Goal: Task Accomplishment & Management: Manage account settings

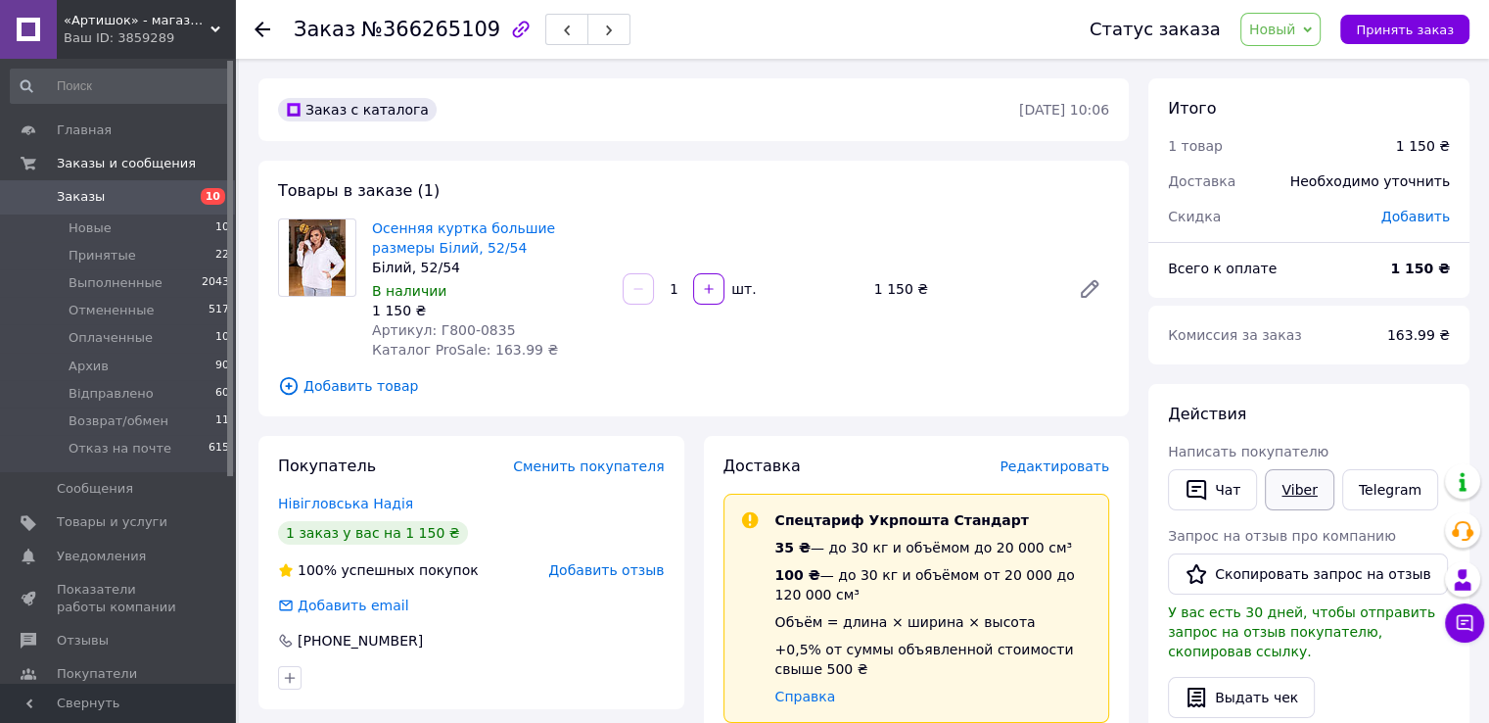
click at [1296, 475] on link "Viber" at bounding box center [1299, 489] width 69 height 41
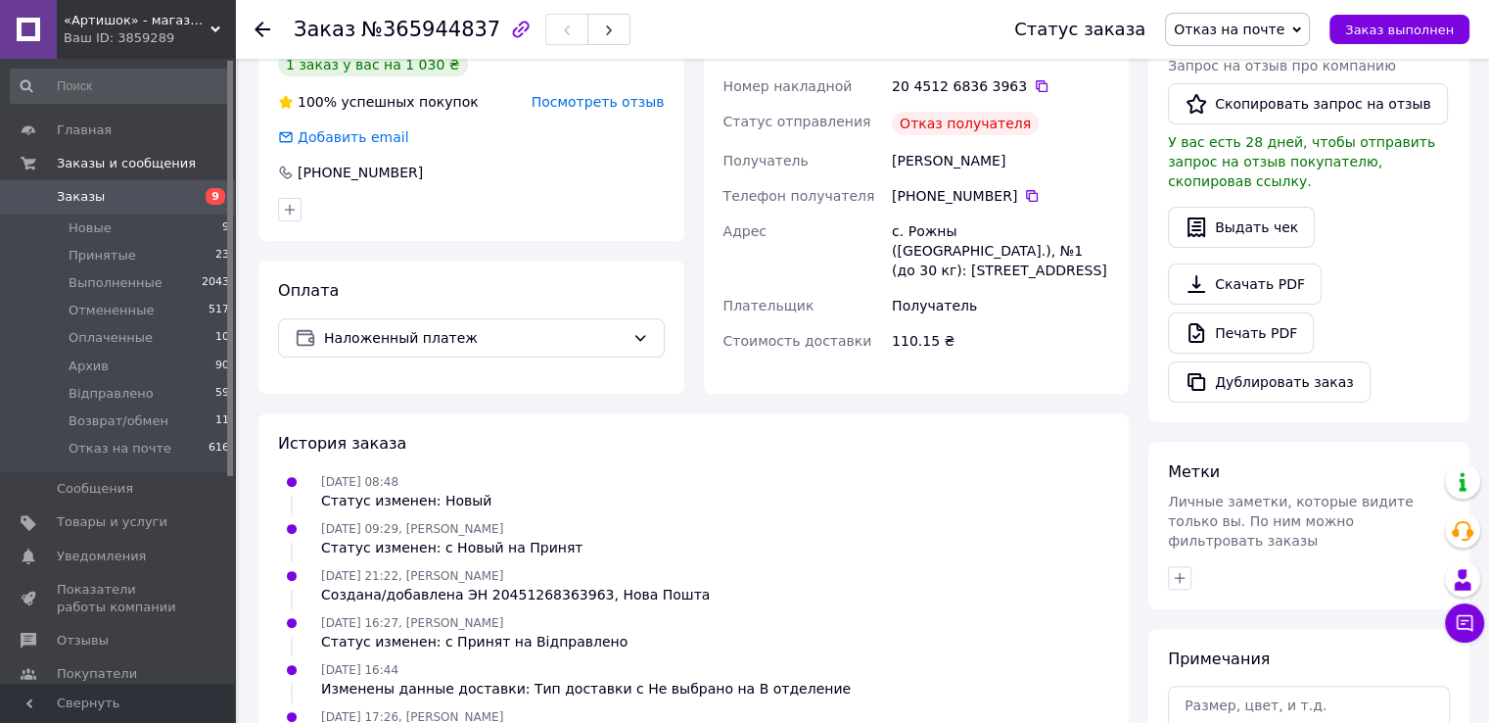
scroll to position [587, 0]
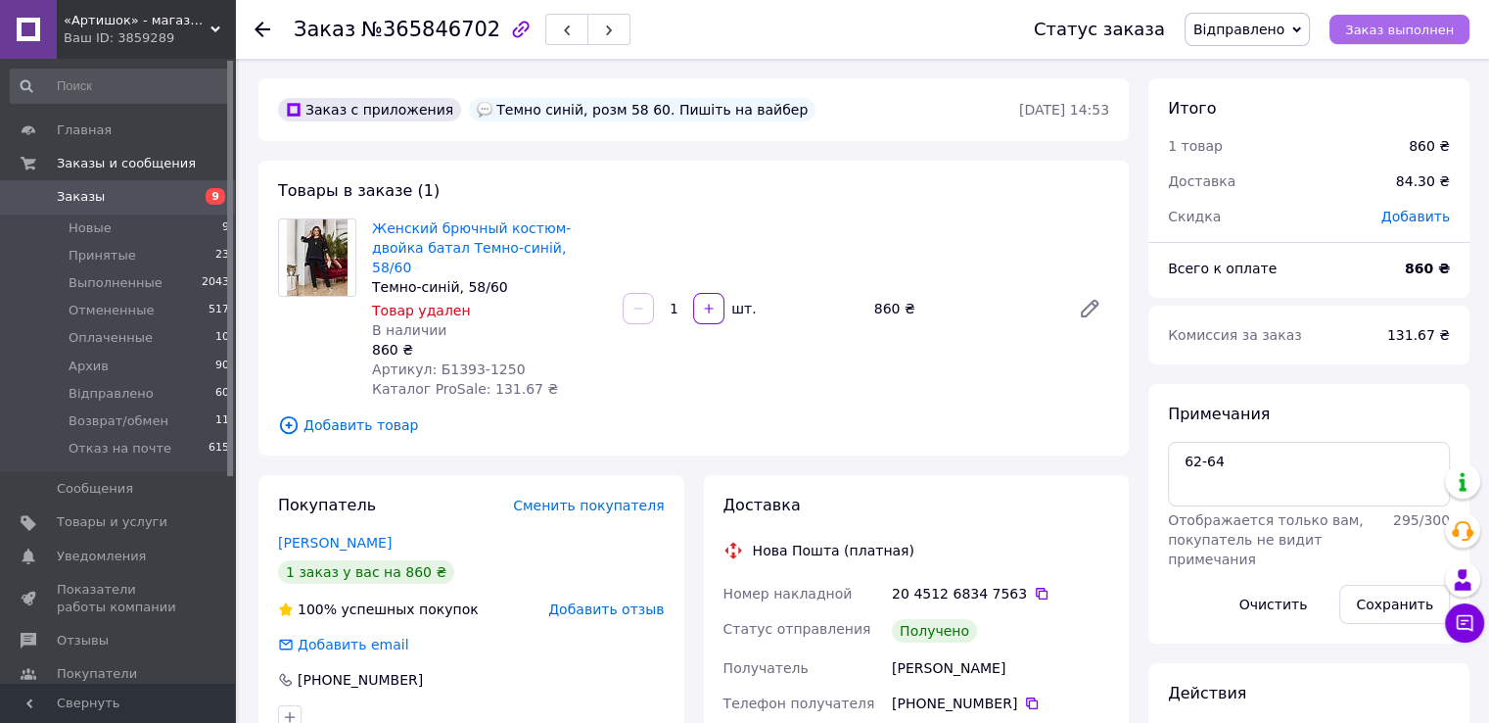
click at [1364, 23] on span "Заказ выполнен" at bounding box center [1399, 30] width 109 height 15
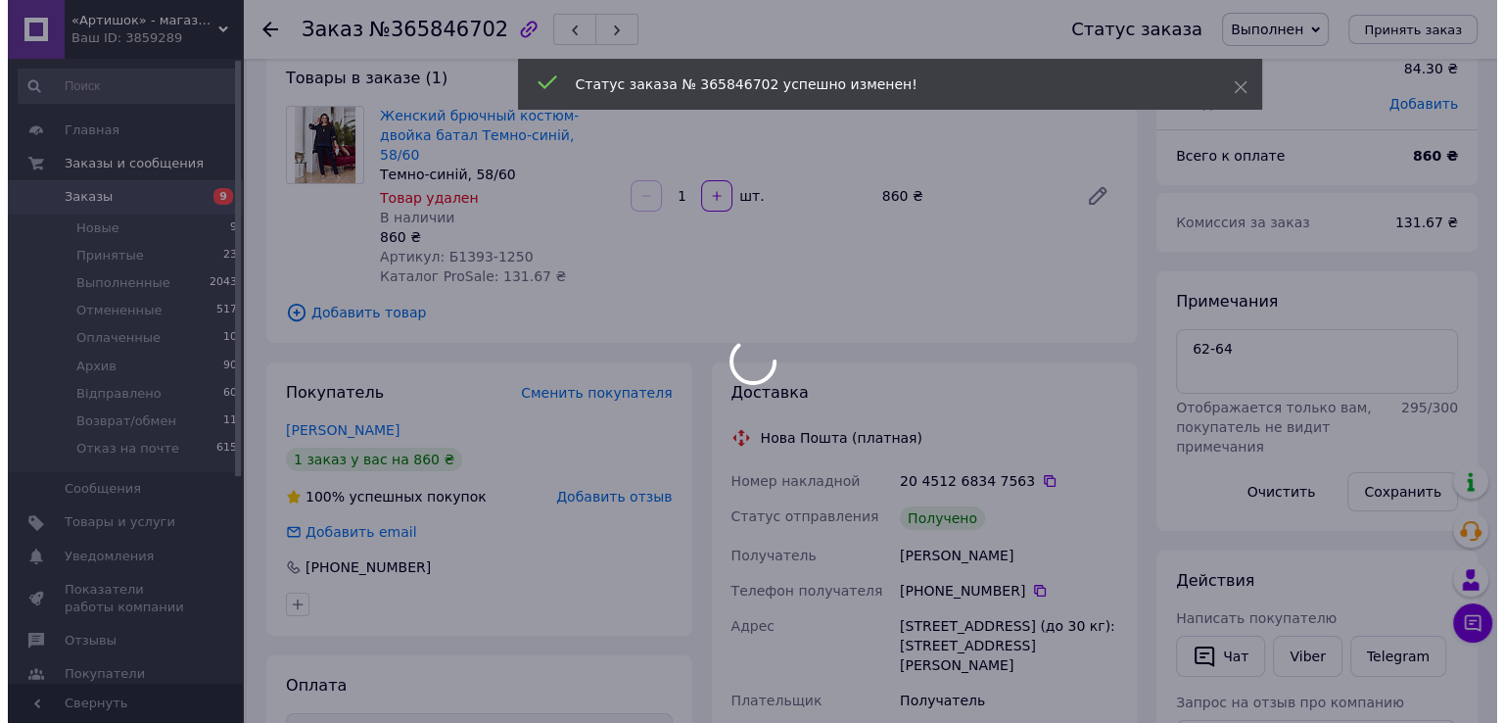
scroll to position [196, 0]
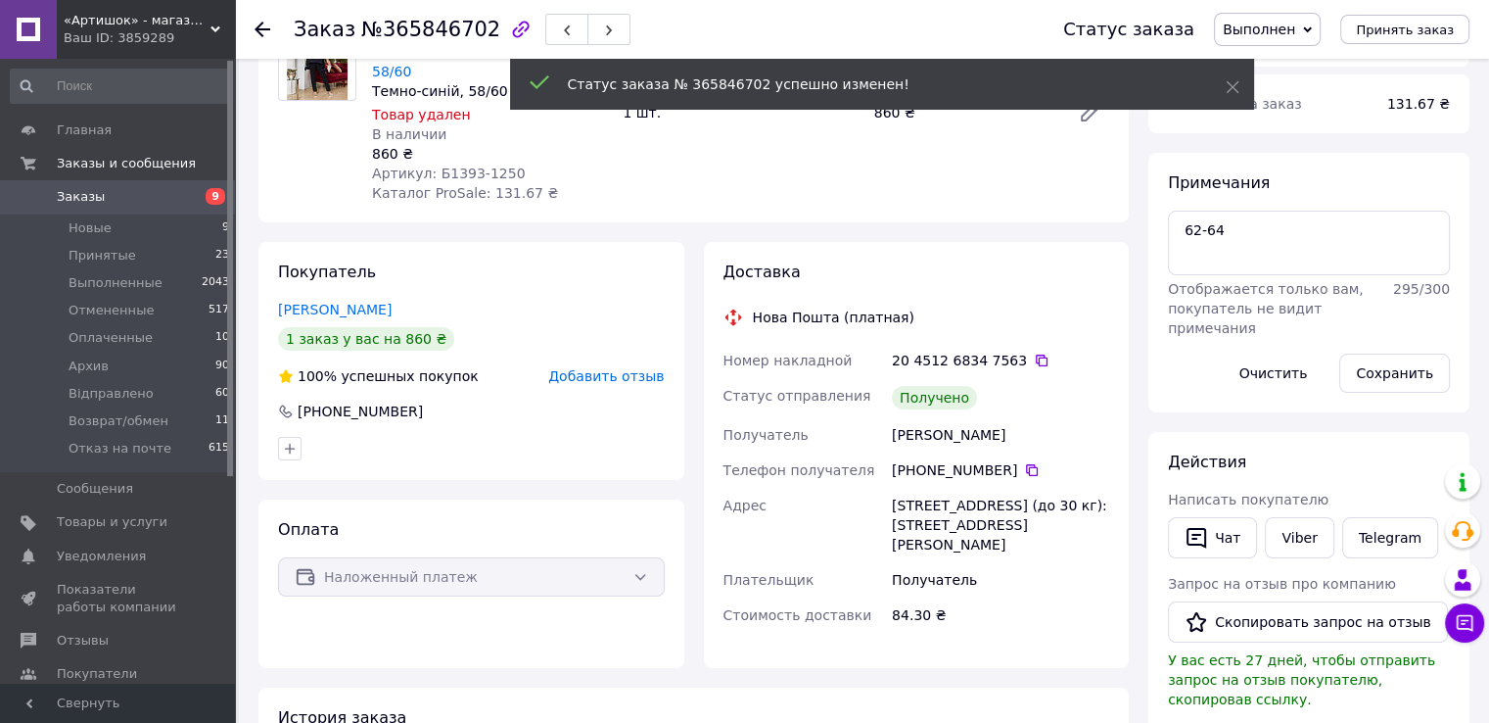
click at [619, 368] on span "Добавить отзыв" at bounding box center [606, 376] width 116 height 16
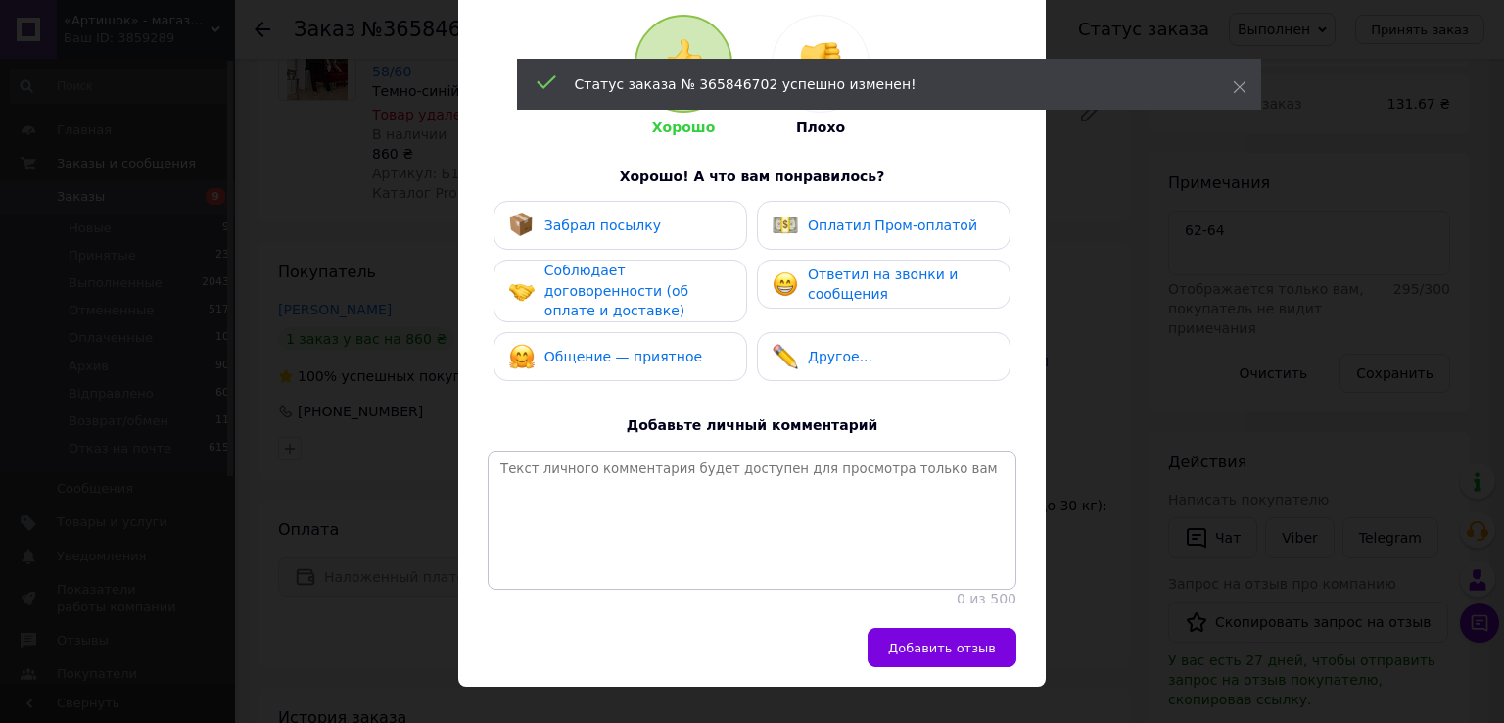
click at [643, 221] on div "Забрал посылку" at bounding box center [620, 224] width 222 height 25
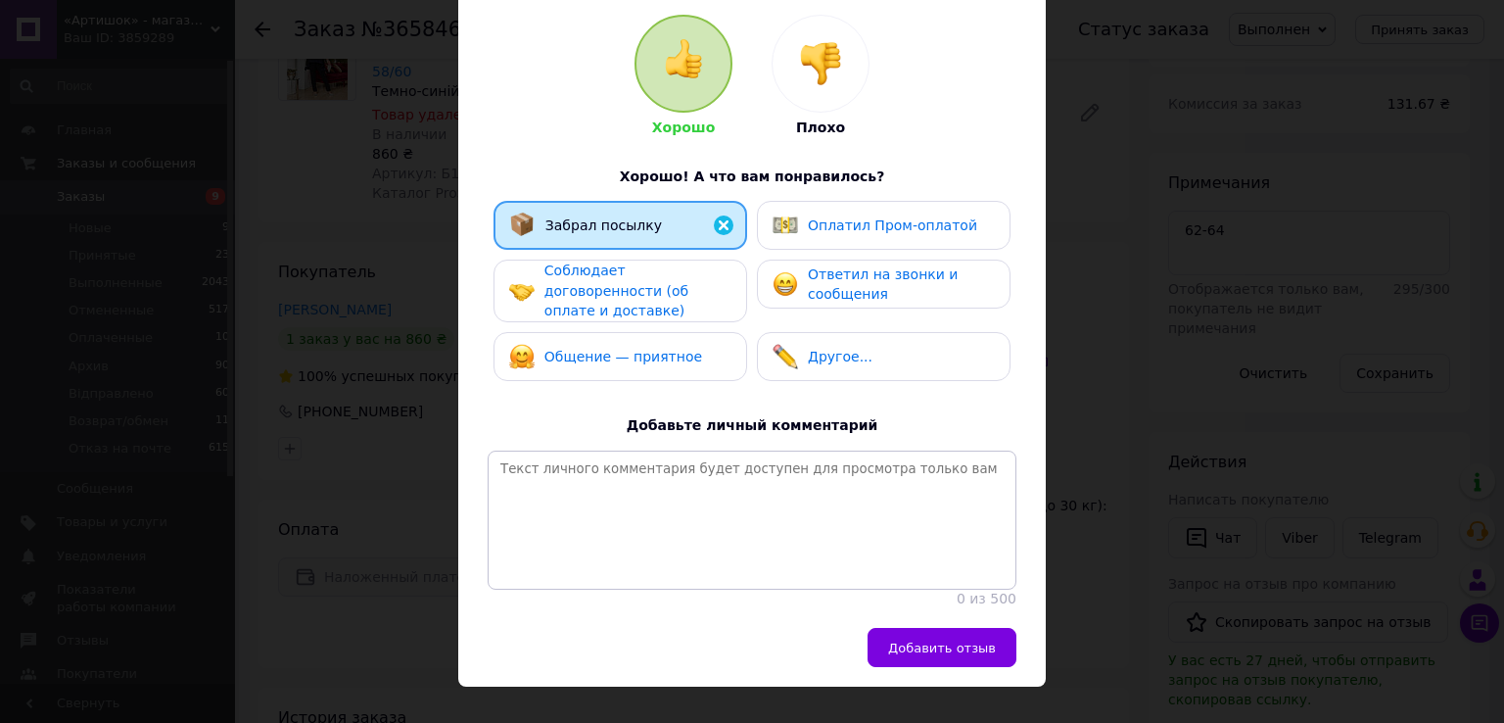
click at [623, 290] on span "Соблюдает договоренности (об оплате и доставке)" at bounding box center [616, 290] width 144 height 56
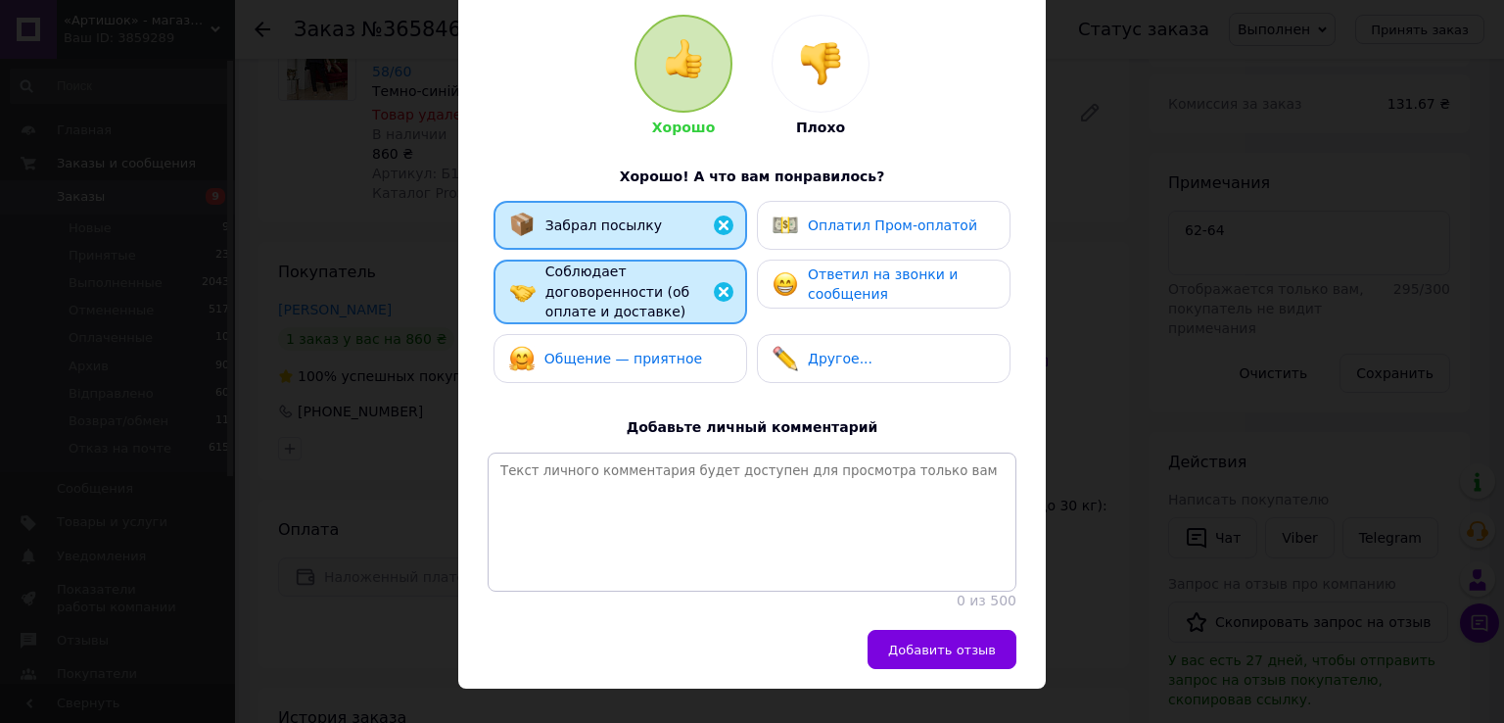
click at [631, 349] on div "Общение — приятное" at bounding box center [623, 359] width 158 height 21
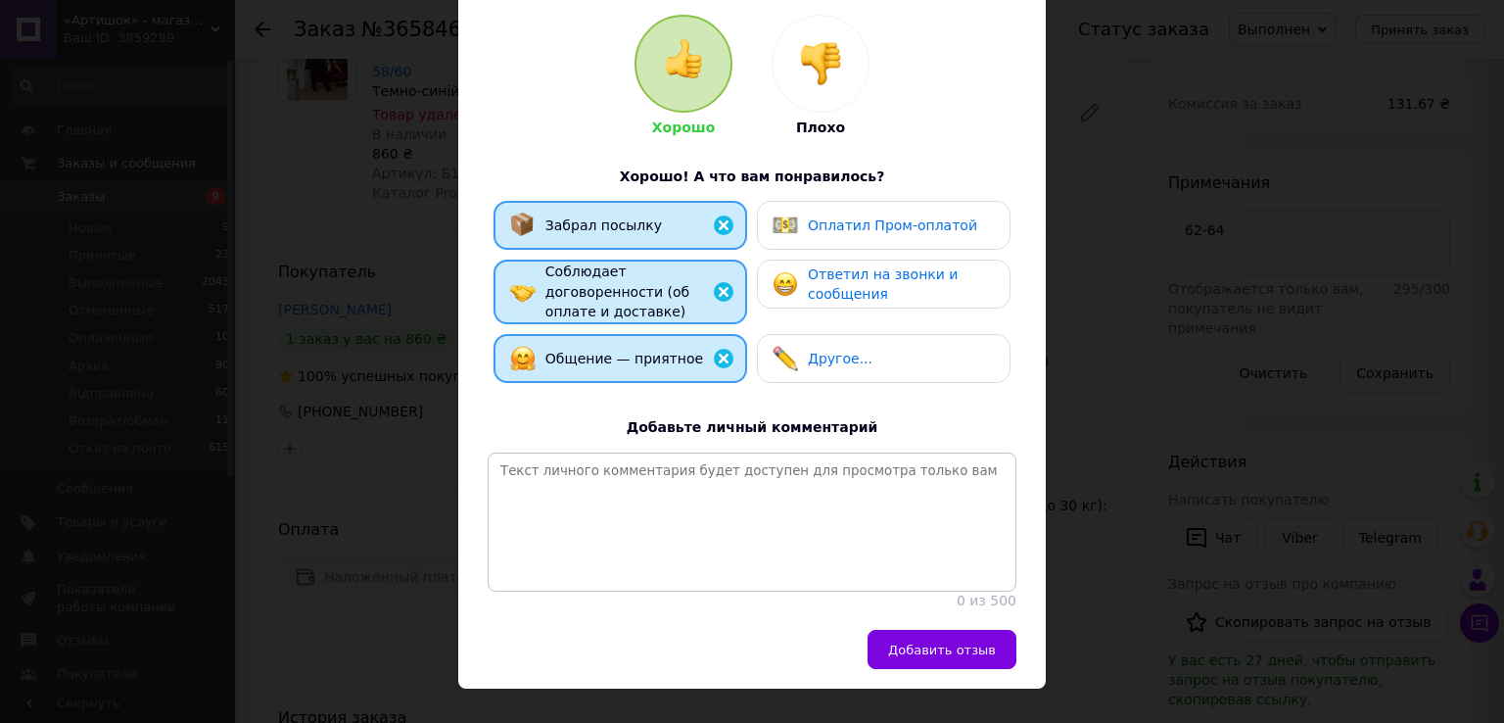
click at [795, 299] on div "Ответил на звонки и сообщения" at bounding box center [883, 284] width 221 height 40
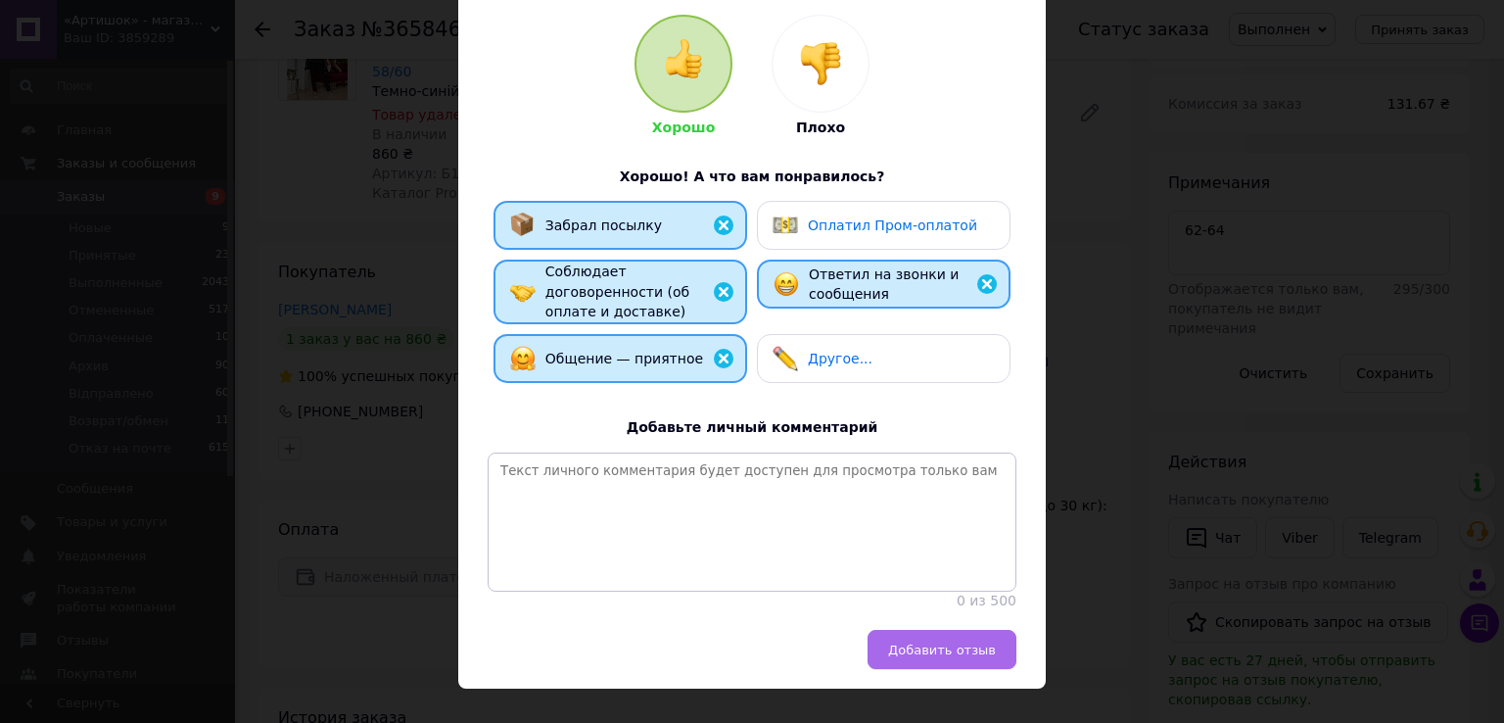
click at [931, 664] on button "Добавить отзыв" at bounding box center [941, 649] width 149 height 39
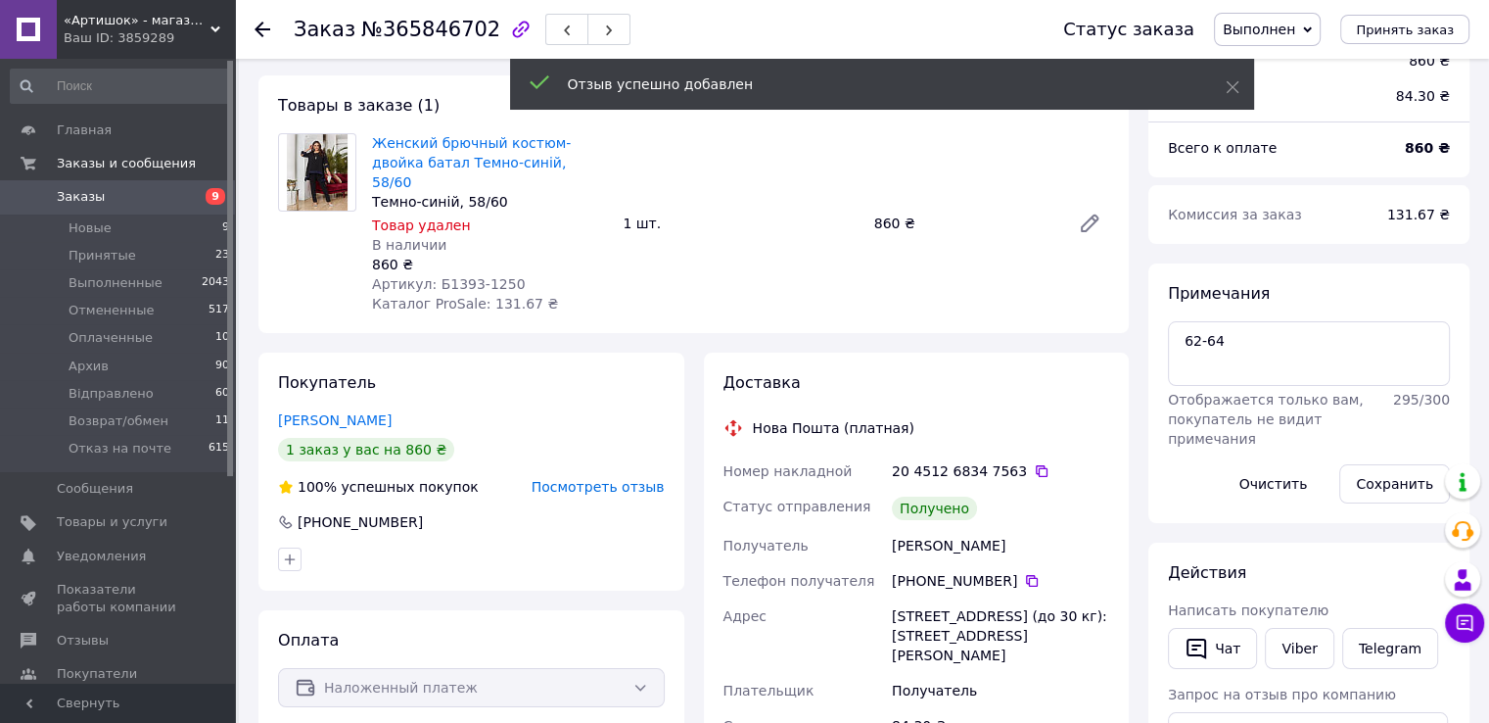
scroll to position [0, 0]
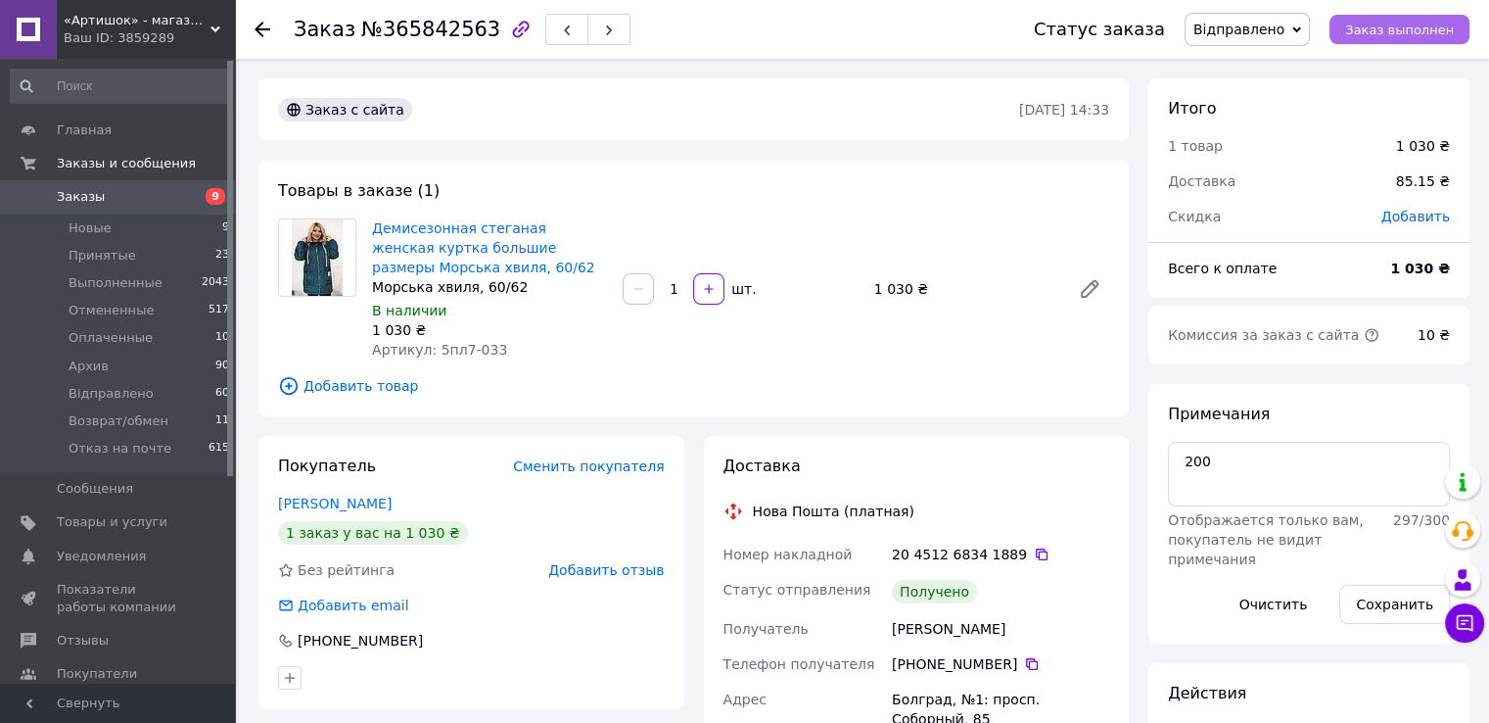
click at [1359, 25] on button "Заказ выполнен" at bounding box center [1400, 29] width 140 height 29
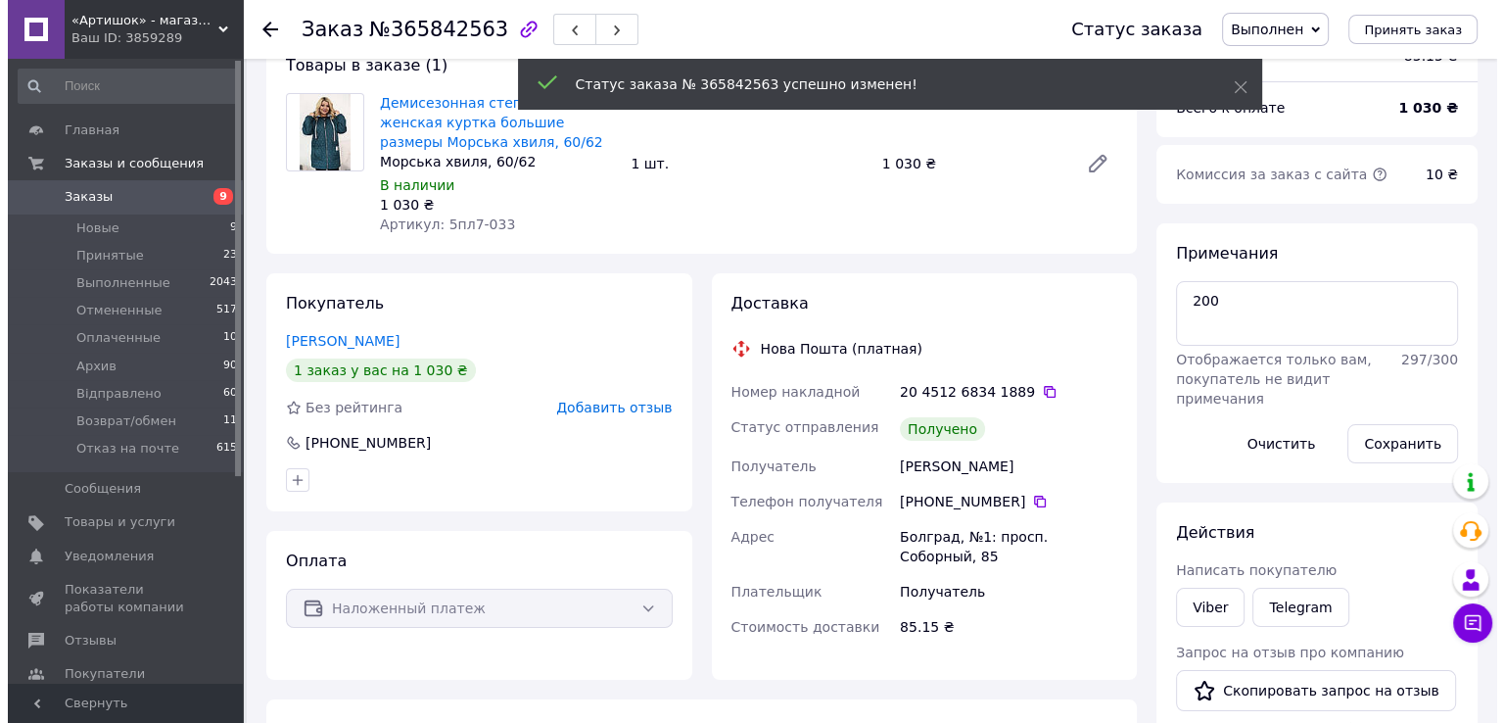
scroll to position [294, 0]
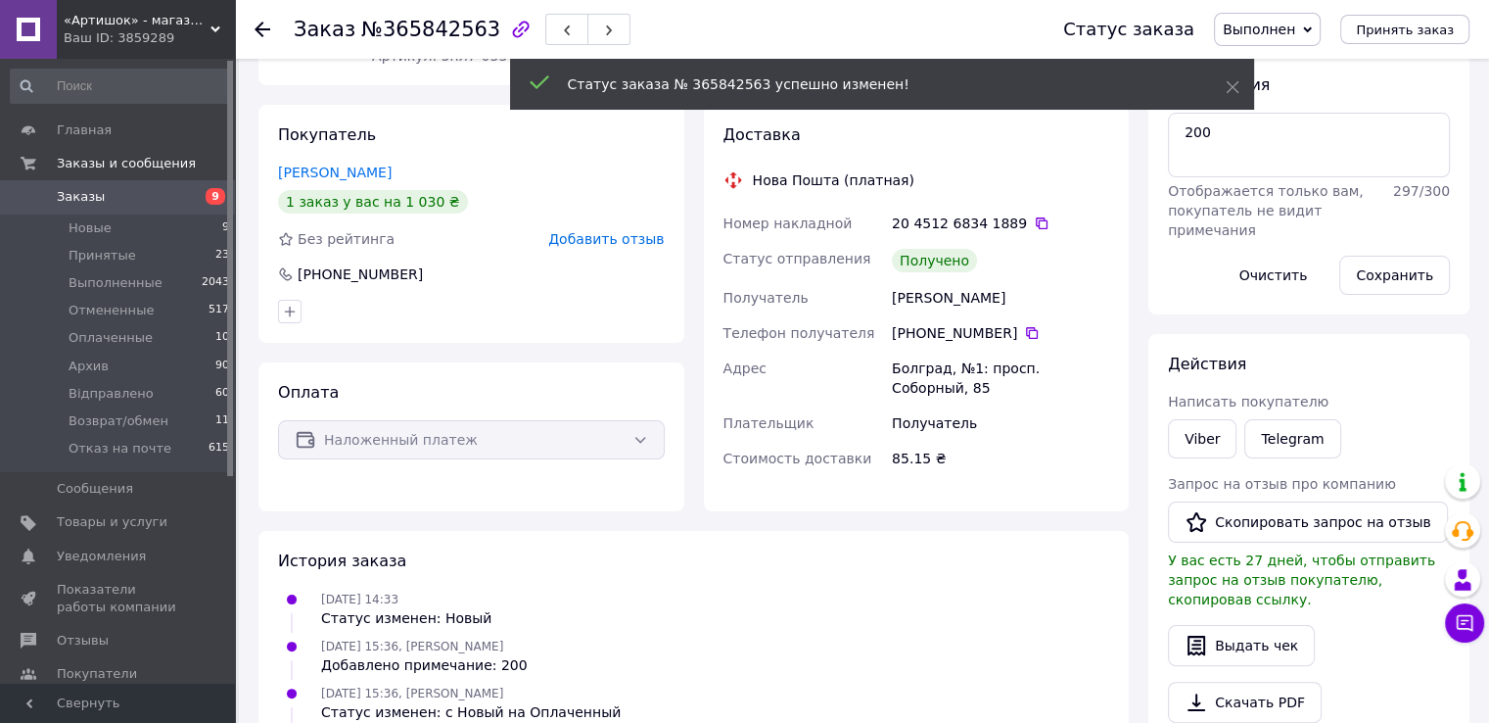
drag, startPoint x: 642, startPoint y: 253, endPoint x: 639, endPoint y: 237, distance: 15.9
click at [641, 252] on div "Покупатель Пономаренко Анастасія 1 заказ у вас на 1 030 ₴ Без рейтинга Добавить…" at bounding box center [471, 224] width 426 height 238
click at [639, 237] on span "Добавить отзыв" at bounding box center [606, 239] width 116 height 16
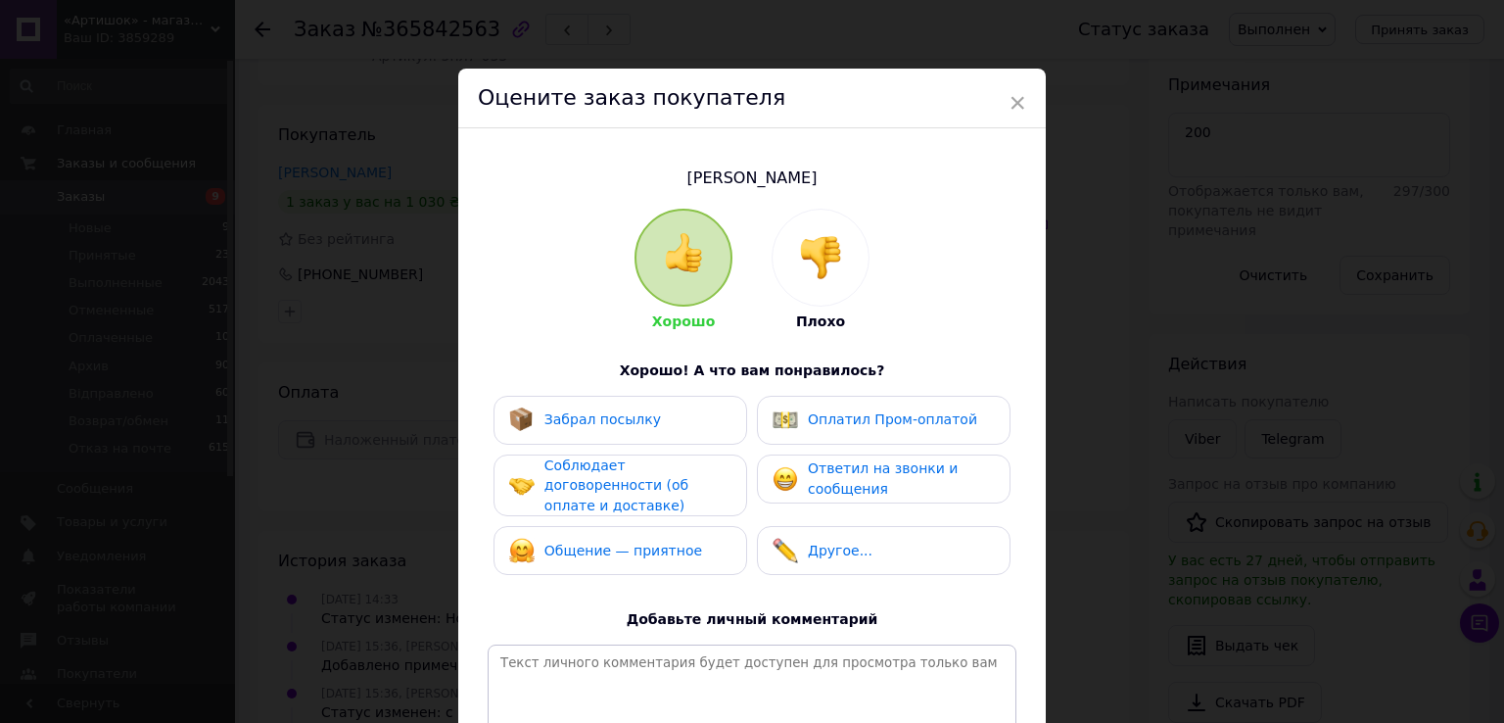
click at [664, 341] on div "Хорошо Плохо Хорошо! А что вам понравилось? Забрал посылку Оплатил Пром-оплатой…" at bounding box center [752, 505] width 529 height 593
click at [640, 393] on div "Хорошо Плохо Хорошо! А что вам понравилось? Забрал посылку Оплатил Пром-оплатой…" at bounding box center [752, 505] width 529 height 593
click at [640, 456] on div "Соблюдает договоренности (об оплате и доставке)" at bounding box center [620, 485] width 254 height 63
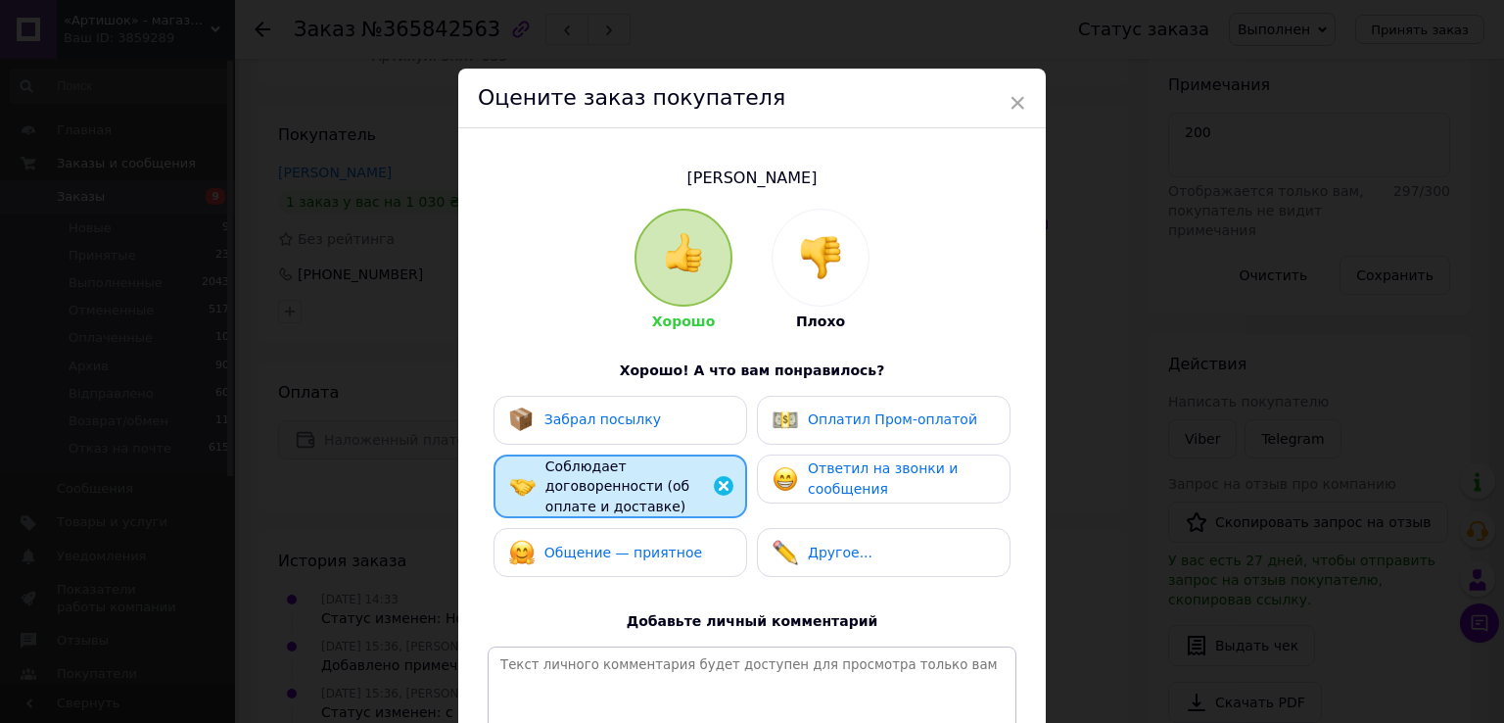
click at [634, 433] on div "Забрал посылку" at bounding box center [620, 420] width 254 height 49
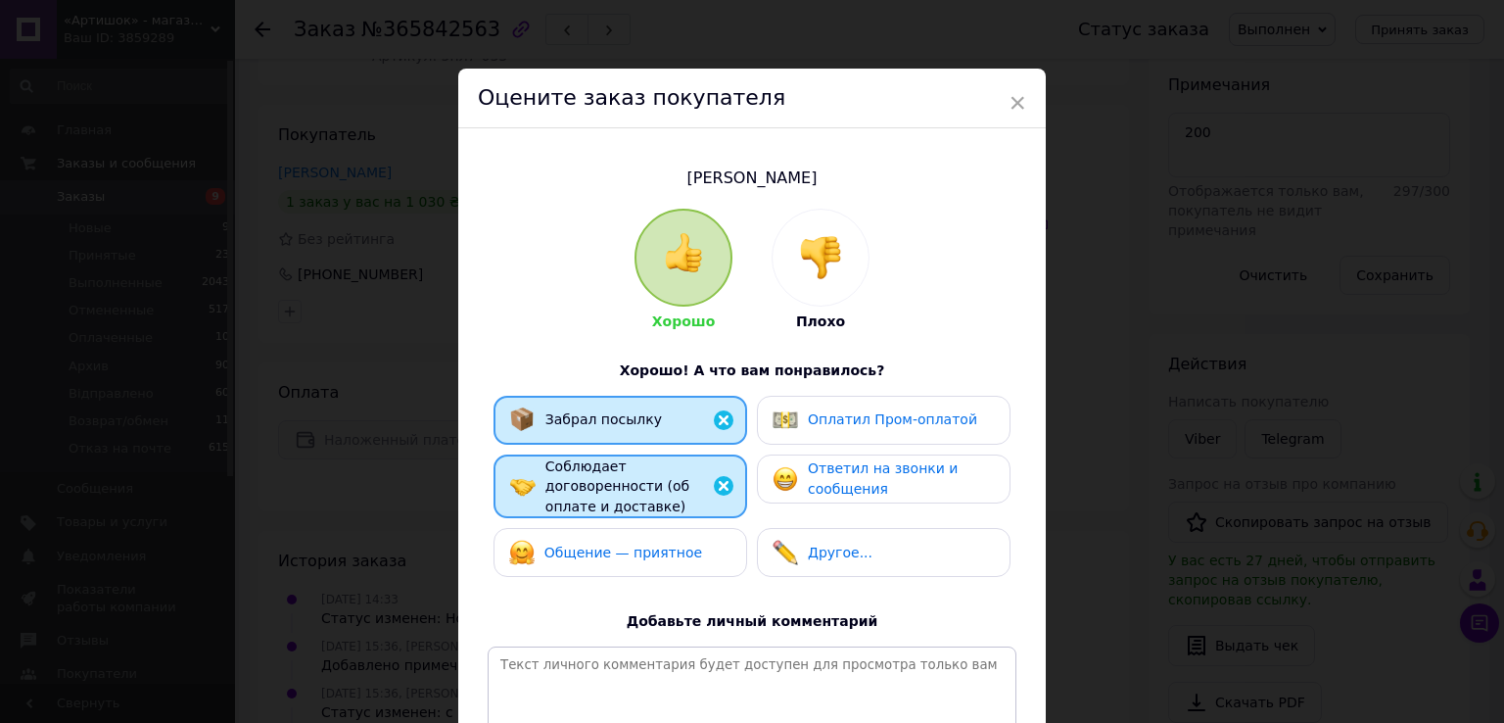
click at [589, 576] on div "Хорошо Плохо Хорошо! А что вам понравилось? Забрал посылку Оплатил Пром-оплатой…" at bounding box center [752, 506] width 529 height 595
drag, startPoint x: 618, startPoint y: 546, endPoint x: 715, endPoint y: 513, distance: 102.5
click at [619, 544] on div "Общение — приятное" at bounding box center [605, 551] width 193 height 25
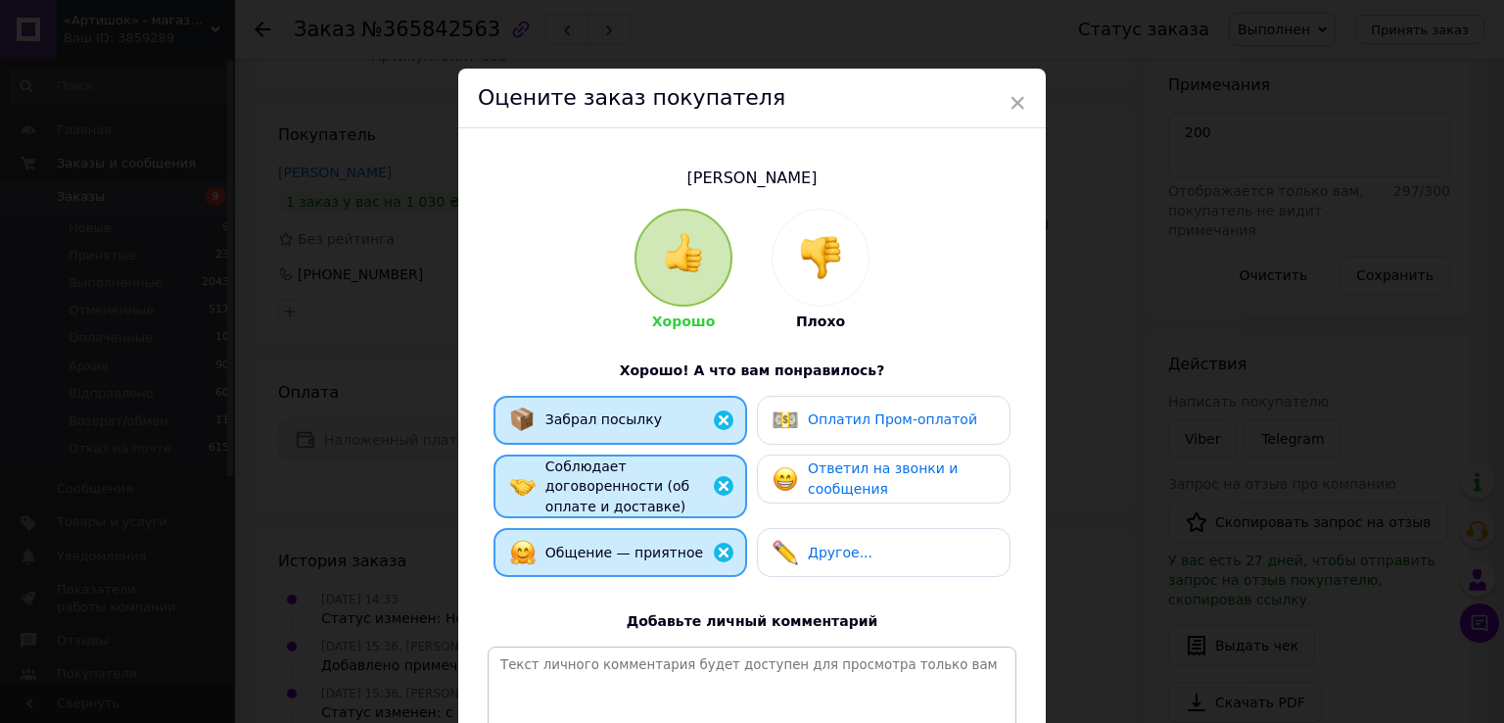
click at [858, 486] on span "Ответил на звонки и сообщения" at bounding box center [883, 478] width 150 height 36
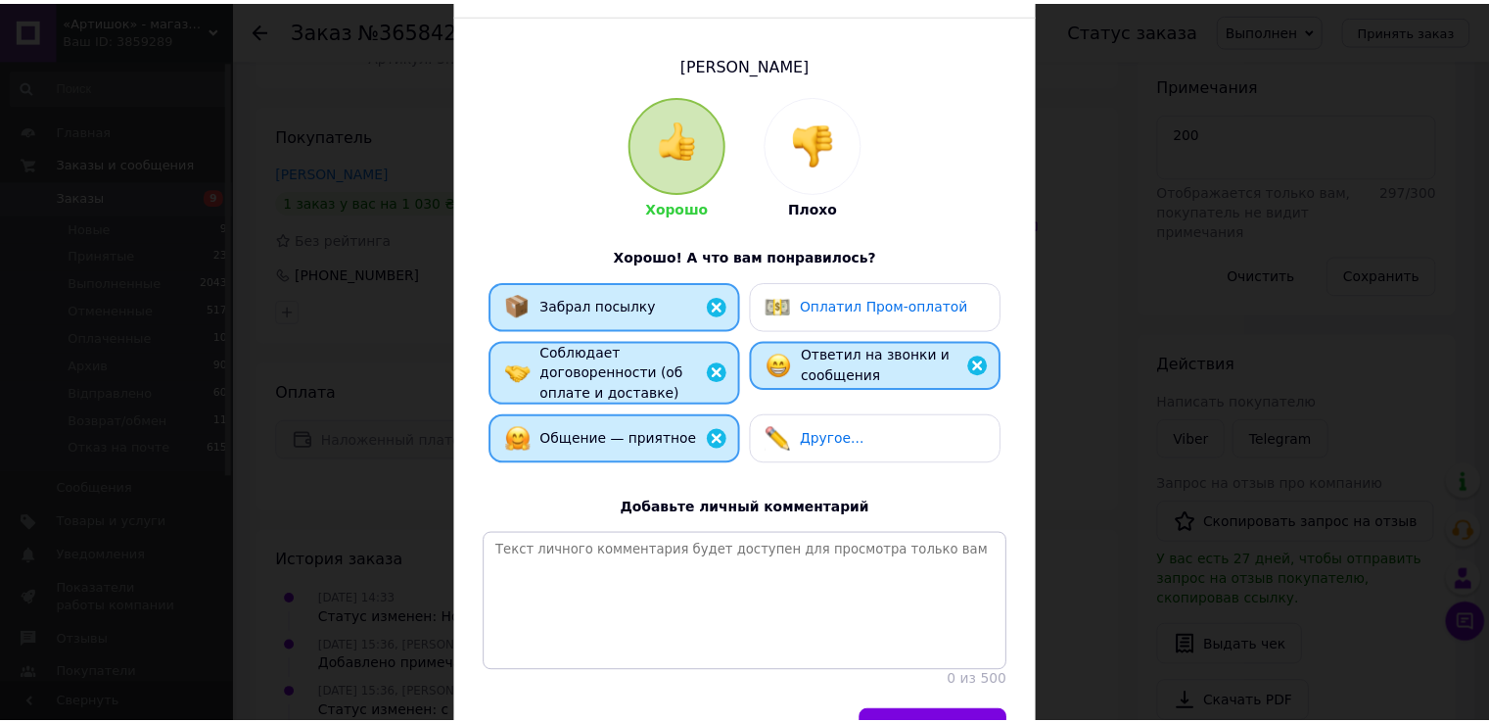
scroll to position [233, 0]
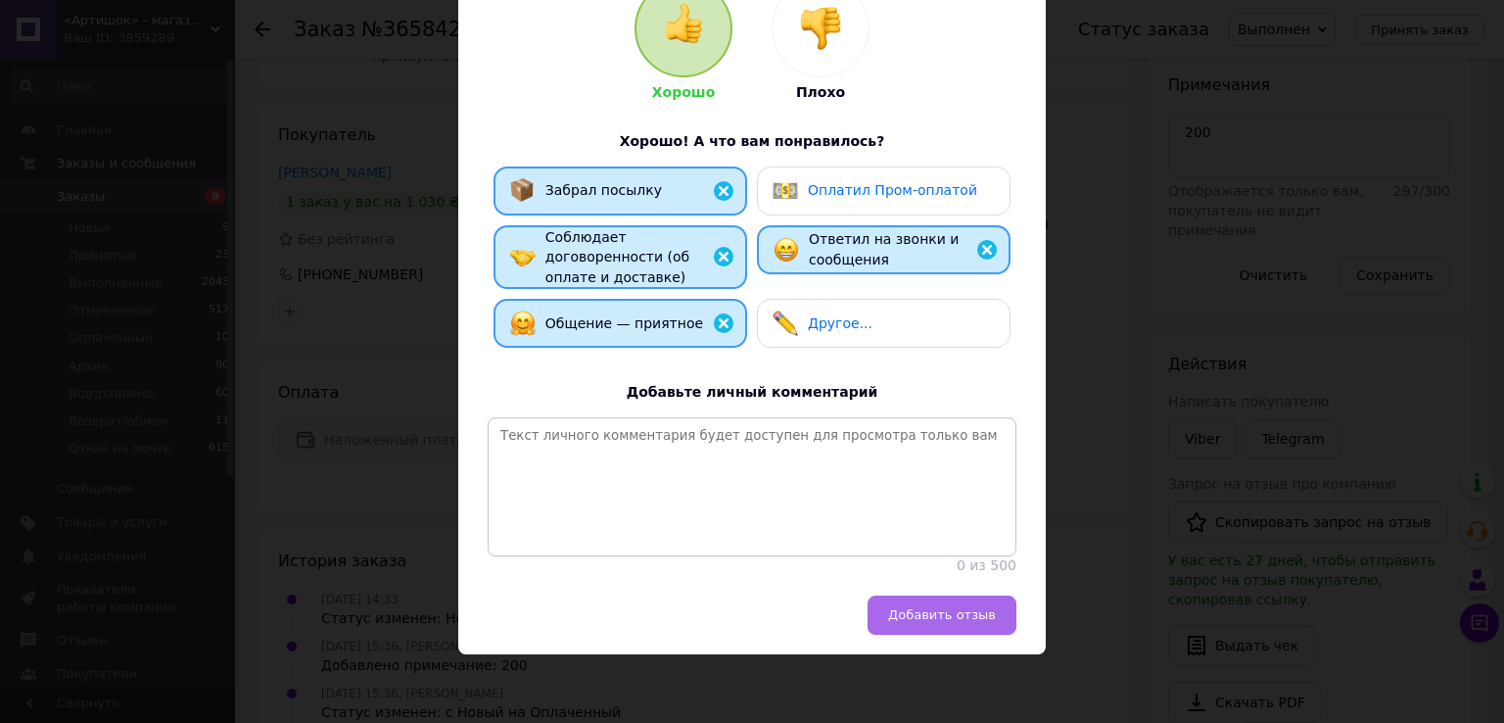
click at [943, 628] on button "Добавить отзыв" at bounding box center [941, 614] width 149 height 39
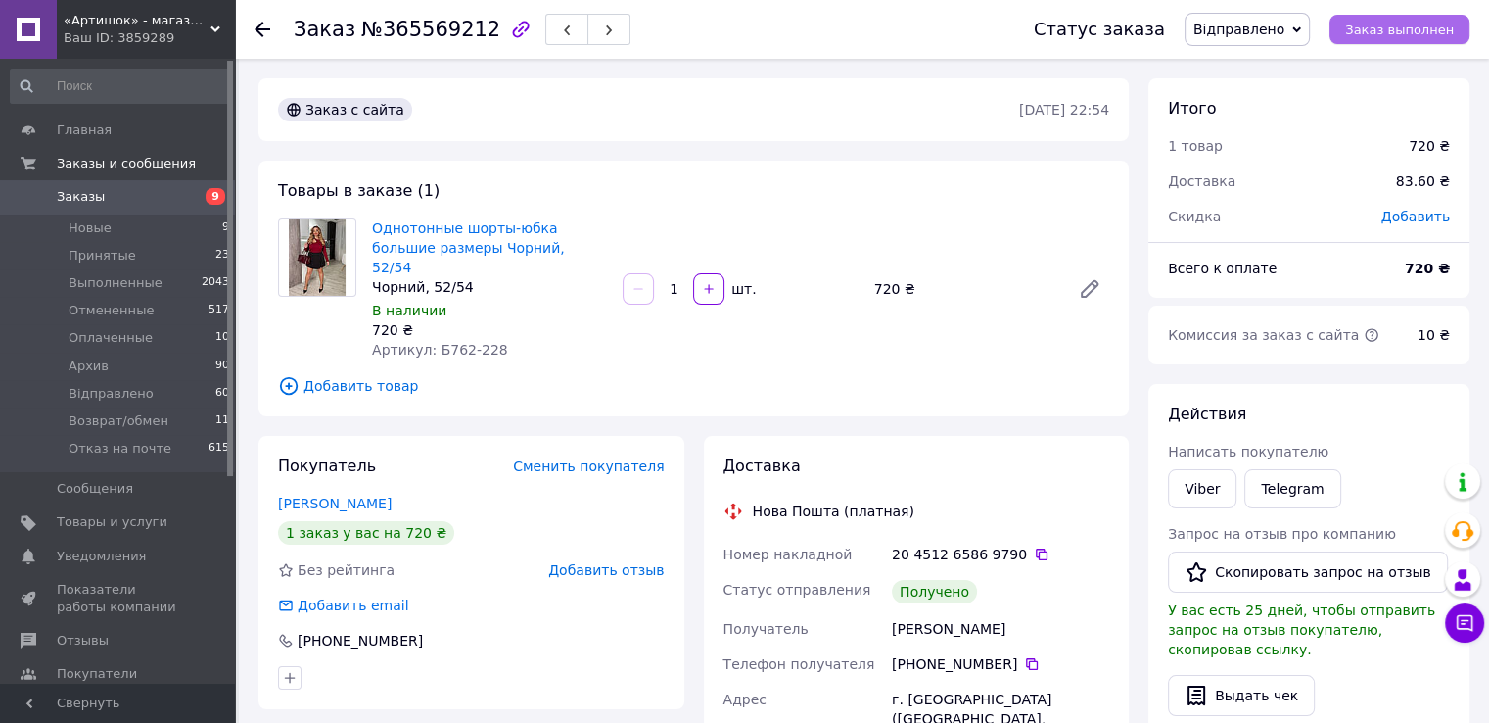
click at [1359, 15] on button "Заказ выполнен" at bounding box center [1400, 29] width 140 height 29
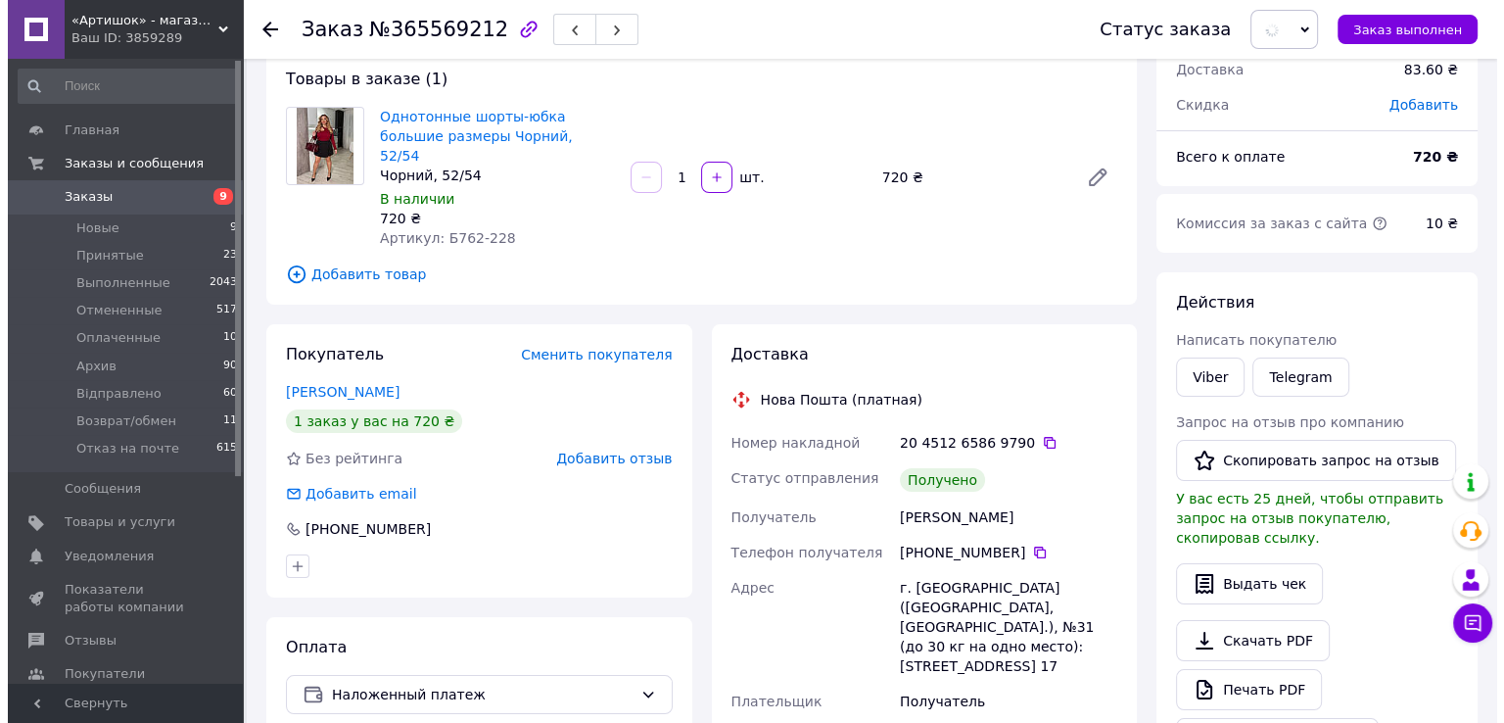
scroll to position [196, 0]
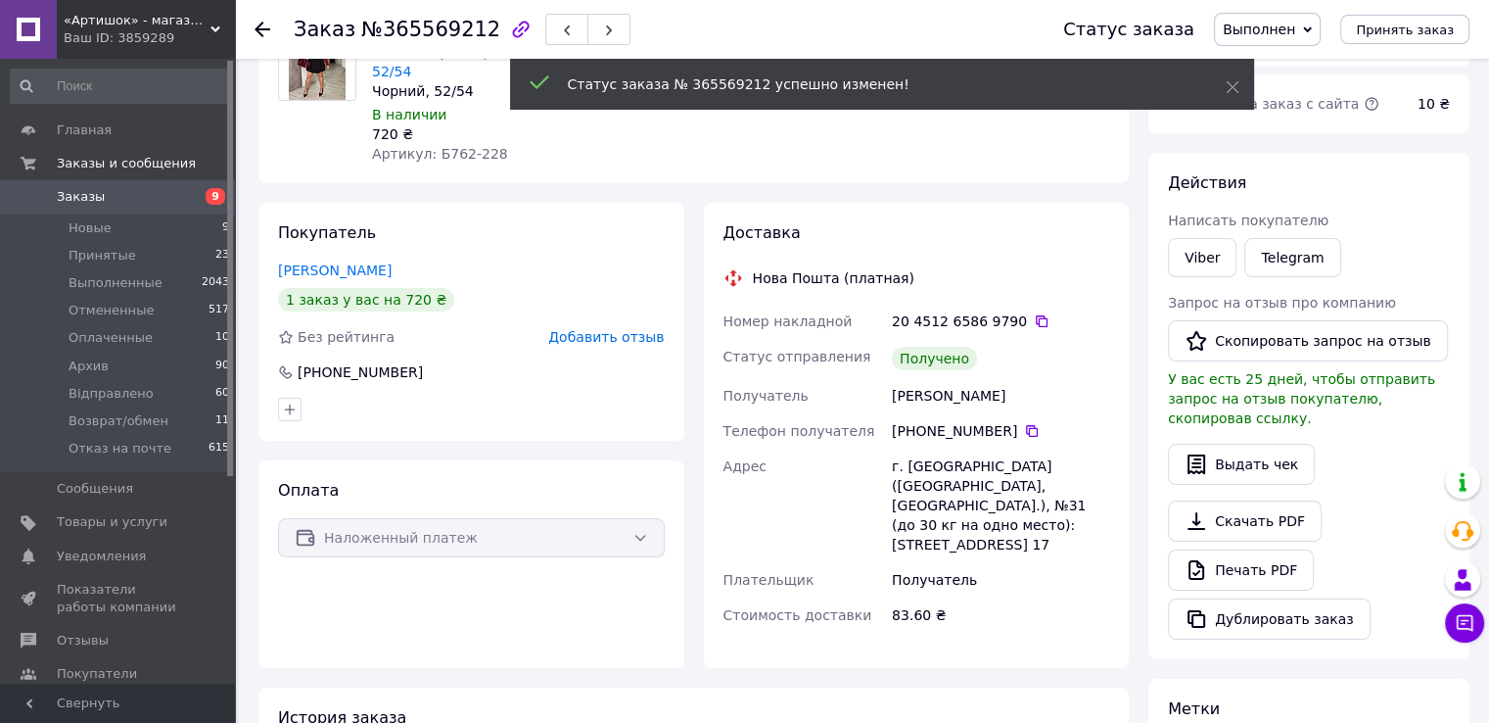
click at [606, 329] on span "Добавить отзыв" at bounding box center [606, 337] width 116 height 16
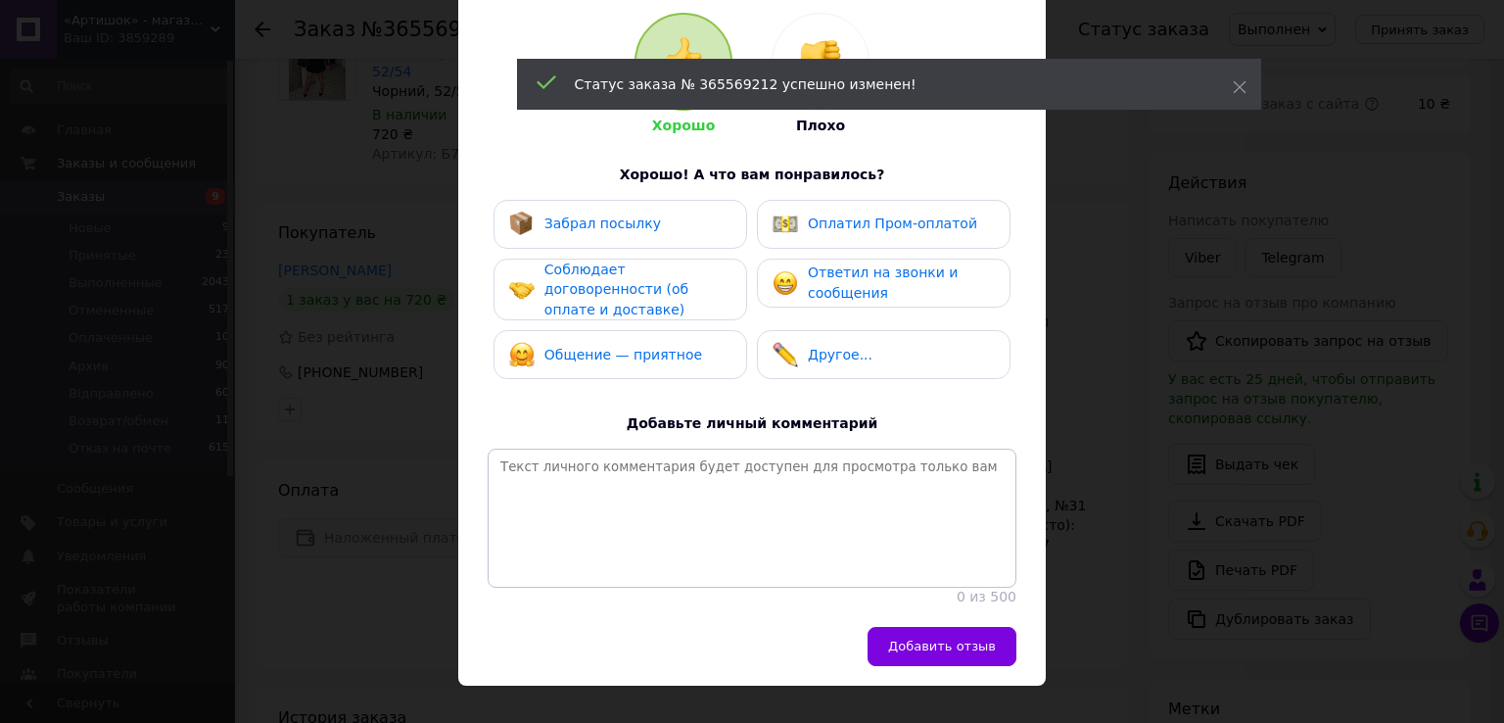
click at [632, 252] on div "Забрал посылку Оплатил Пром-оплатой Соблюдает договоренности (об оплате и доста…" at bounding box center [752, 295] width 529 height 190
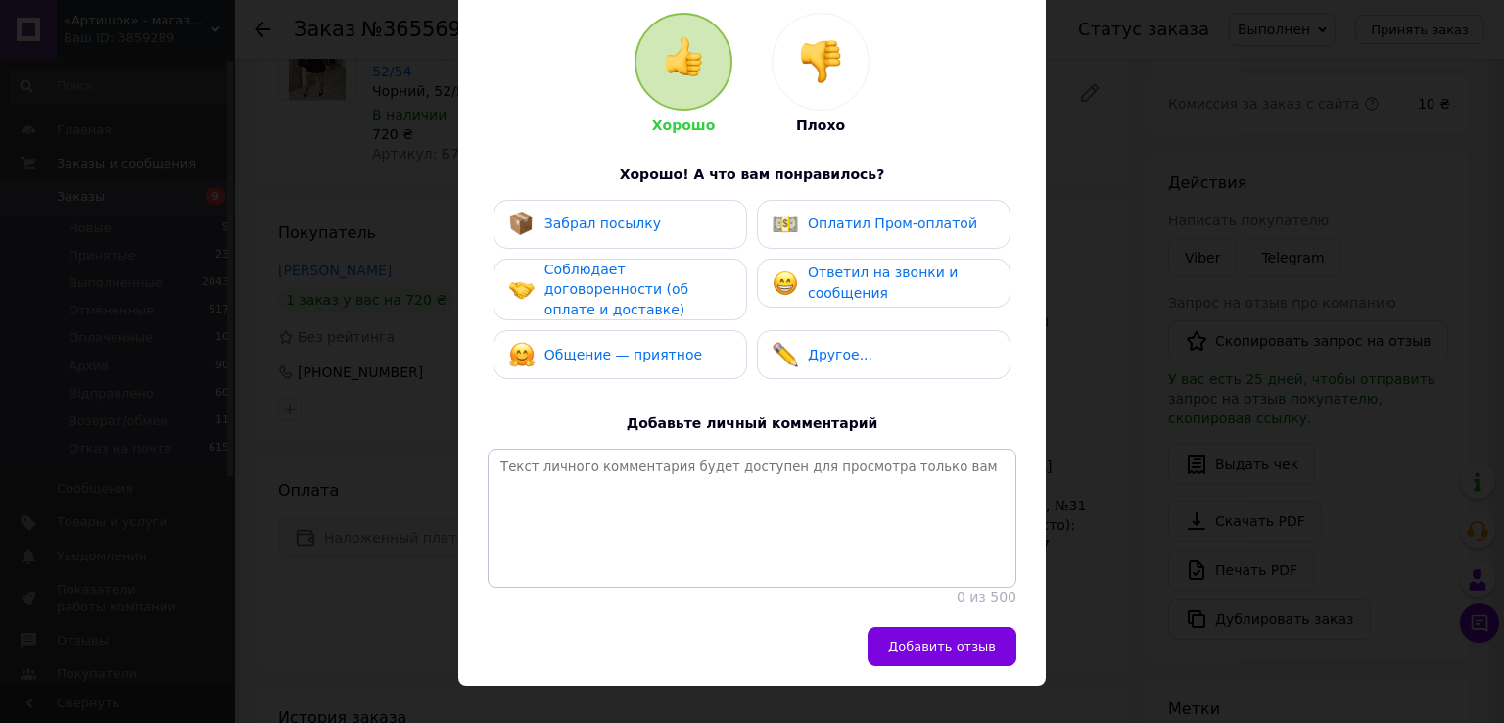
click at [623, 229] on span "Забрал посылку" at bounding box center [602, 223] width 117 height 16
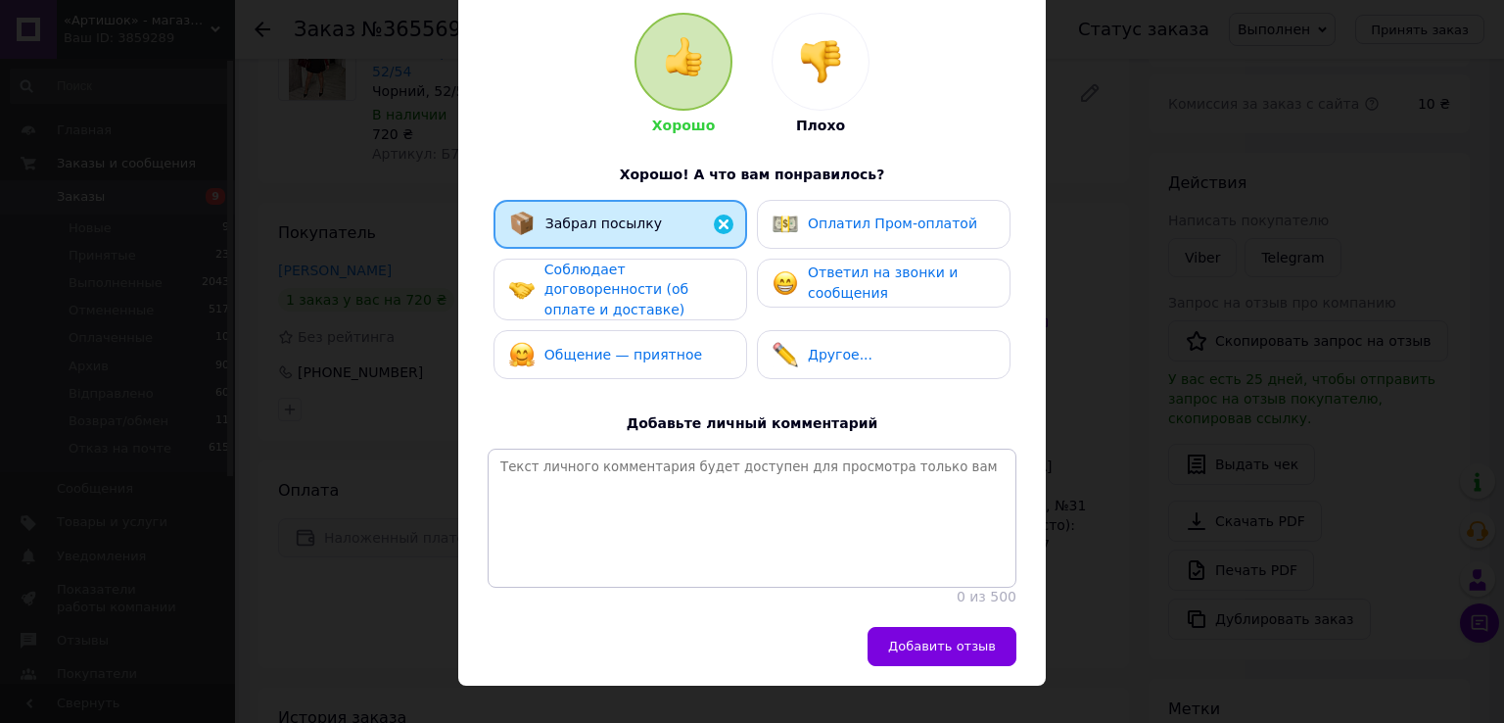
drag, startPoint x: 621, startPoint y: 287, endPoint x: 628, endPoint y: 309, distance: 23.5
click at [625, 284] on span "Соблюдает договоренности (об оплате и доставке)" at bounding box center [616, 289] width 144 height 56
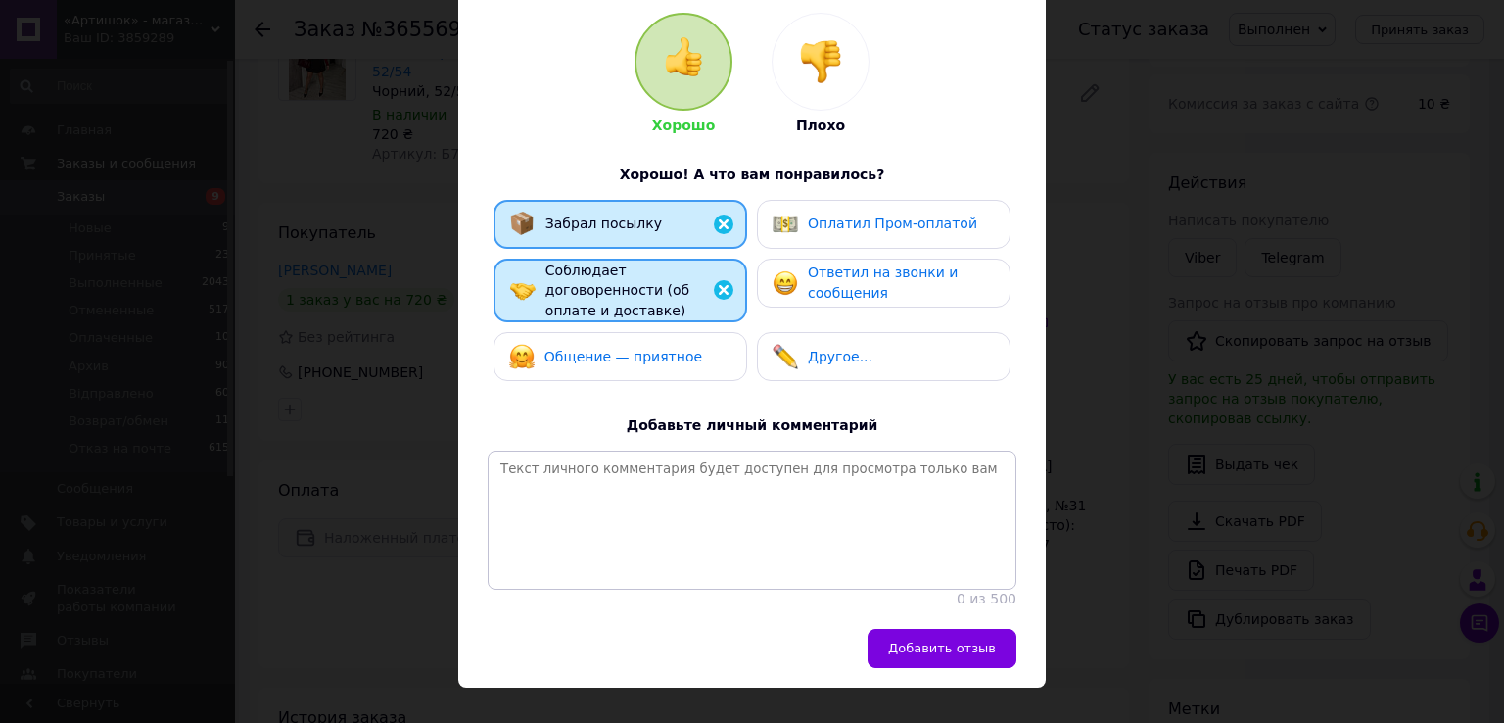
drag, startPoint x: 623, startPoint y: 334, endPoint x: 772, endPoint y: 283, distance: 157.3
click at [623, 349] on span "Общение — приятное" at bounding box center [623, 357] width 158 height 16
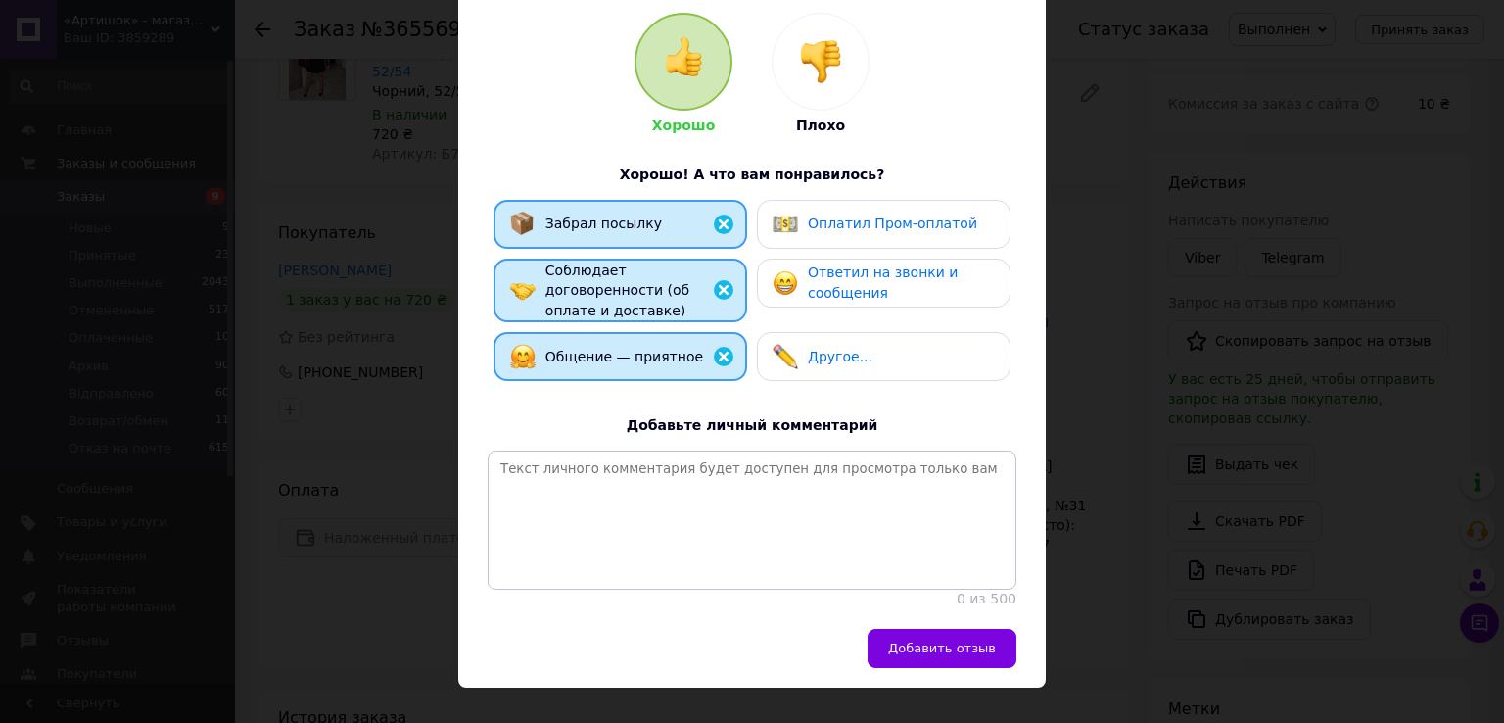
click at [824, 276] on span "Ответил на звонки и сообщения" at bounding box center [883, 282] width 150 height 36
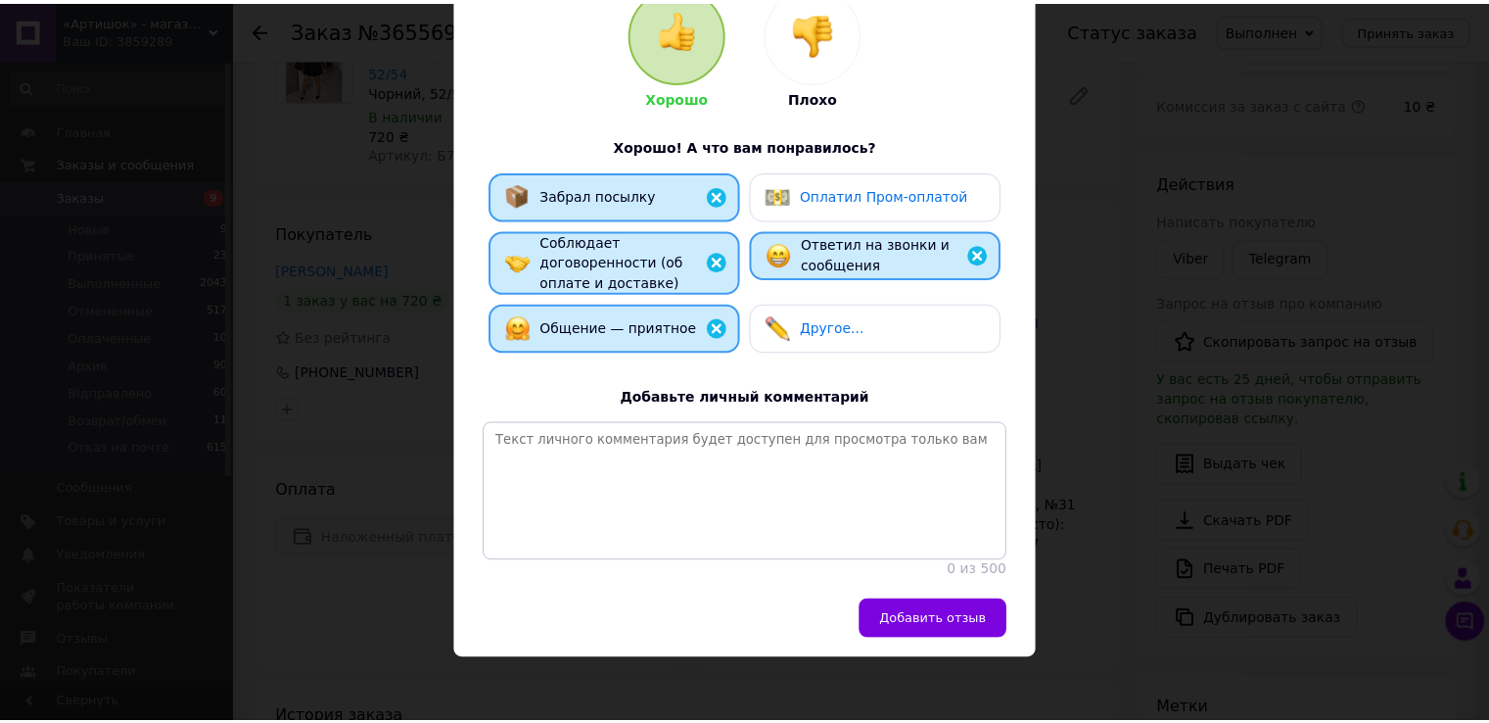
scroll to position [233, 0]
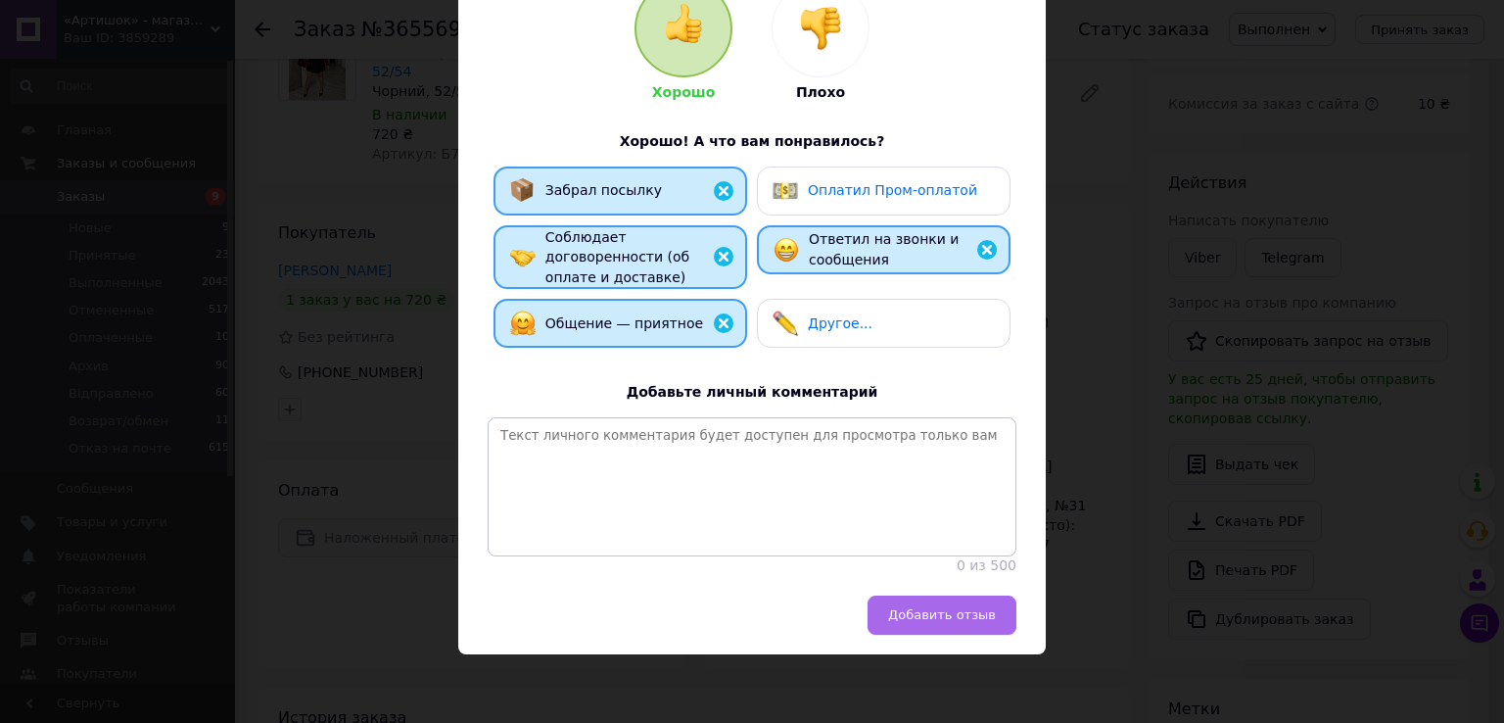
click at [935, 603] on button "Добавить отзыв" at bounding box center [941, 614] width 149 height 39
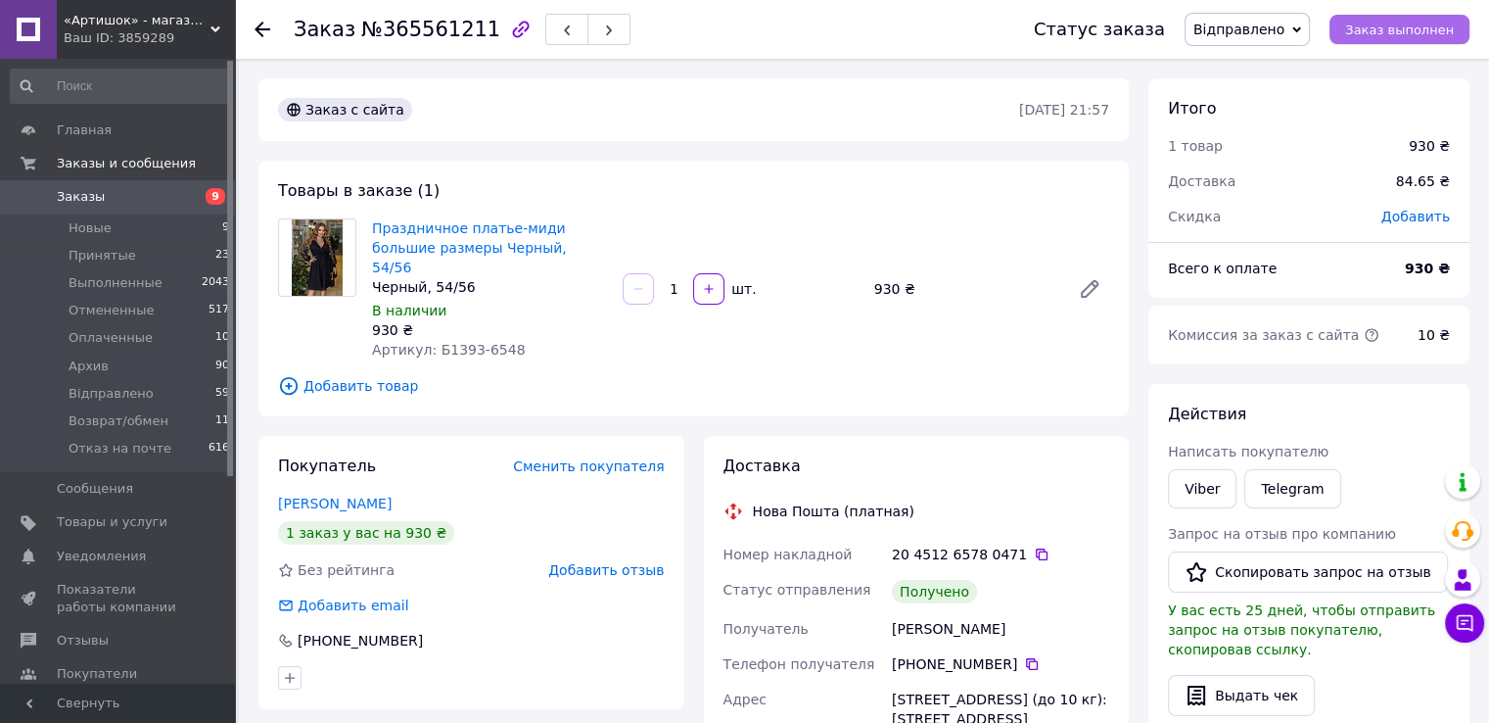
click at [1422, 28] on span "Заказ выполнен" at bounding box center [1399, 30] width 109 height 15
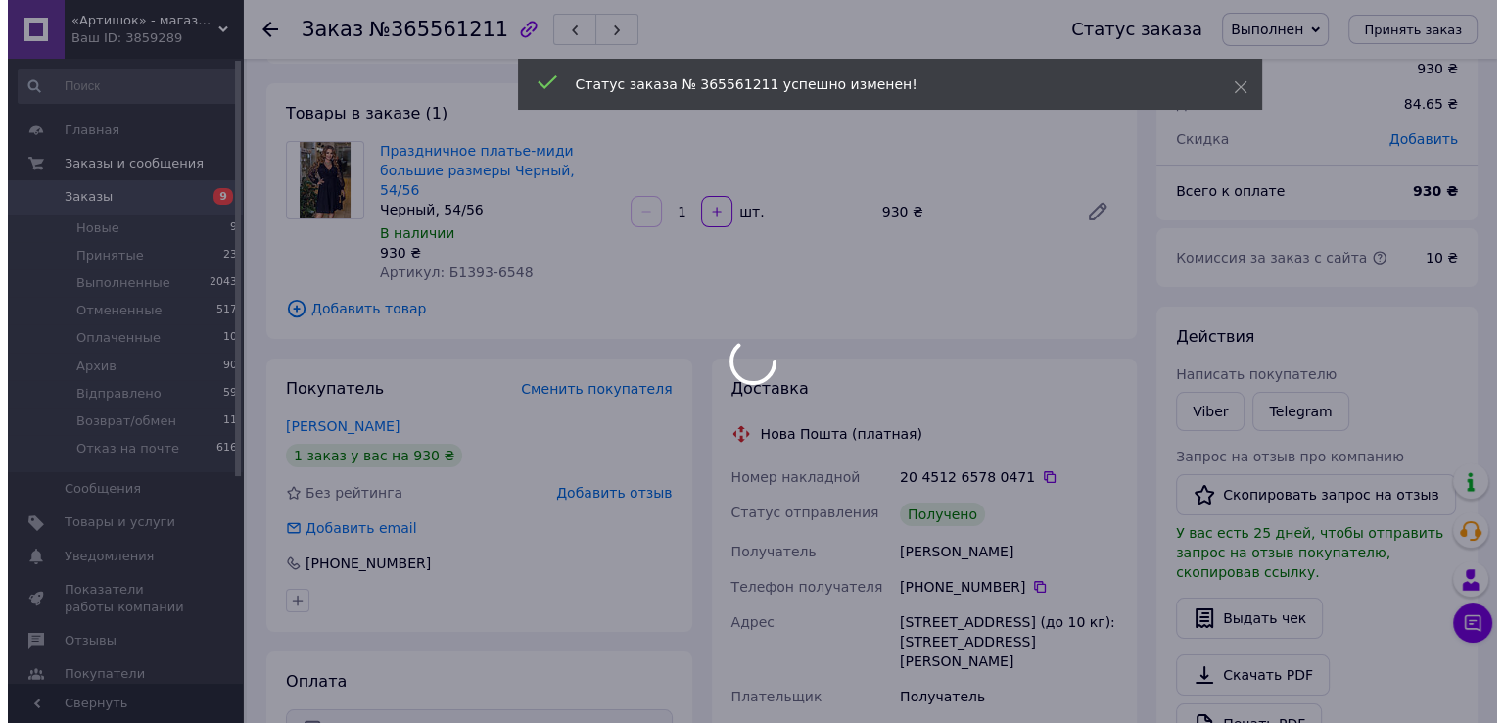
scroll to position [196, 0]
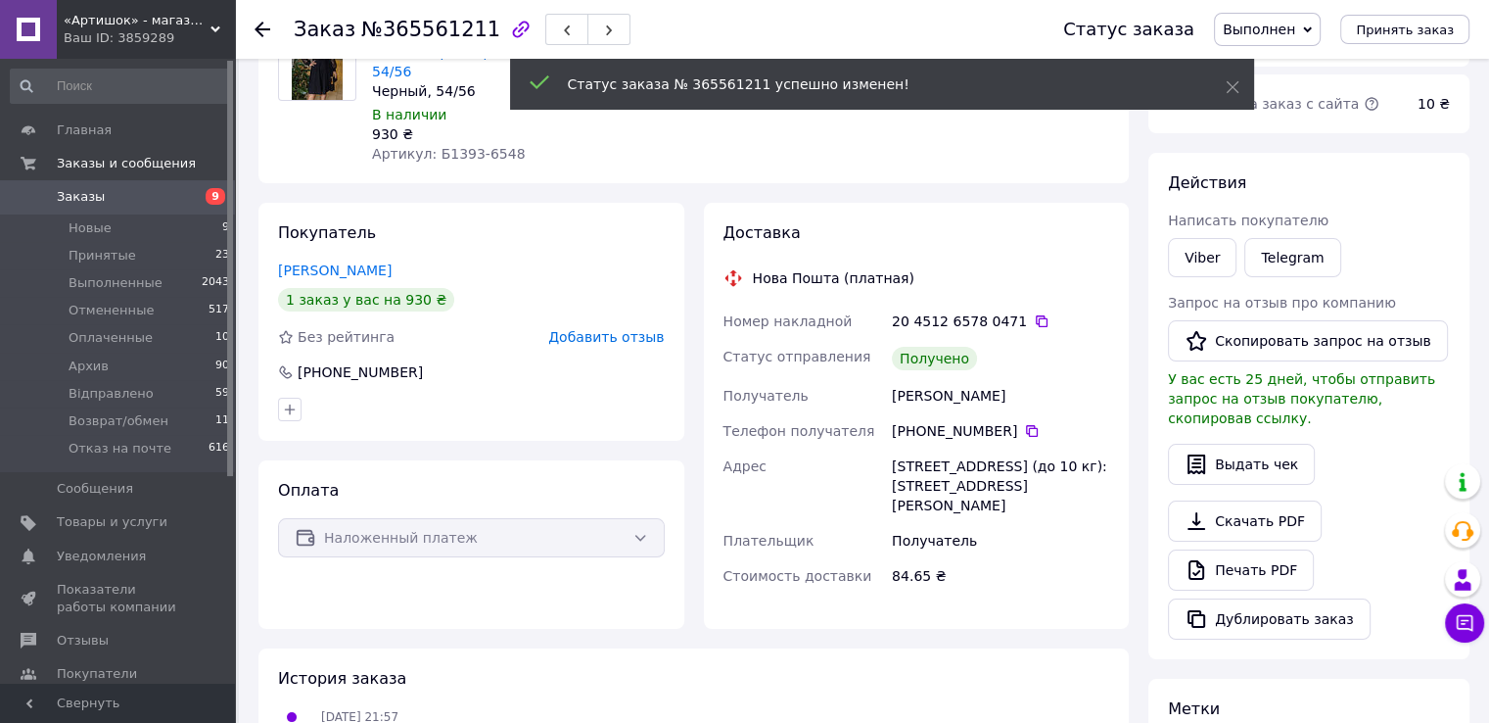
click at [629, 329] on span "Добавить отзыв" at bounding box center [606, 337] width 116 height 16
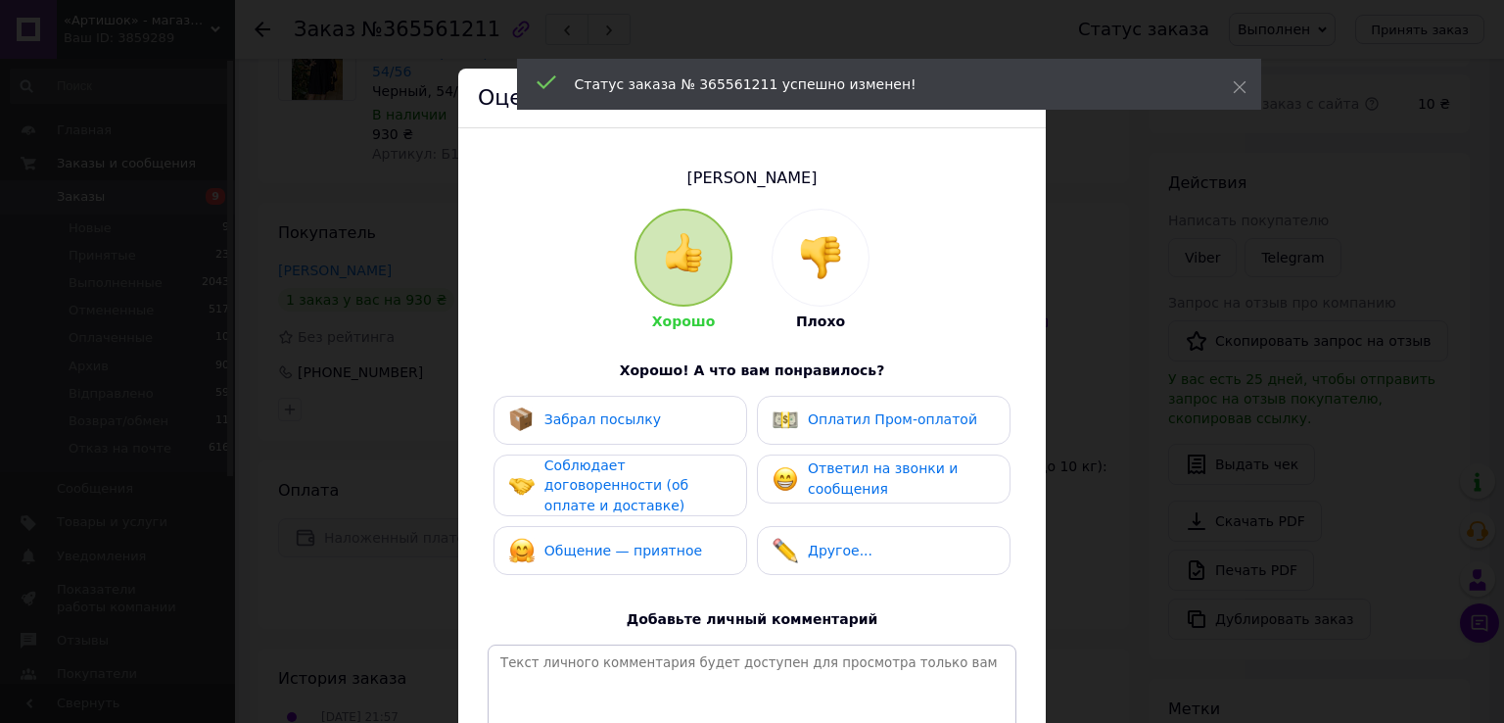
drag, startPoint x: 591, startPoint y: 393, endPoint x: 580, endPoint y: 398, distance: 13.1
click at [589, 393] on div "Хорошо Плохо Хорошо! А что вам понравилось? Забрал посылку Оплатил Пром-оплатой…" at bounding box center [752, 505] width 529 height 593
click at [574, 411] on span "Забрал посылку" at bounding box center [602, 419] width 117 height 16
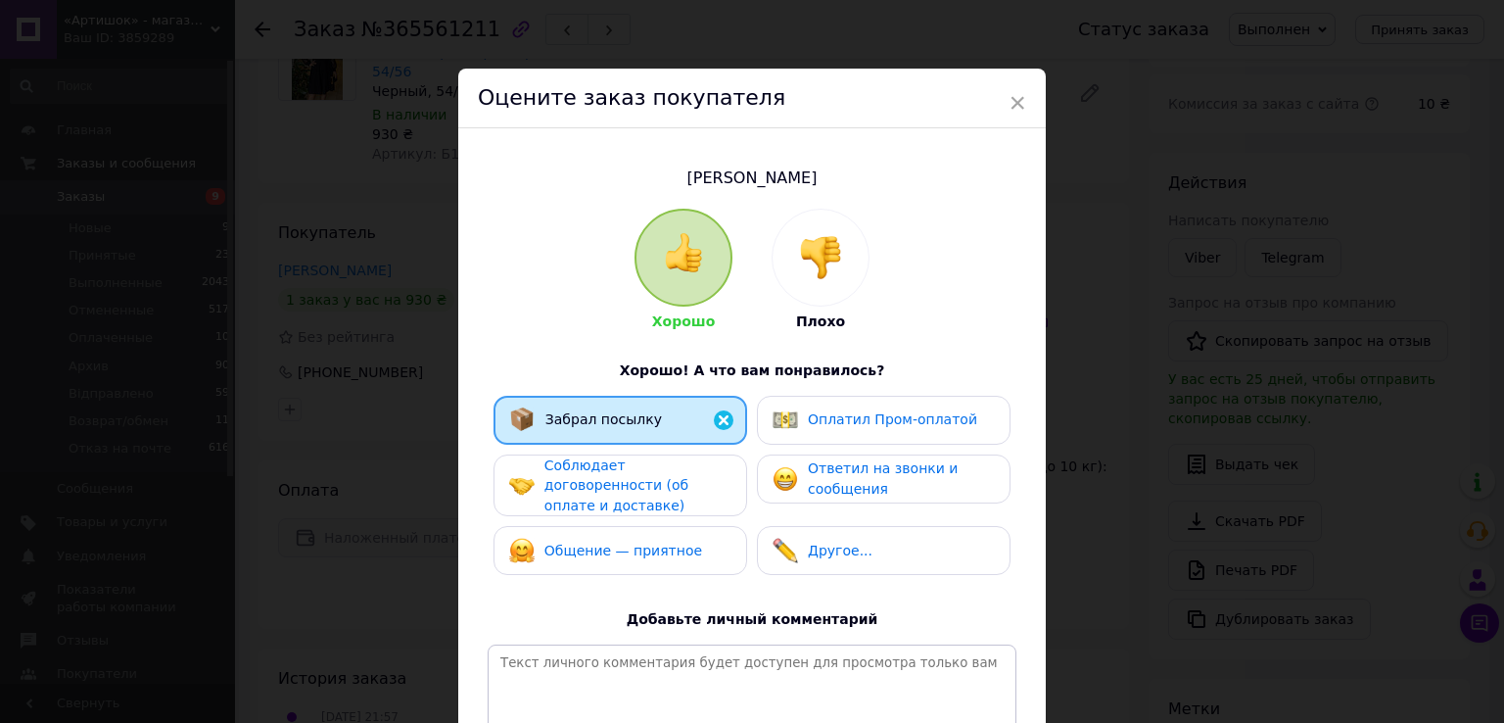
click at [584, 484] on span "Соблюдает договоренности (об оплате и доставке)" at bounding box center [616, 485] width 144 height 56
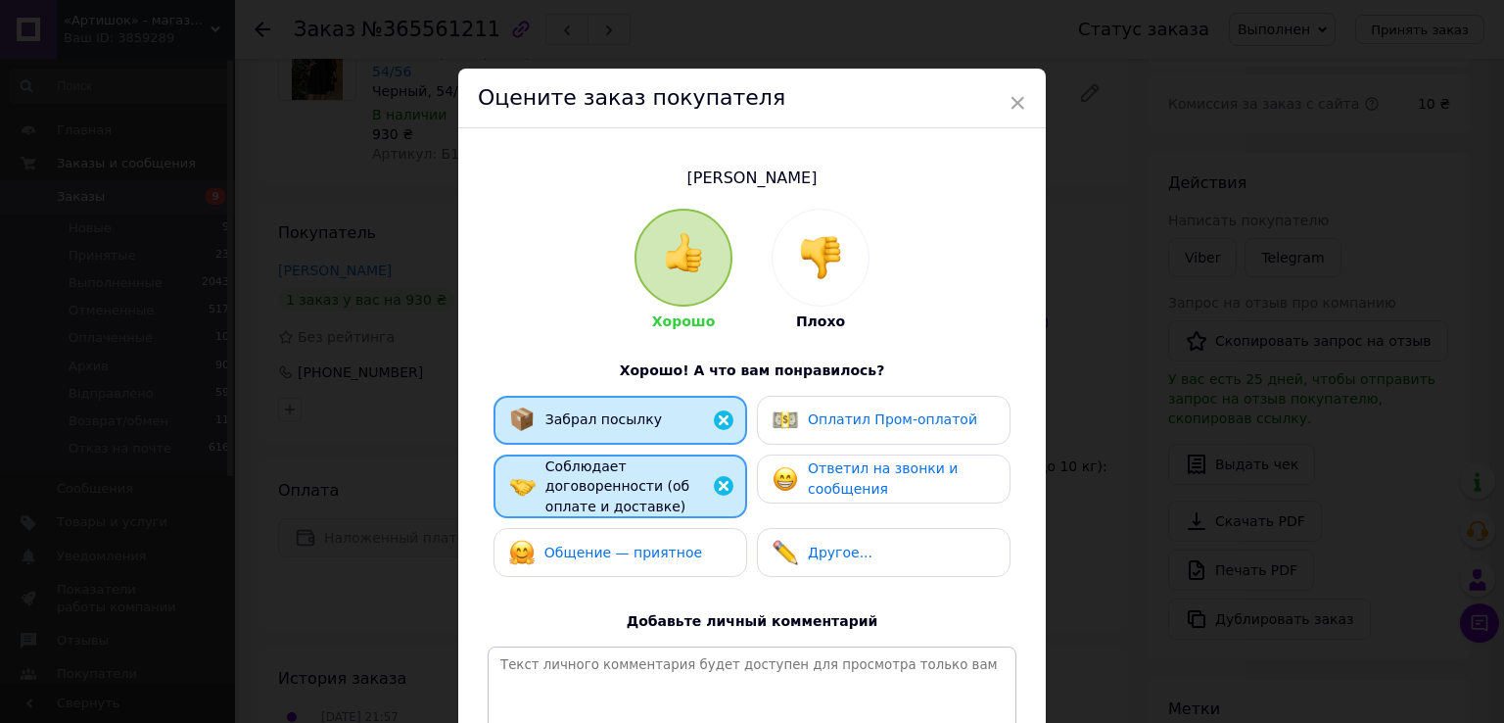
drag, startPoint x: 596, startPoint y: 536, endPoint x: 678, endPoint y: 501, distance: 88.2
click at [598, 544] on span "Общение — приятное" at bounding box center [623, 552] width 158 height 16
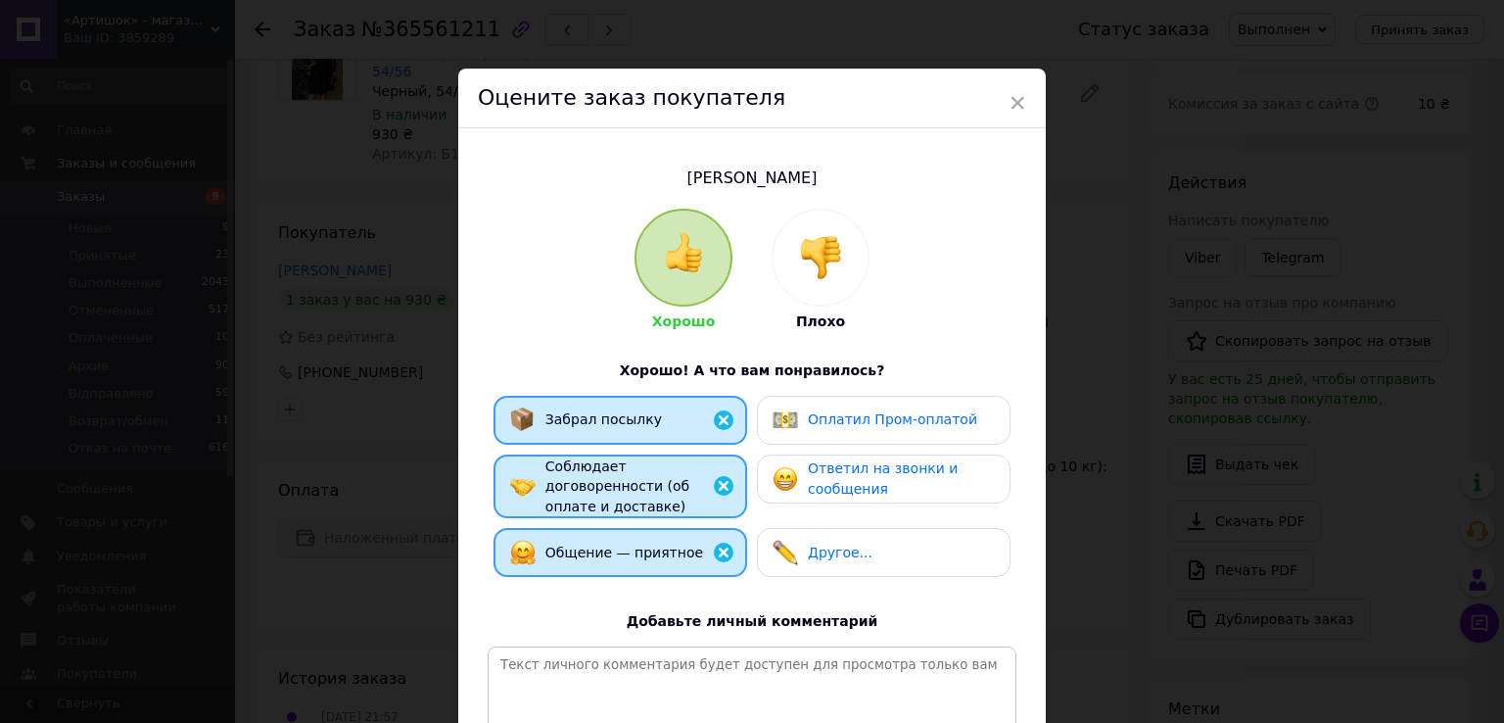
click at [795, 475] on div "Ответил на звонки и сообщения" at bounding box center [883, 478] width 221 height 40
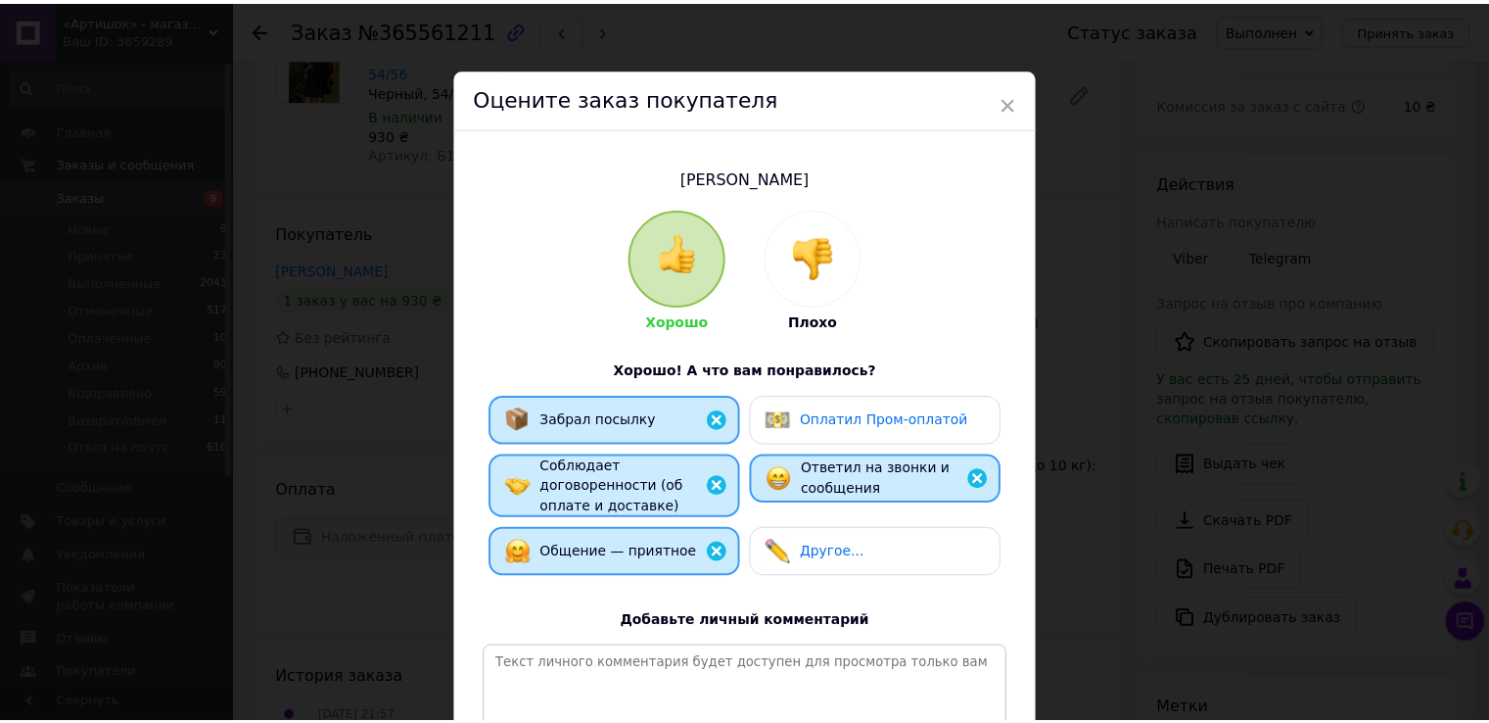
scroll to position [233, 0]
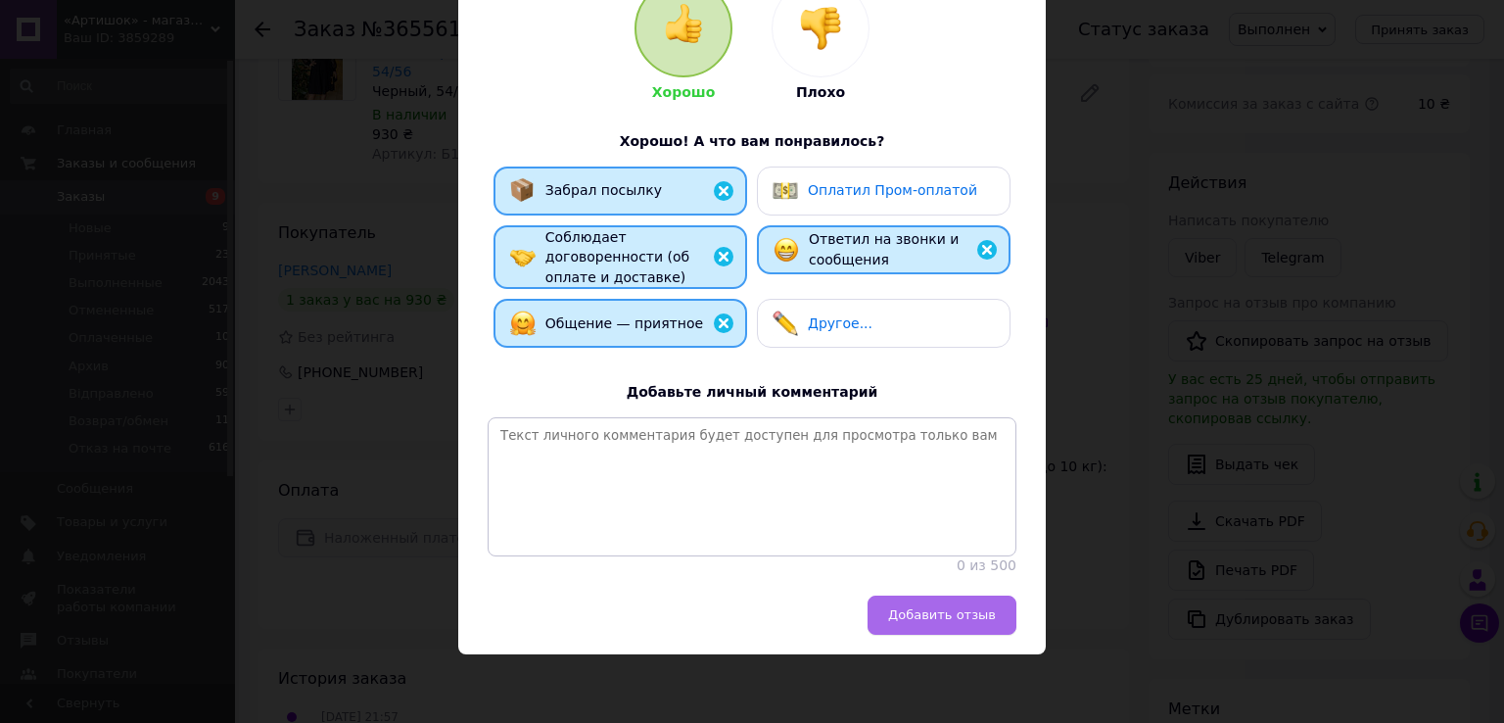
click at [920, 614] on span "Добавить отзыв" at bounding box center [942, 614] width 108 height 15
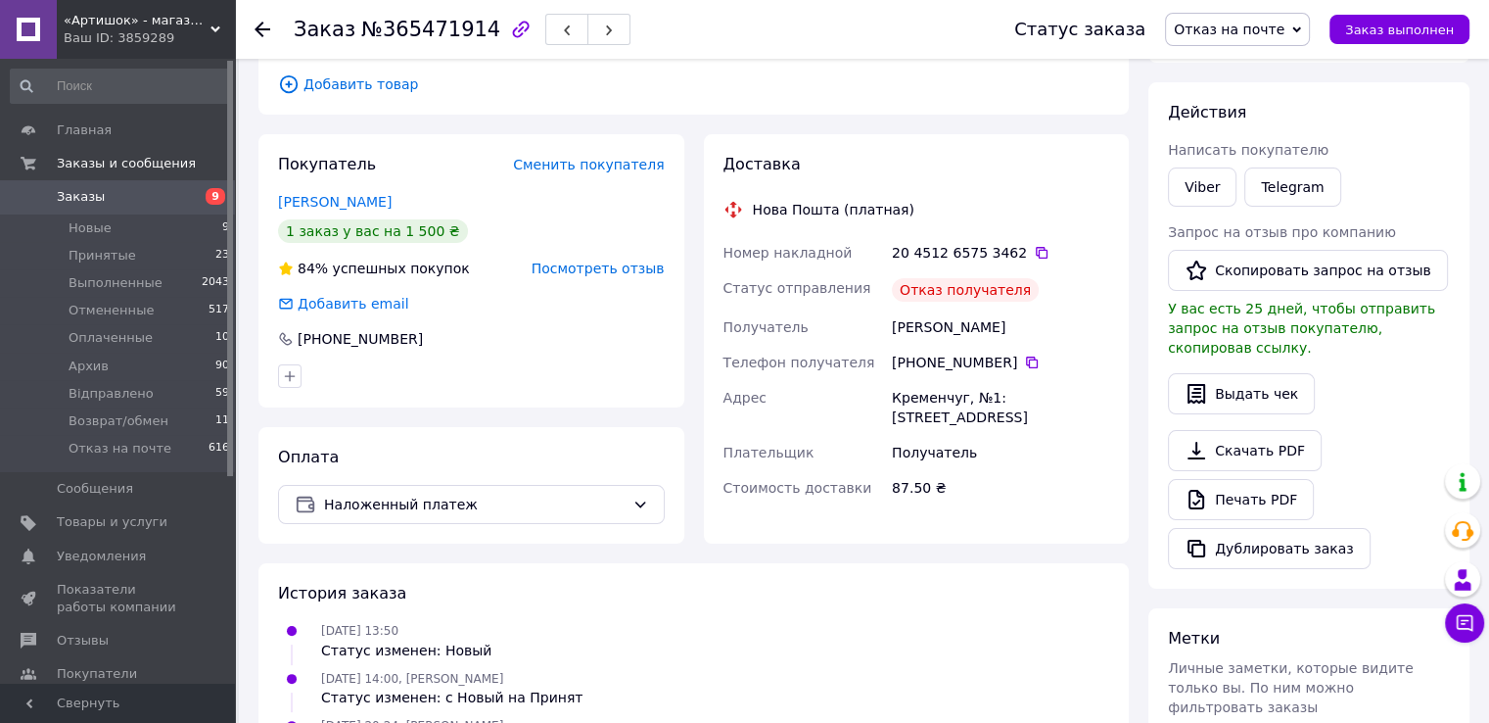
scroll to position [121, 0]
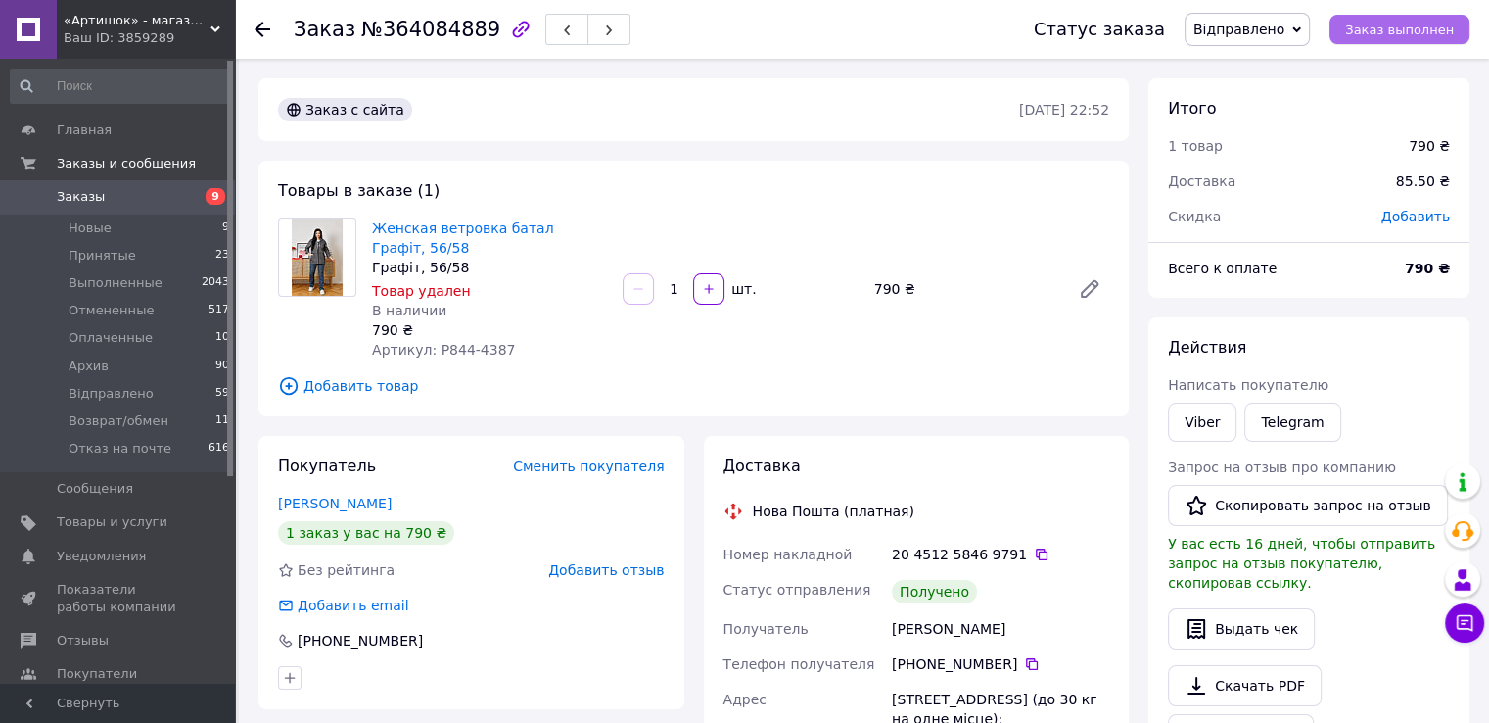
click at [1386, 32] on span "Заказ выполнен" at bounding box center [1399, 30] width 109 height 15
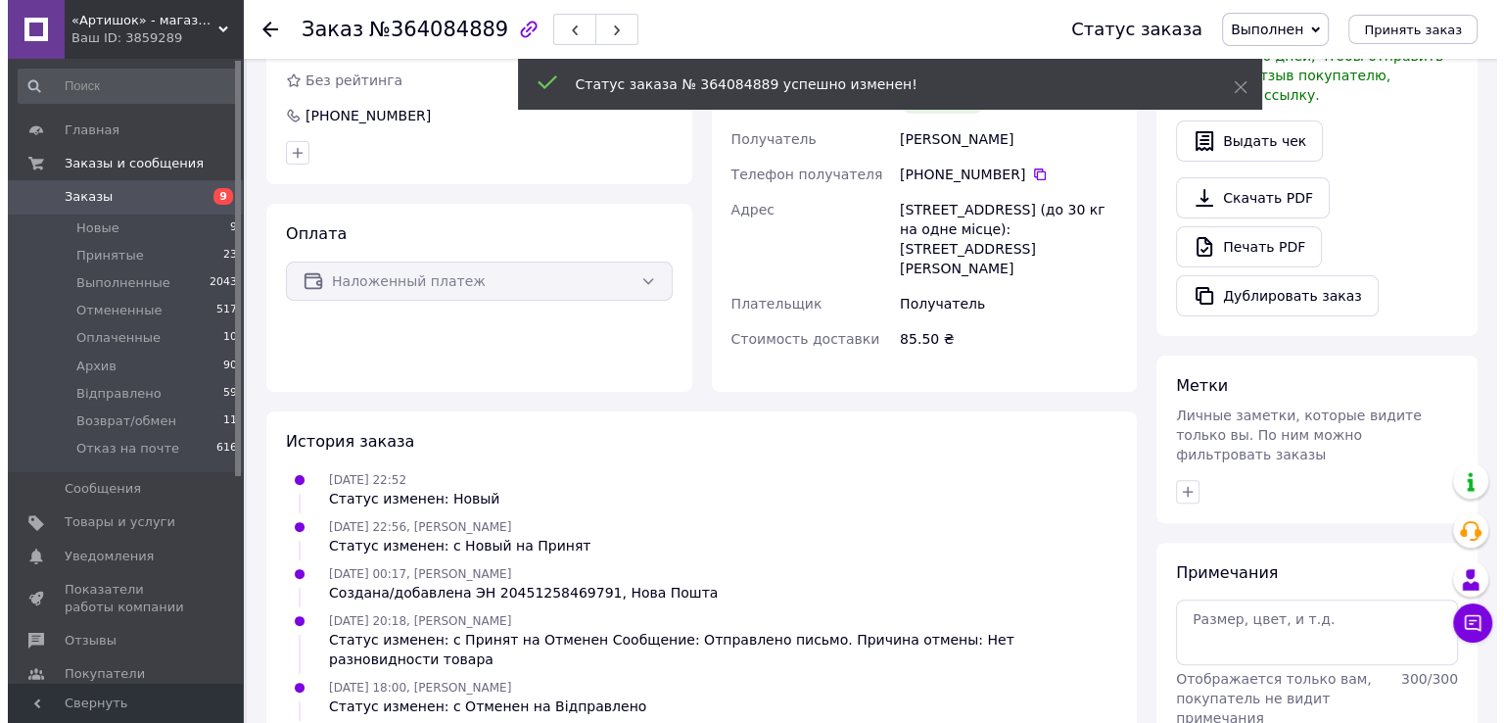
scroll to position [257, 0]
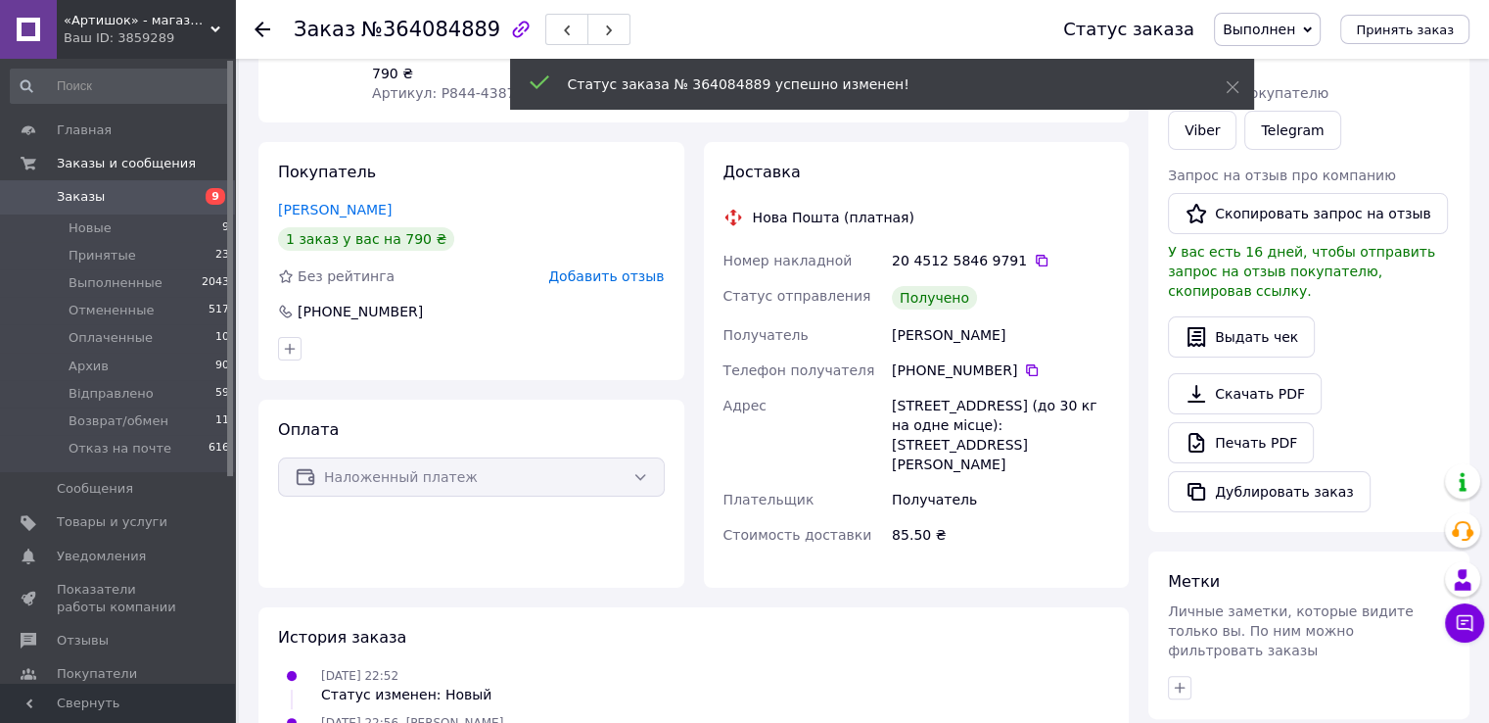
click at [638, 266] on div "Покупатель [PERSON_NAME] 1 заказ у вас на 790 ₴ Без рейтинга Добавить отзыв [PH…" at bounding box center [471, 261] width 426 height 238
click at [635, 275] on span "Добавить отзыв" at bounding box center [606, 276] width 116 height 16
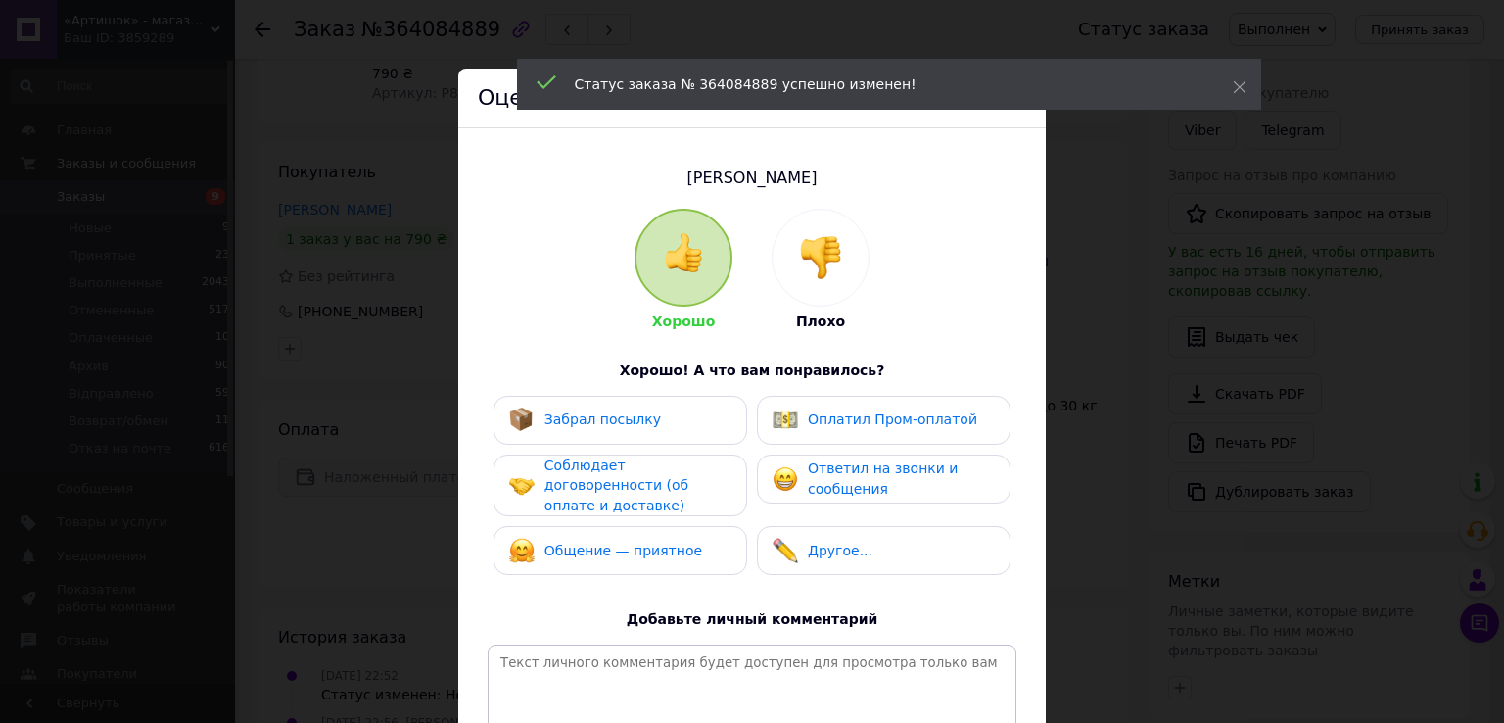
drag, startPoint x: 662, startPoint y: 428, endPoint x: 658, endPoint y: 445, distance: 18.1
click at [662, 428] on div "Забрал посылку" at bounding box center [620, 419] width 222 height 25
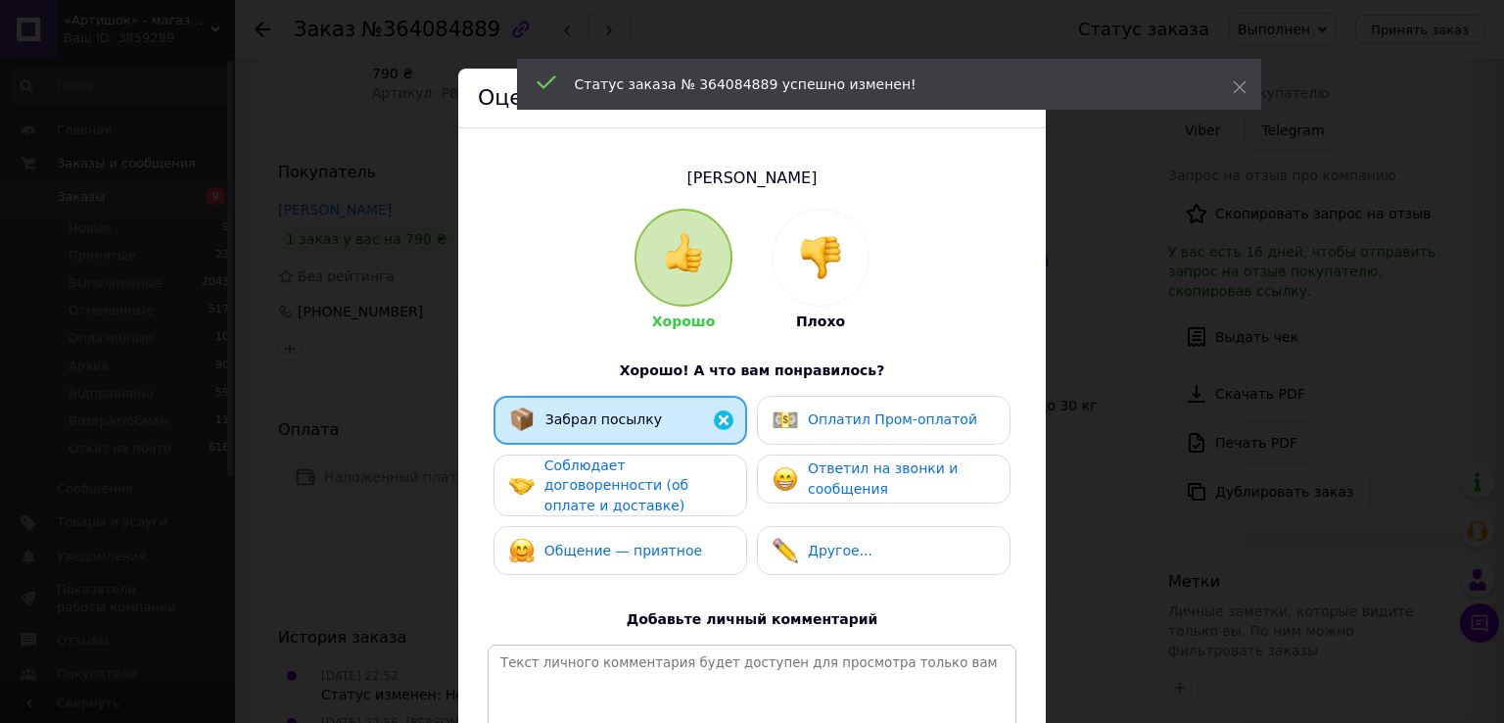
click at [654, 501] on div "Соблюдает договоренности (об оплате и доставке)" at bounding box center [620, 485] width 254 height 63
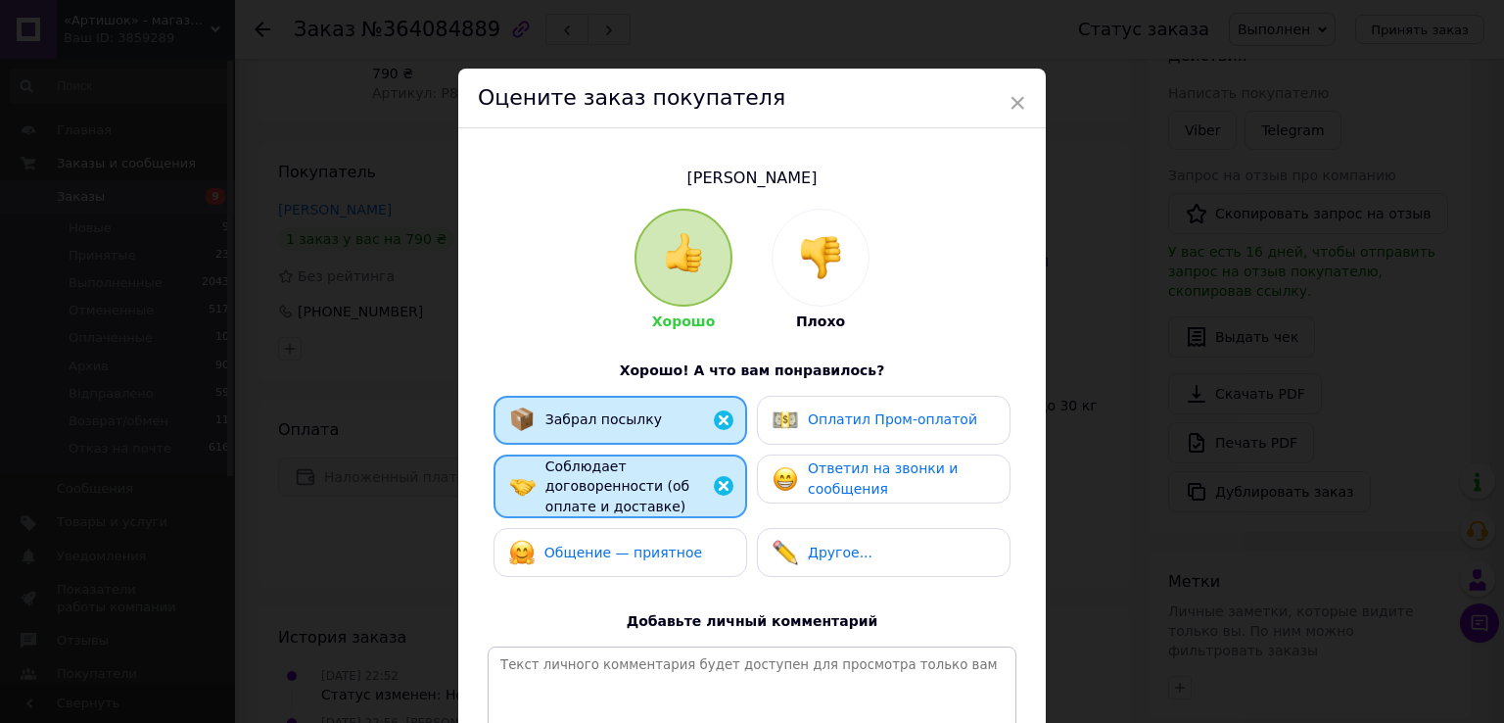
click at [657, 544] on span "Общение — приятное" at bounding box center [623, 552] width 158 height 16
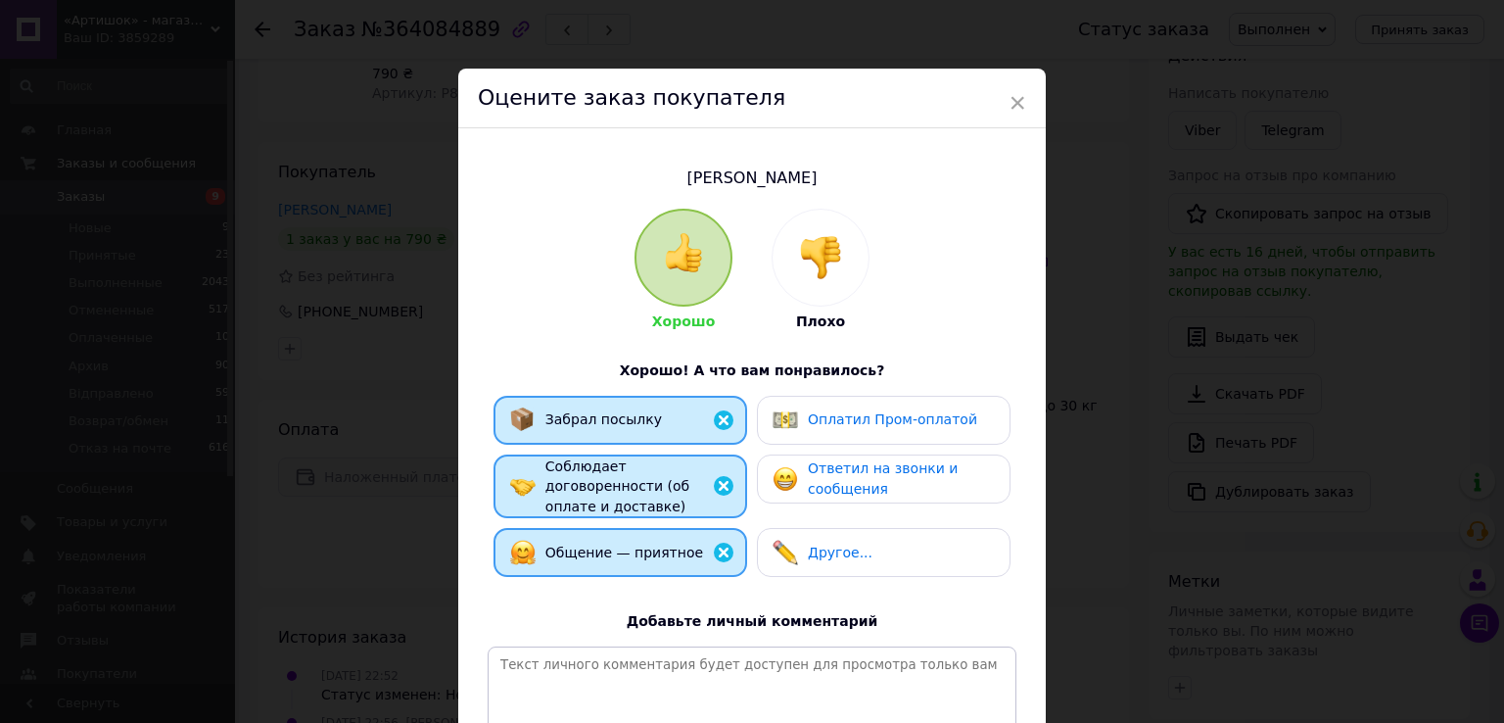
click at [828, 498] on div "Ответил на звонки и сообщения" at bounding box center [884, 478] width 254 height 49
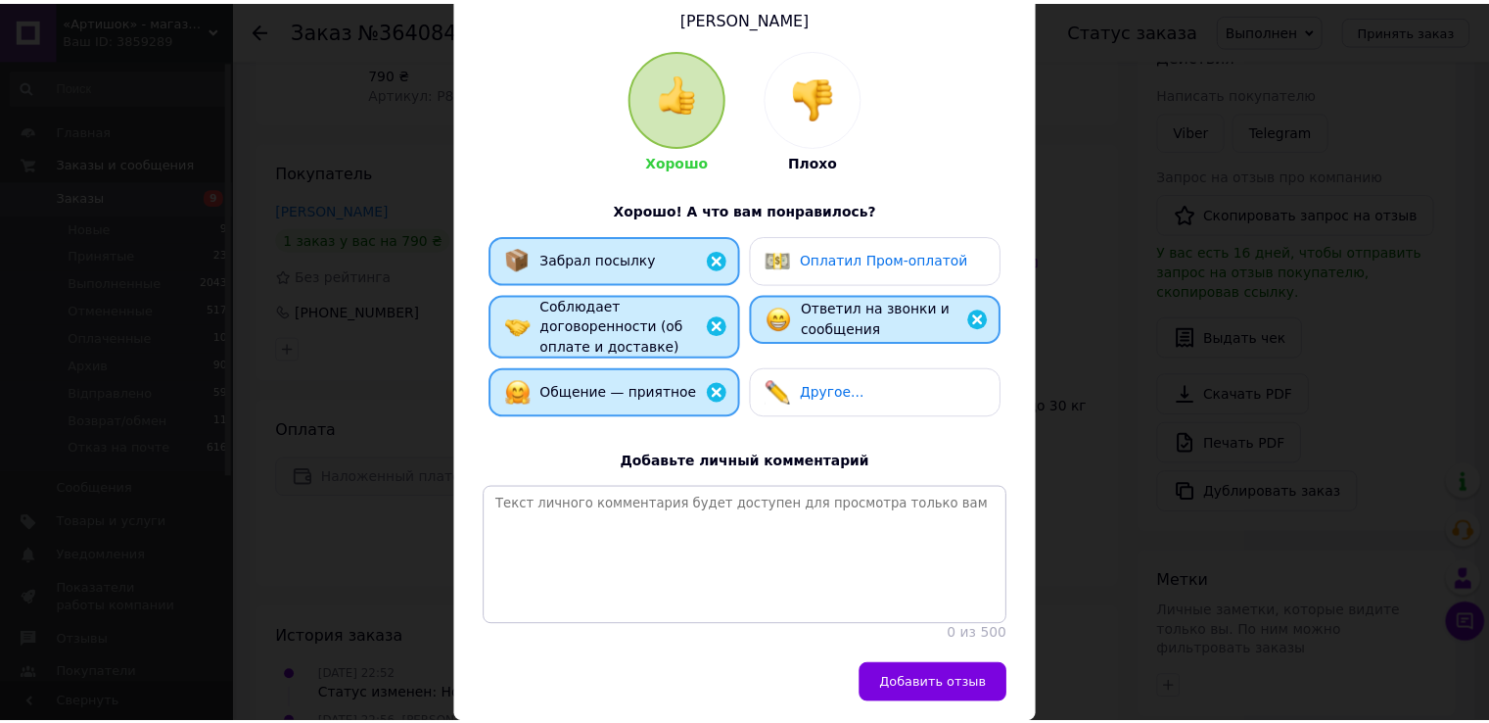
scroll to position [233, 0]
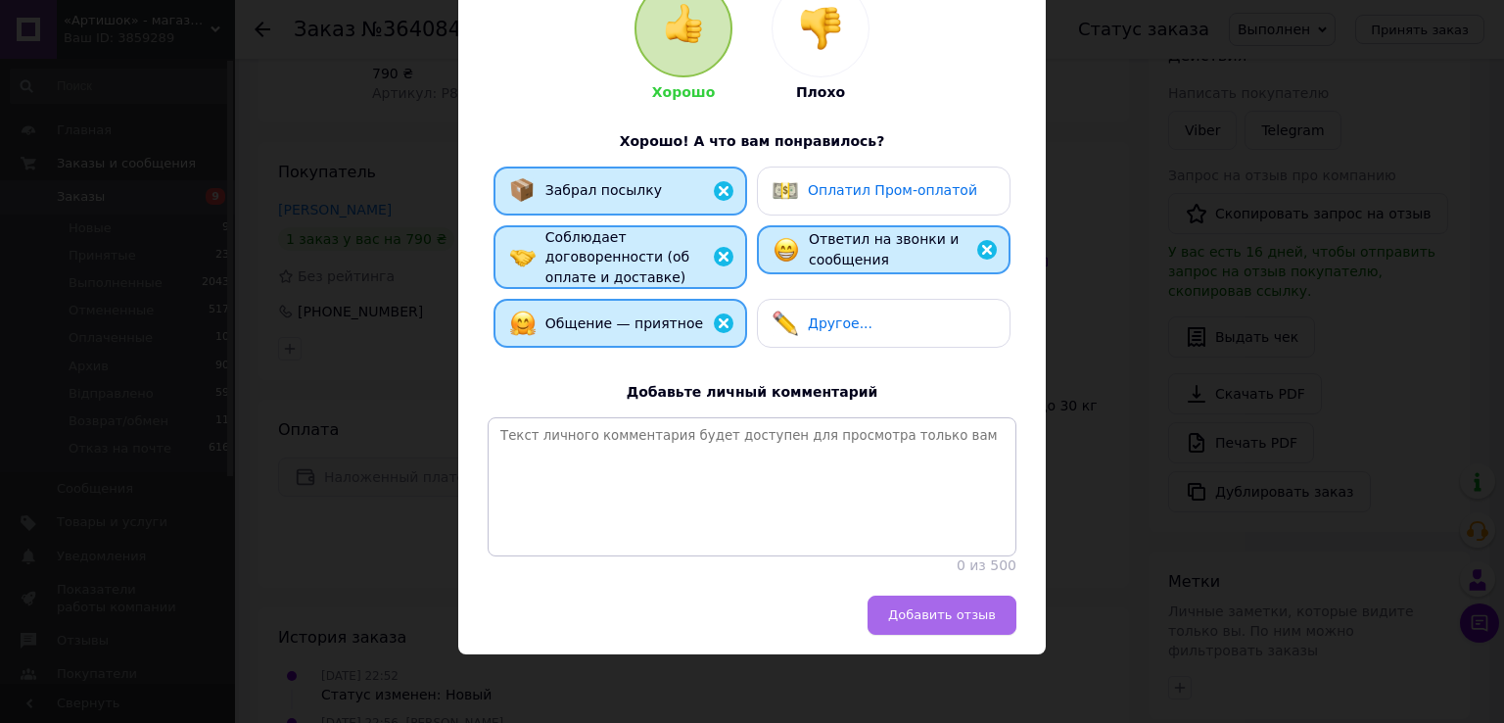
click at [941, 627] on button "Добавить отзыв" at bounding box center [941, 614] width 149 height 39
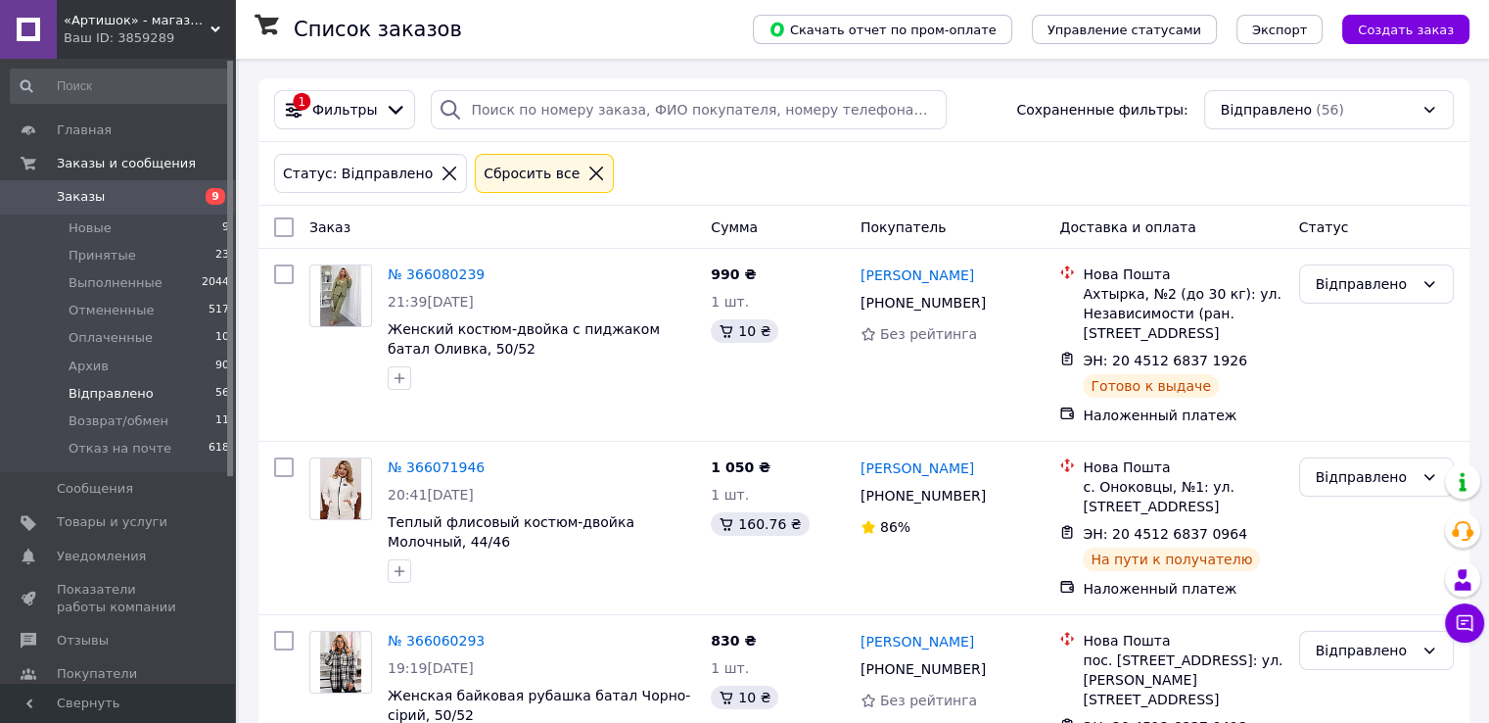
click at [141, 199] on span "Заказы" at bounding box center [119, 197] width 124 height 18
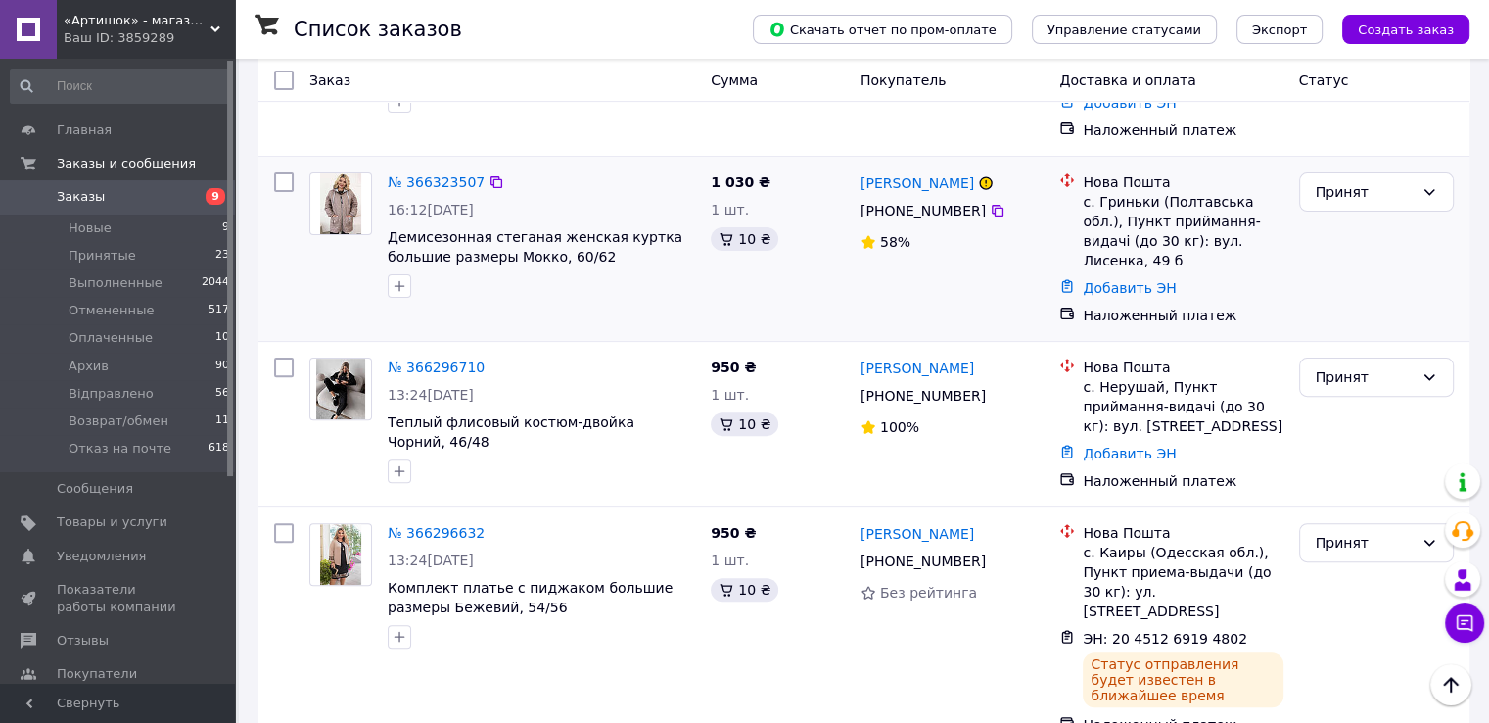
scroll to position [490, 0]
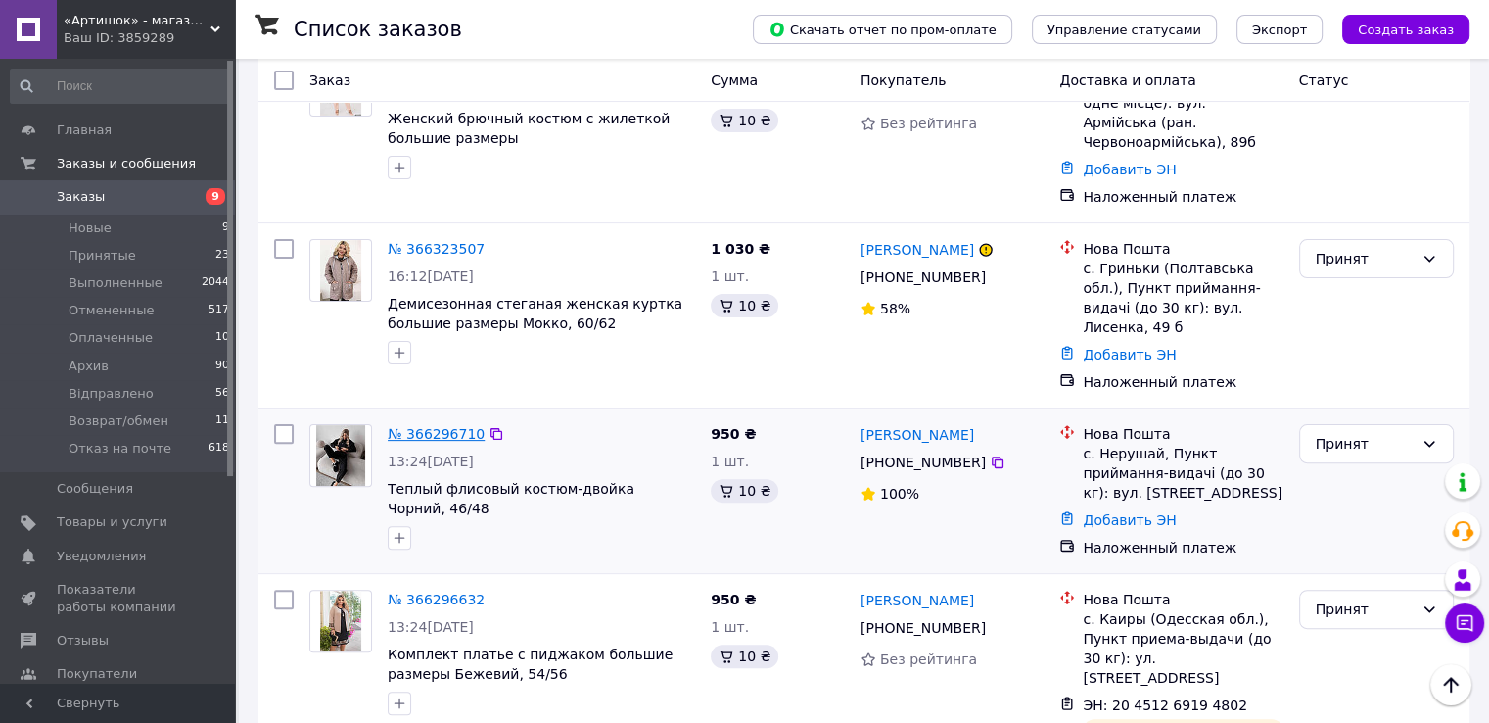
click at [427, 426] on link "№ 366296710" at bounding box center [436, 434] width 97 height 16
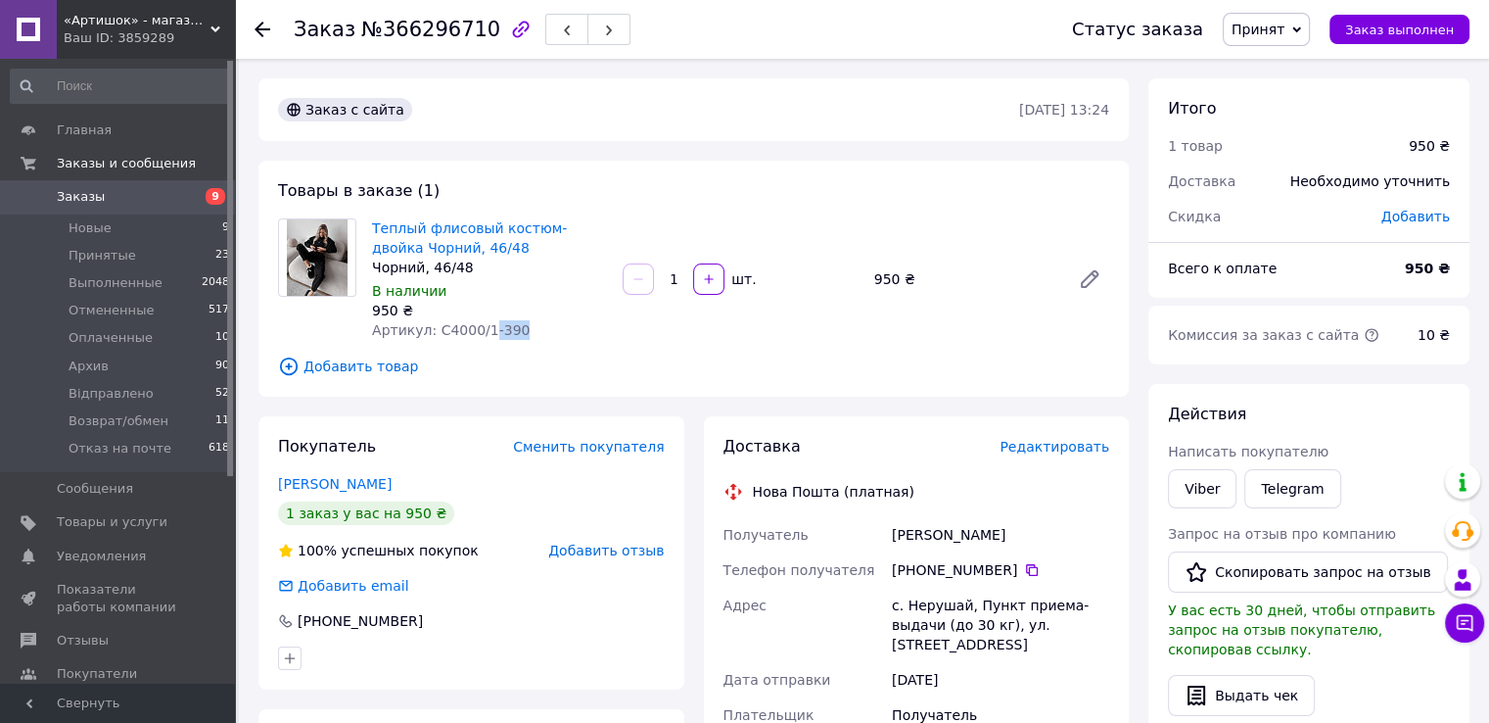
drag, startPoint x: 534, startPoint y: 325, endPoint x: 478, endPoint y: 341, distance: 58.0
click at [478, 341] on div "Теплый флисовый костюм-двойка Чорний, 46/48 Чорний, 46/48 В наличии 950 ₴ Артик…" at bounding box center [489, 278] width 251 height 129
copy span "-390"
click at [954, 535] on div "[PERSON_NAME]" at bounding box center [1000, 534] width 225 height 35
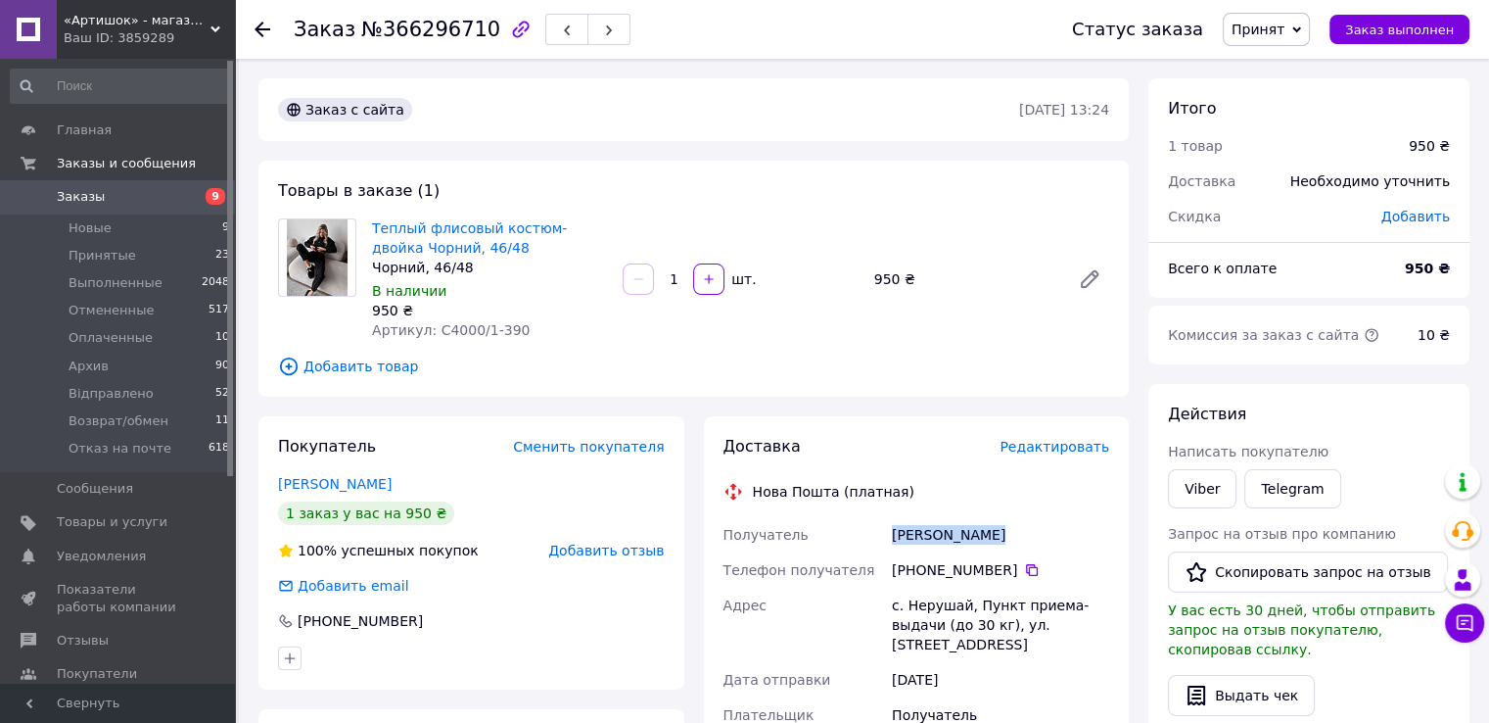
click at [954, 535] on div "[PERSON_NAME]" at bounding box center [1000, 534] width 225 height 35
copy div "[PERSON_NAME]"
click at [1026, 567] on icon at bounding box center [1032, 570] width 12 height 12
click at [926, 607] on div "с. Нерушай, Пункт приема-выдачи (до 30 кг), ул. [STREET_ADDRESS]" at bounding box center [1000, 624] width 225 height 74
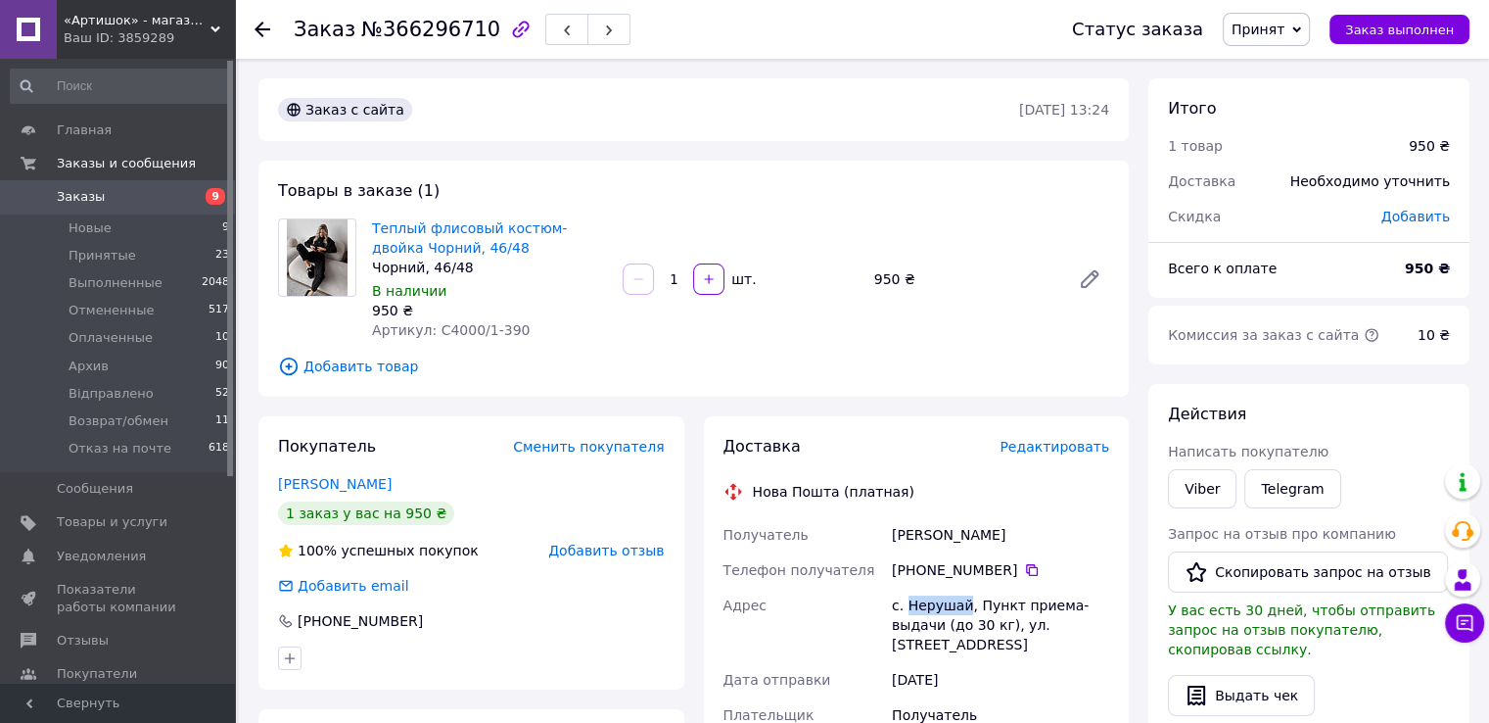
copy div "Нерушай"
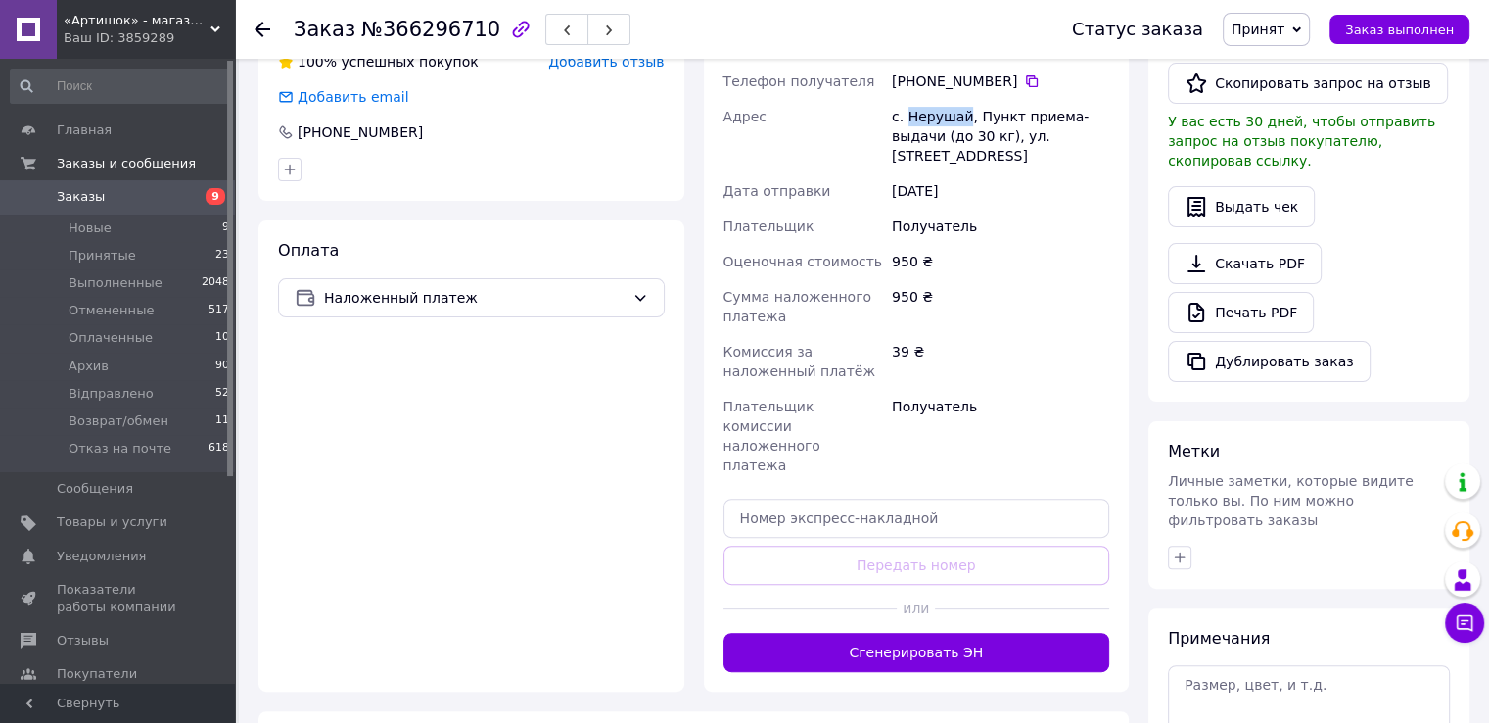
scroll to position [490, 0]
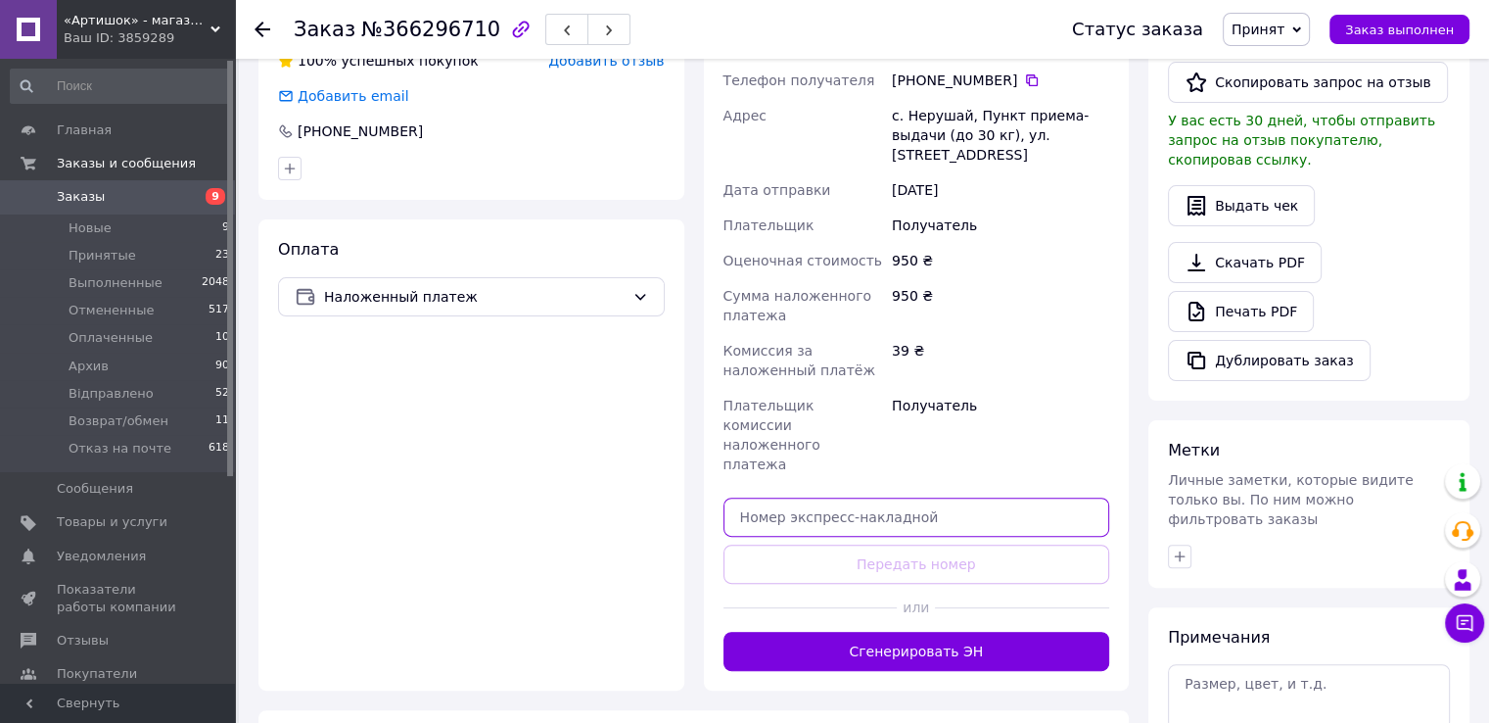
drag, startPoint x: 1013, startPoint y: 477, endPoint x: 987, endPoint y: 494, distance: 31.8
click at [1012, 497] on input "text" at bounding box center [917, 516] width 387 height 39
paste input "20451269199806"
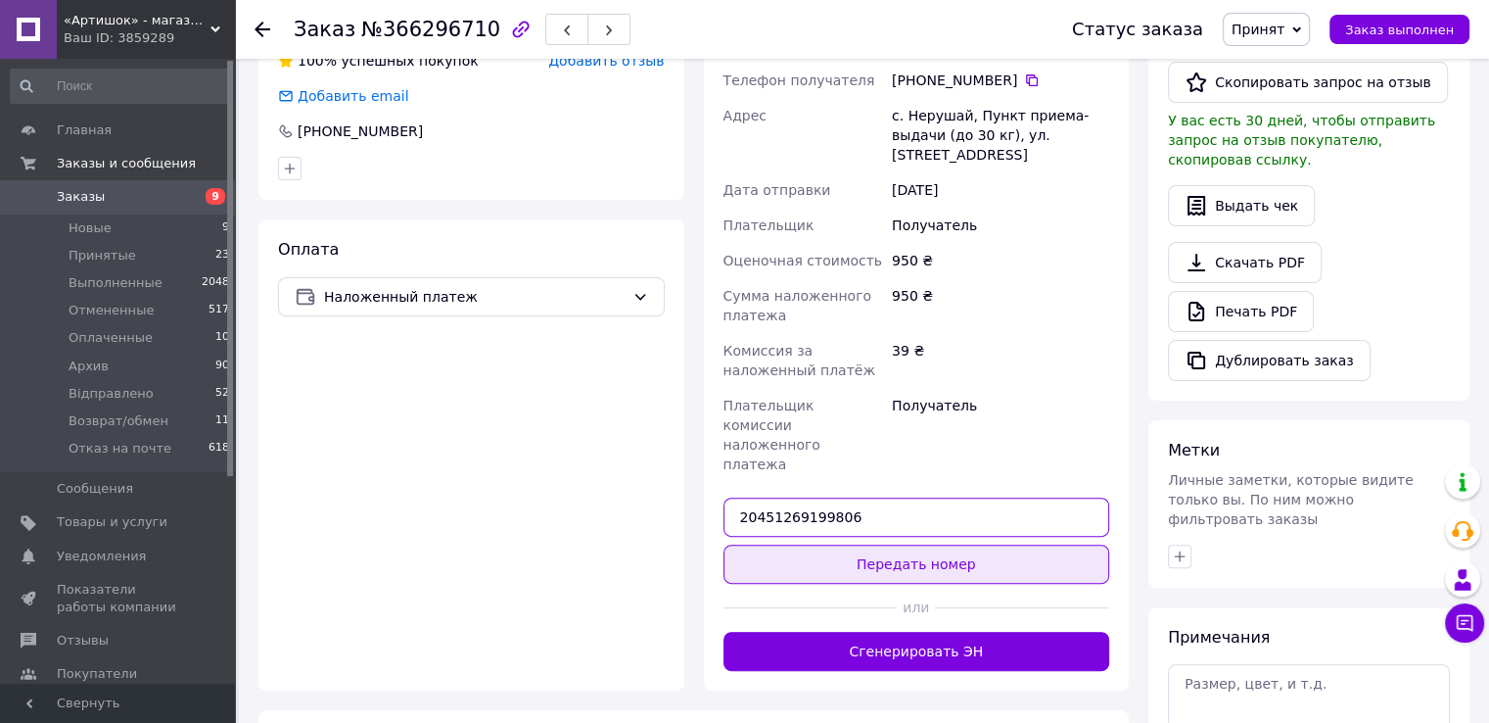
type input "20451269199806"
click at [957, 544] on button "Передать номер" at bounding box center [917, 563] width 387 height 39
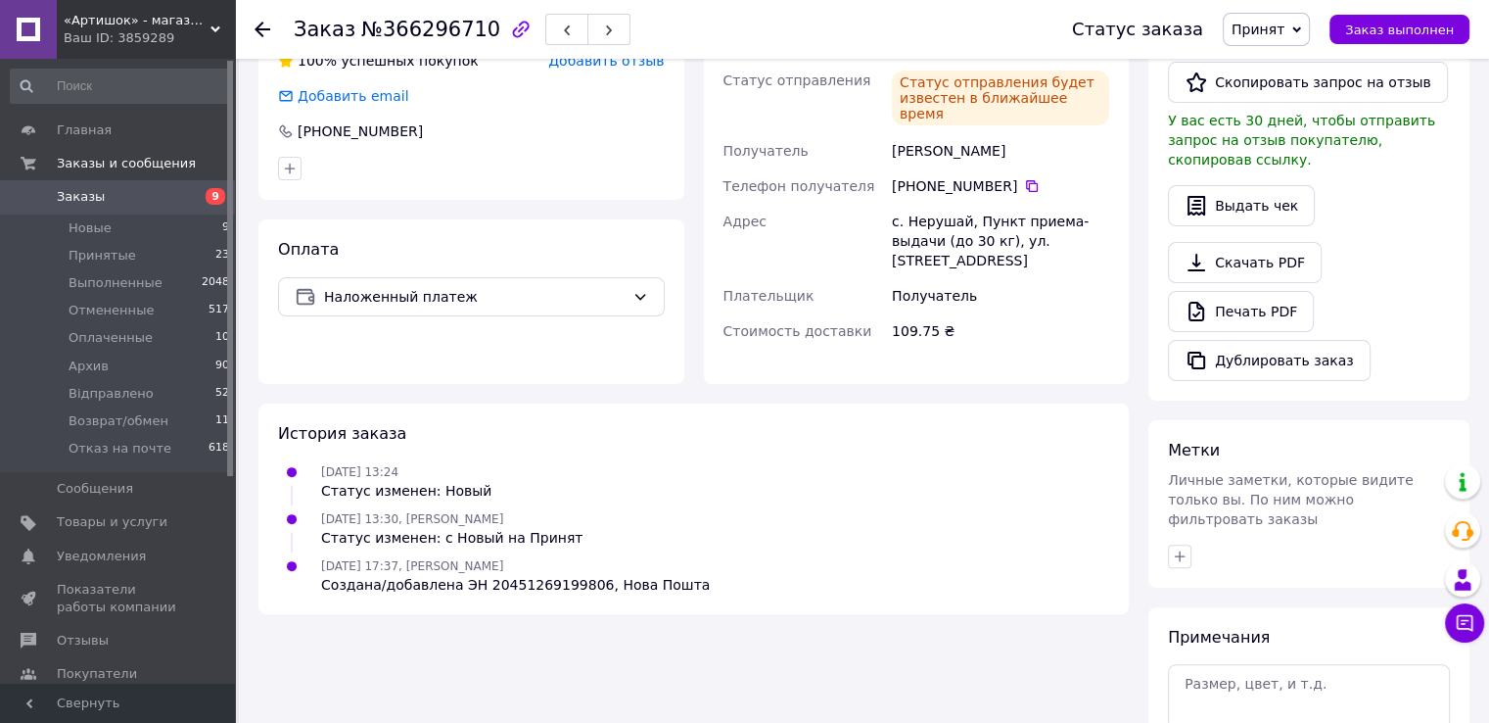
scroll to position [0, 0]
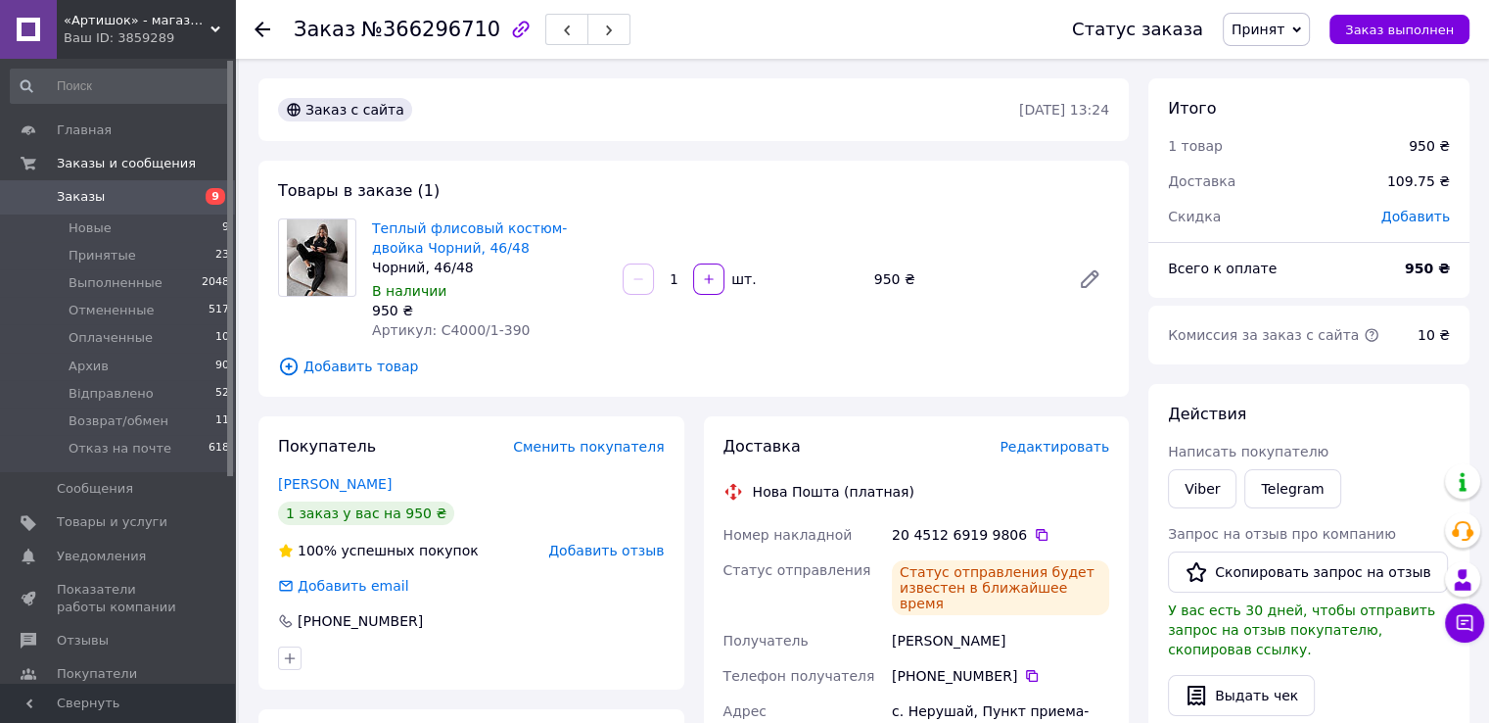
click at [188, 185] on link "Заказы 9" at bounding box center [120, 196] width 241 height 33
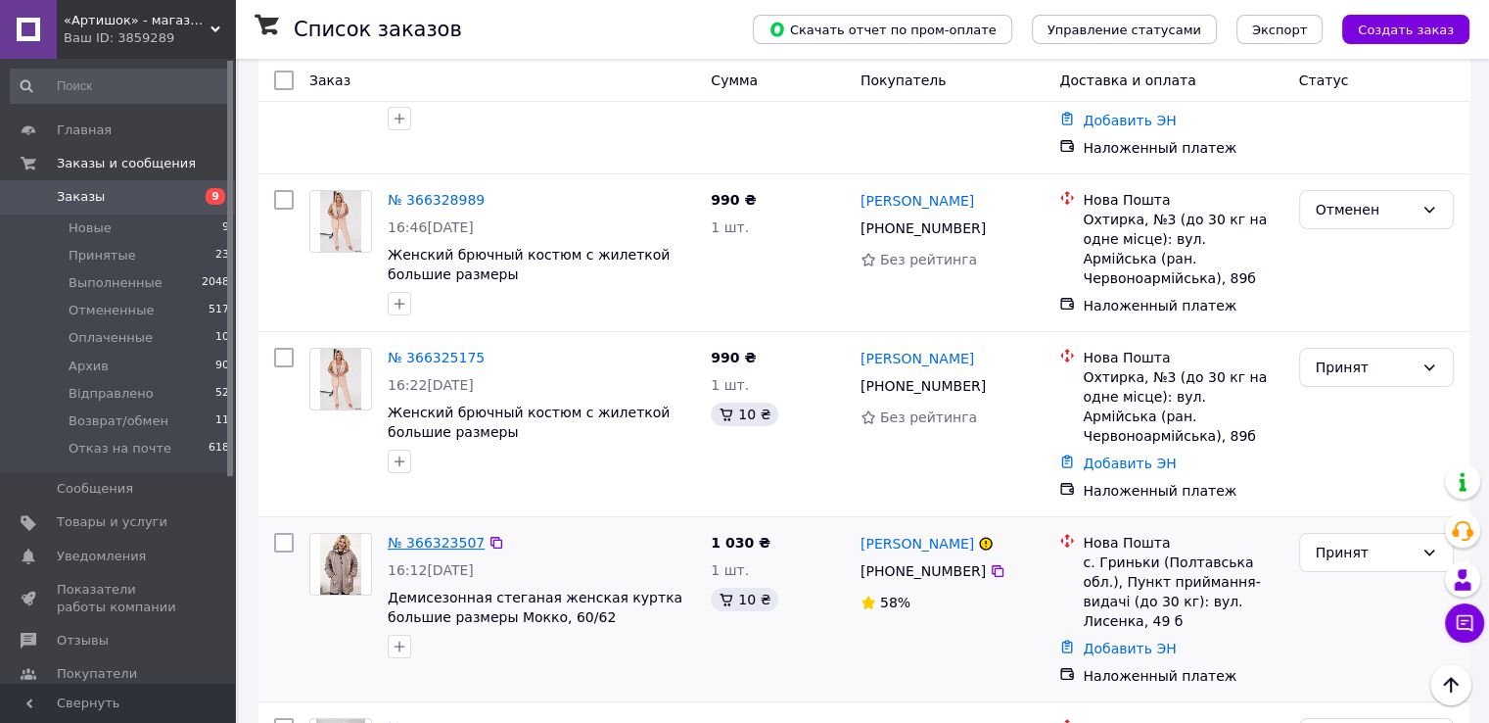
click at [415, 535] on link "№ 366323507" at bounding box center [436, 543] width 97 height 16
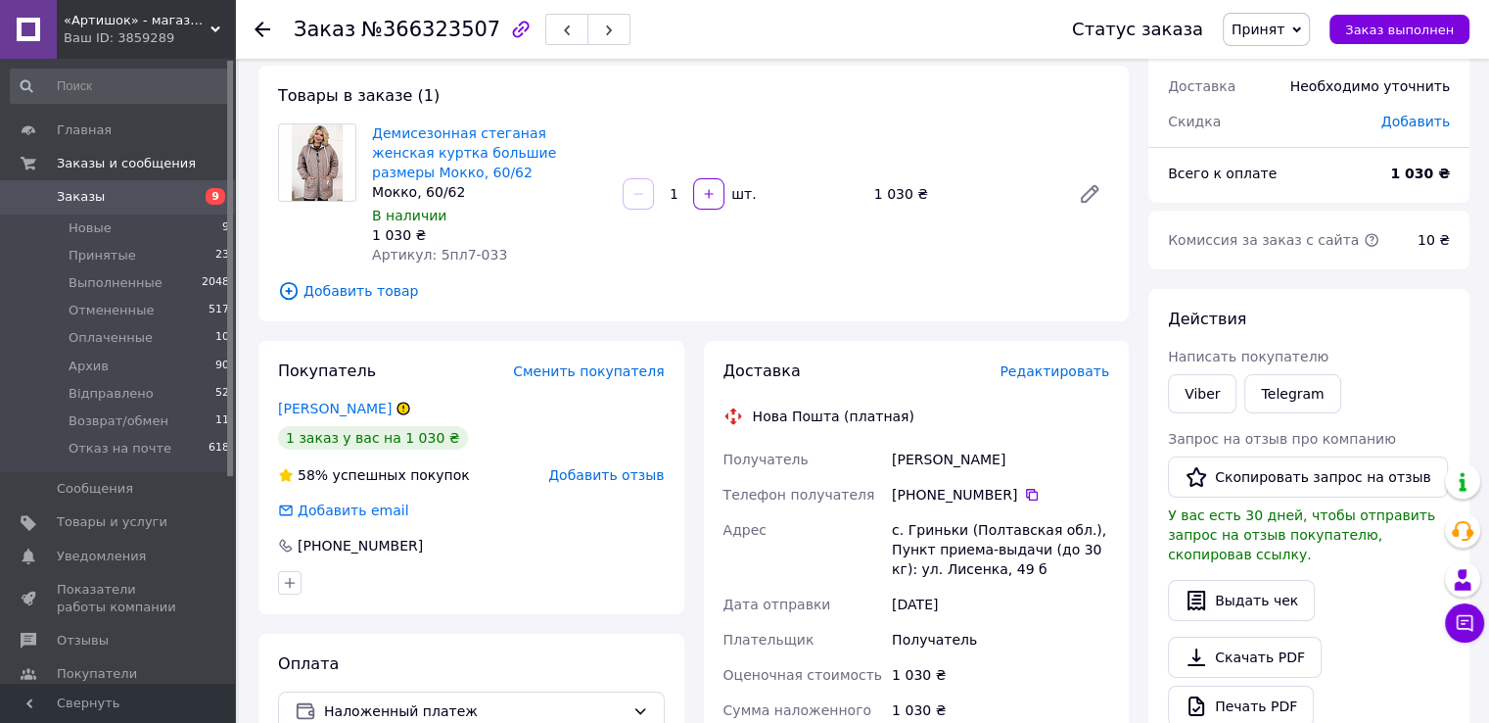
scroll to position [98, 0]
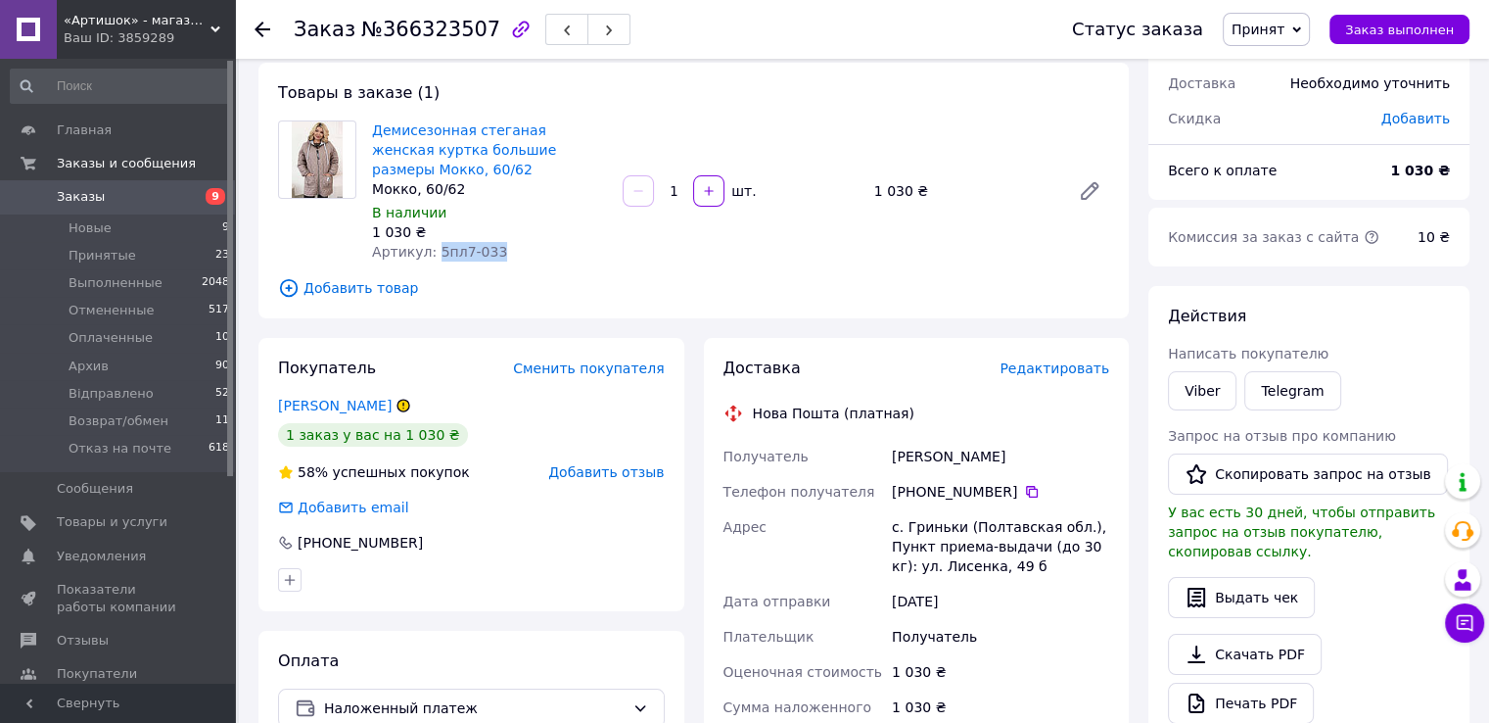
drag, startPoint x: 490, startPoint y: 249, endPoint x: 432, endPoint y: 258, distance: 58.6
click at [432, 258] on div "Артикул: 5пл7-033" at bounding box center [489, 252] width 235 height 20
copy span "5пл7-033"
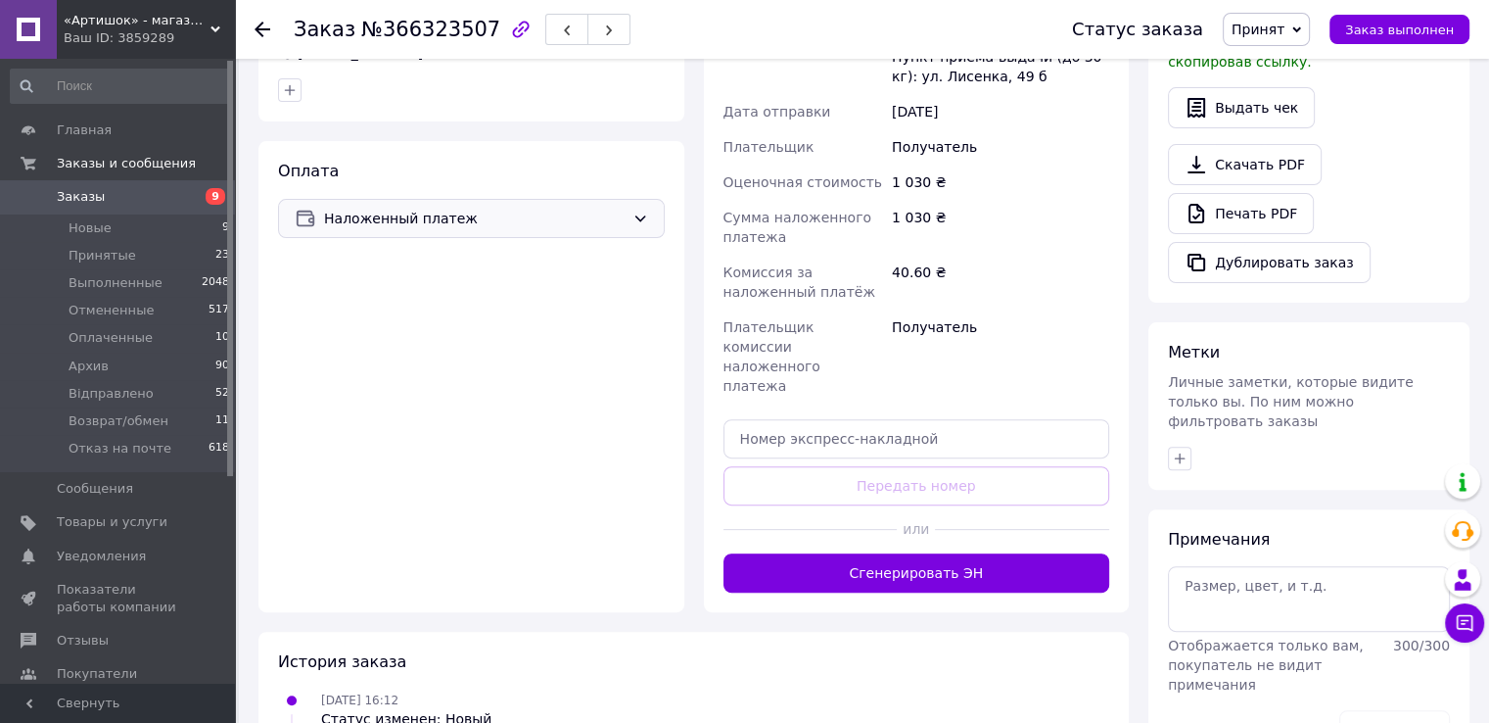
scroll to position [0, 0]
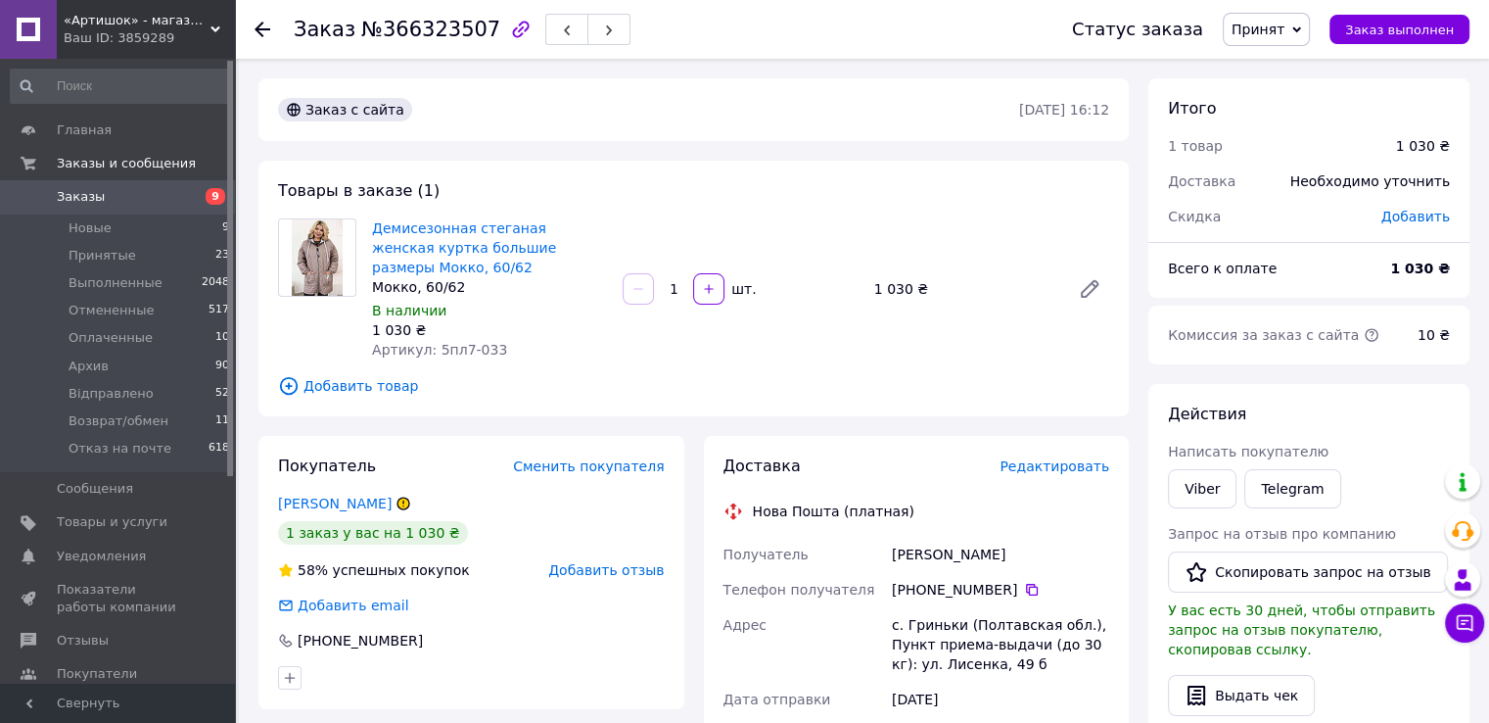
click at [945, 572] on div "[PHONE_NUMBER]" at bounding box center [1000, 589] width 225 height 35
click at [951, 557] on div "[PERSON_NAME]" at bounding box center [1000, 554] width 225 height 35
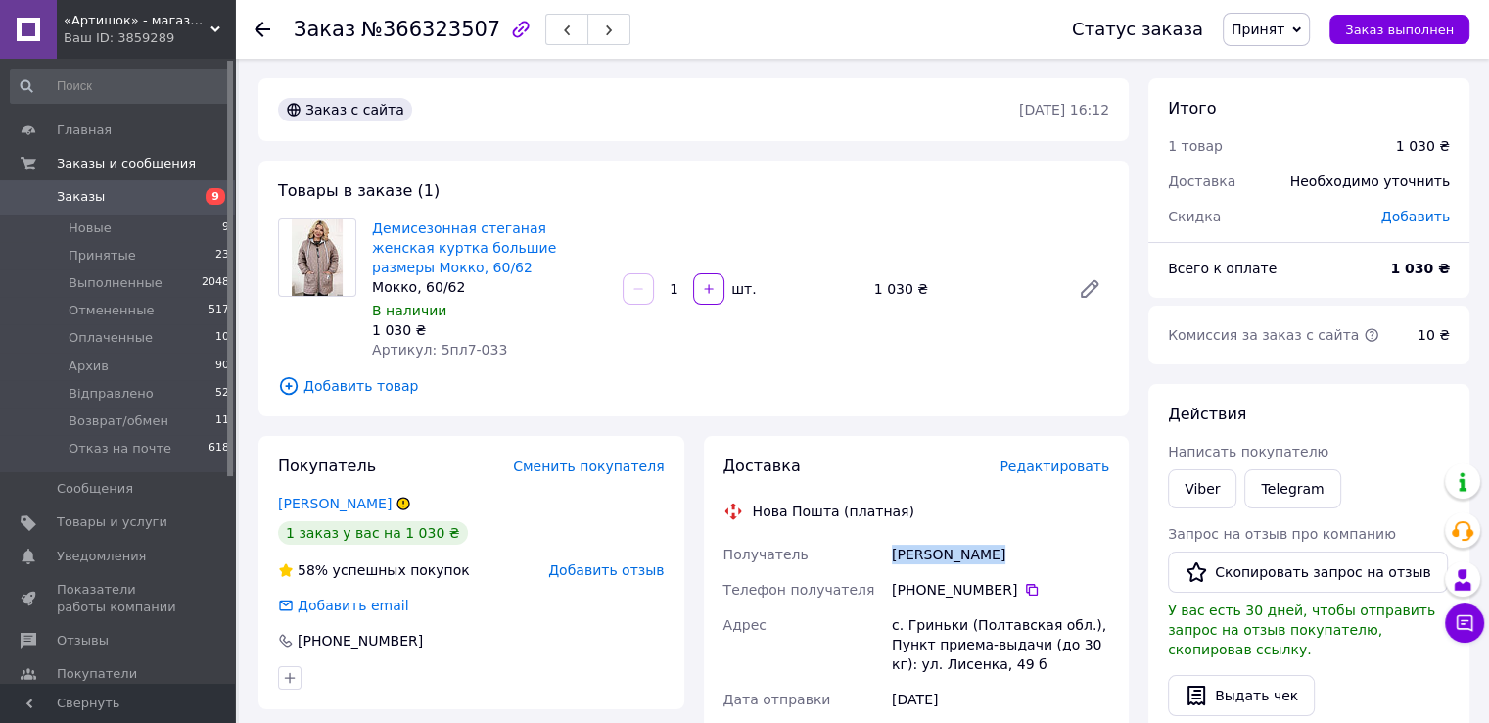
click at [951, 557] on div "[PERSON_NAME]" at bounding box center [1000, 554] width 225 height 35
copy div "[PERSON_NAME]"
click at [1024, 585] on icon at bounding box center [1032, 590] width 16 height 16
click at [934, 612] on div "с. Гриньки (Полтавская обл.), Пункт приема-выдачи (до 30 кг): ул. Лисенка, 49 б" at bounding box center [1000, 644] width 225 height 74
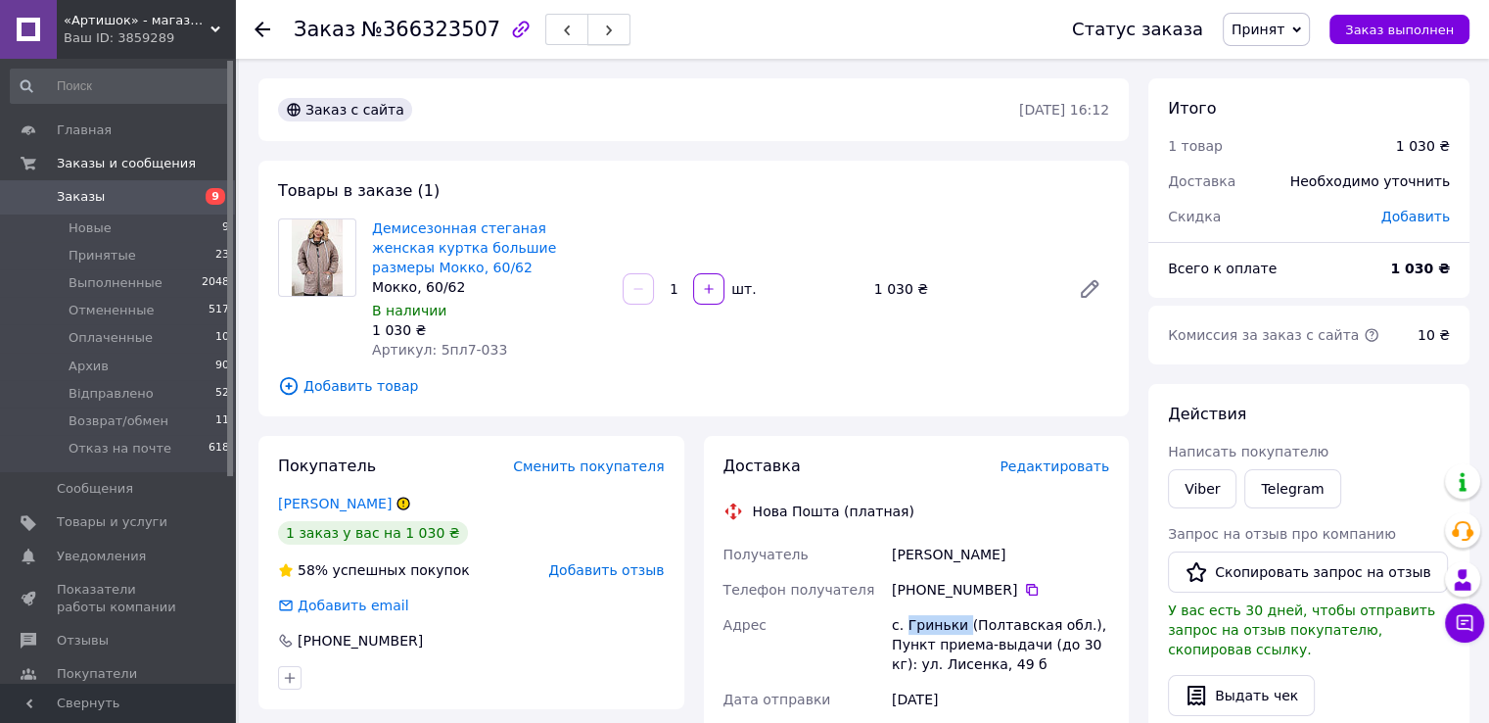
copy div "Гриньки"
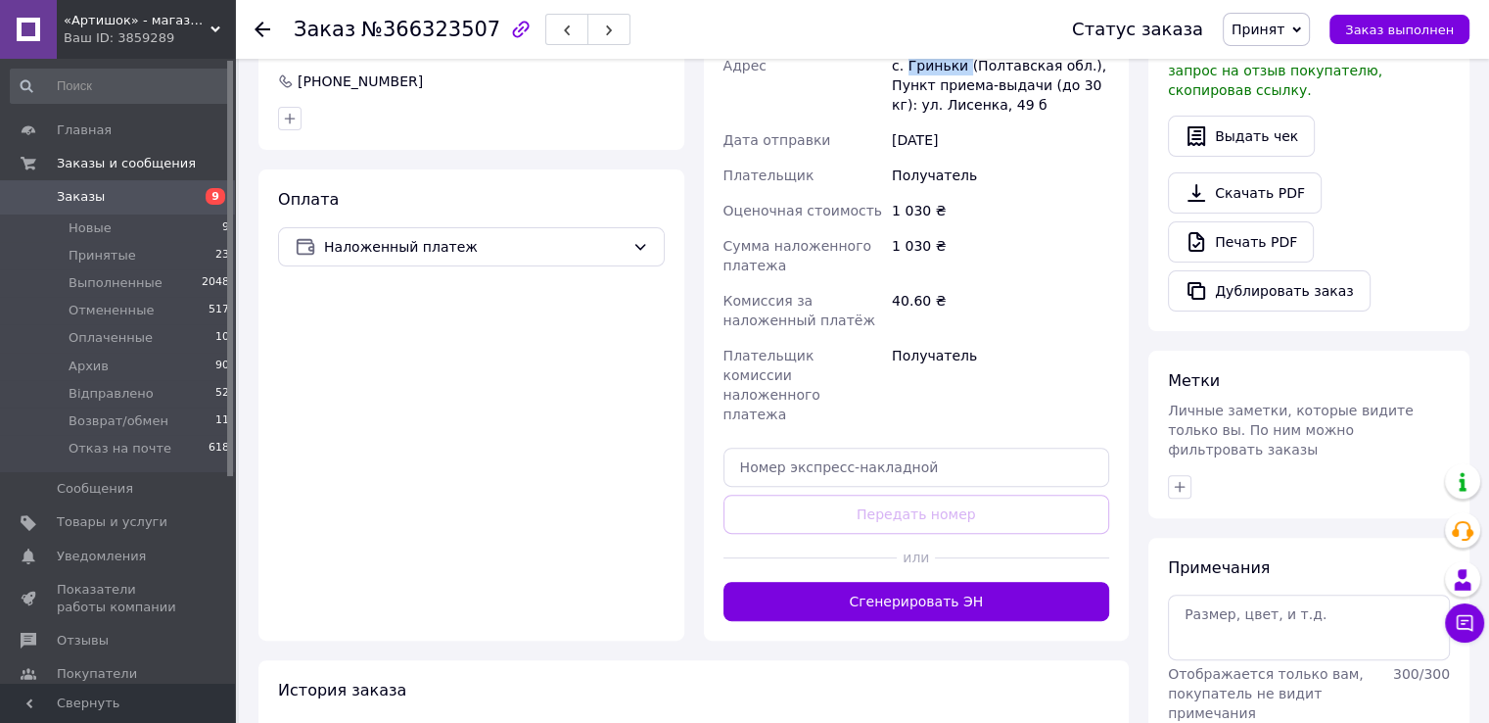
scroll to position [639, 0]
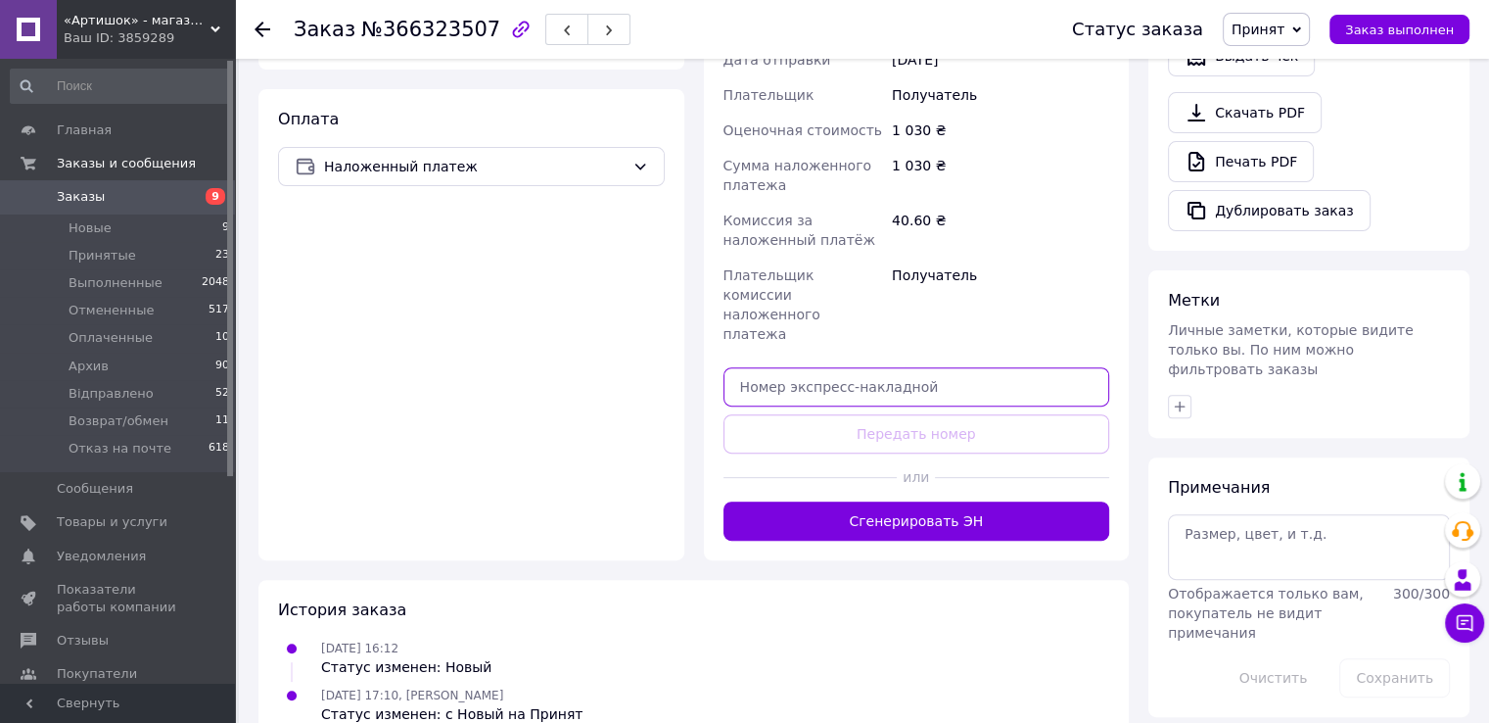
click at [901, 367] on input "text" at bounding box center [917, 386] width 387 height 39
paste input "20451269201662"
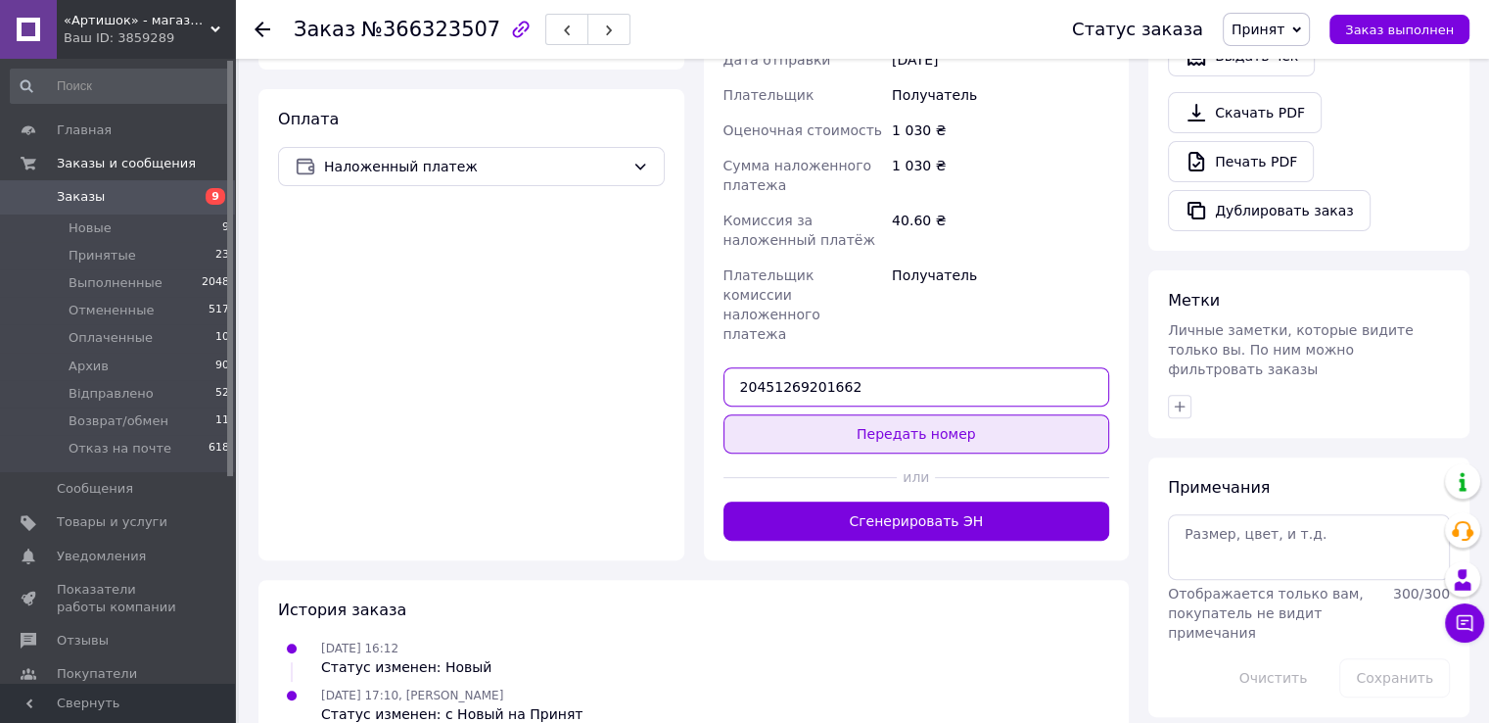
type input "20451269201662"
click at [902, 414] on button "Передать номер" at bounding box center [917, 433] width 387 height 39
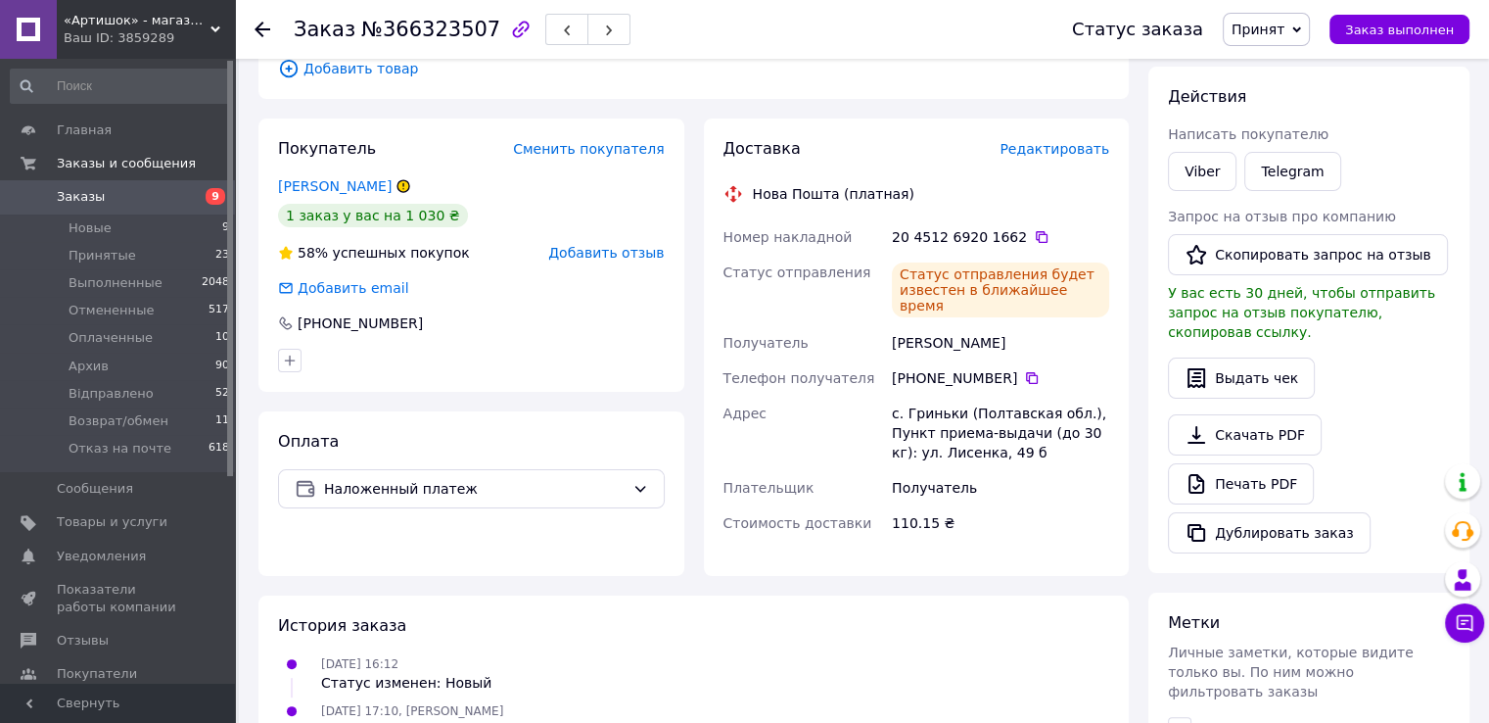
scroll to position [219, 0]
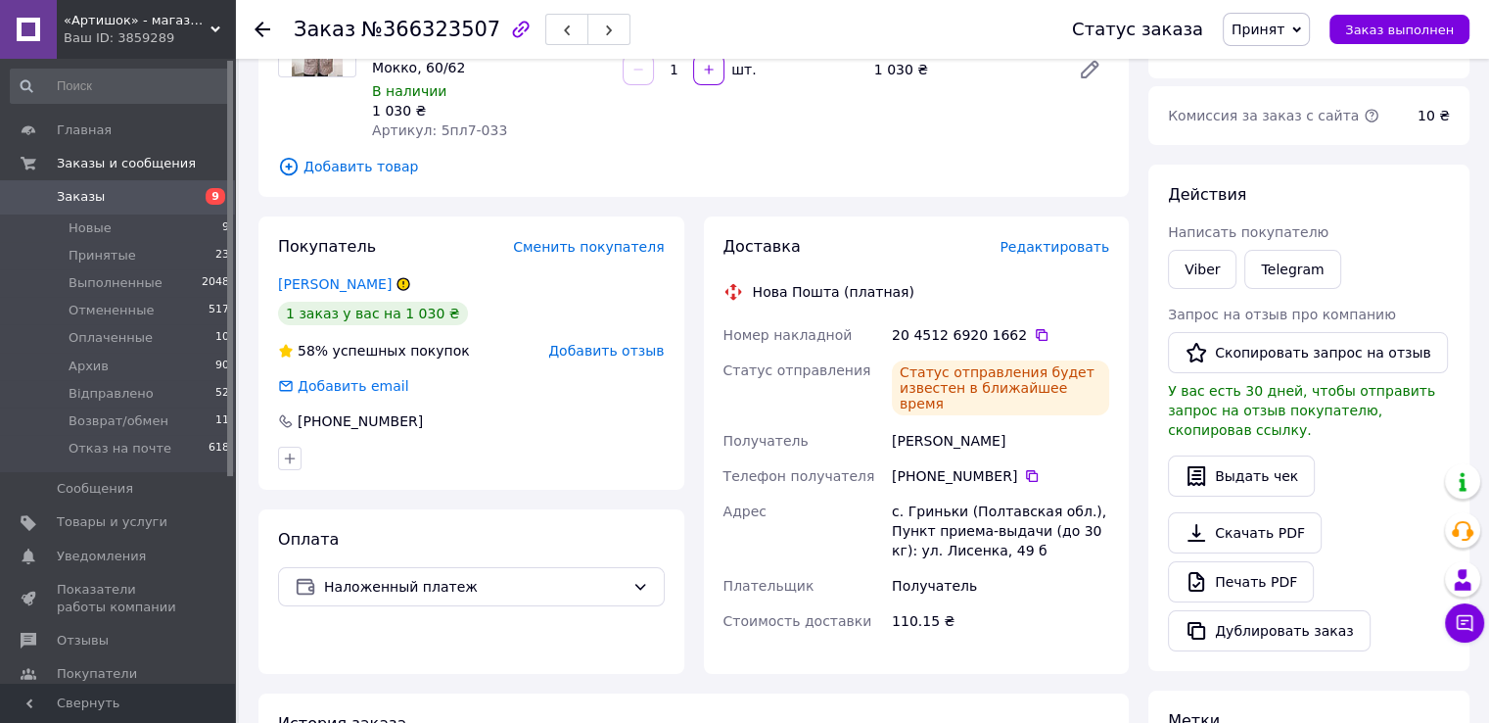
click at [164, 190] on span "Заказы" at bounding box center [119, 197] width 124 height 18
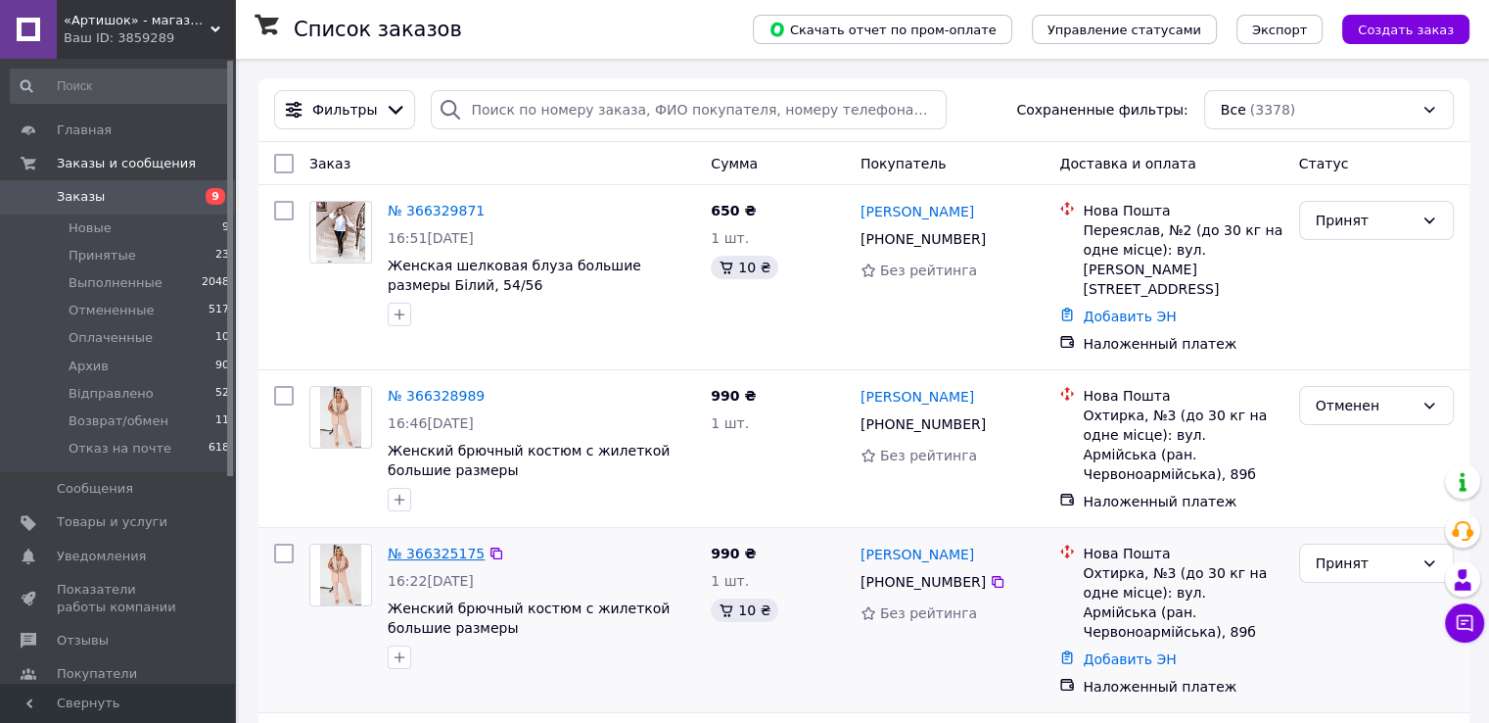
click at [451, 545] on link "№ 366325175" at bounding box center [436, 553] width 97 height 16
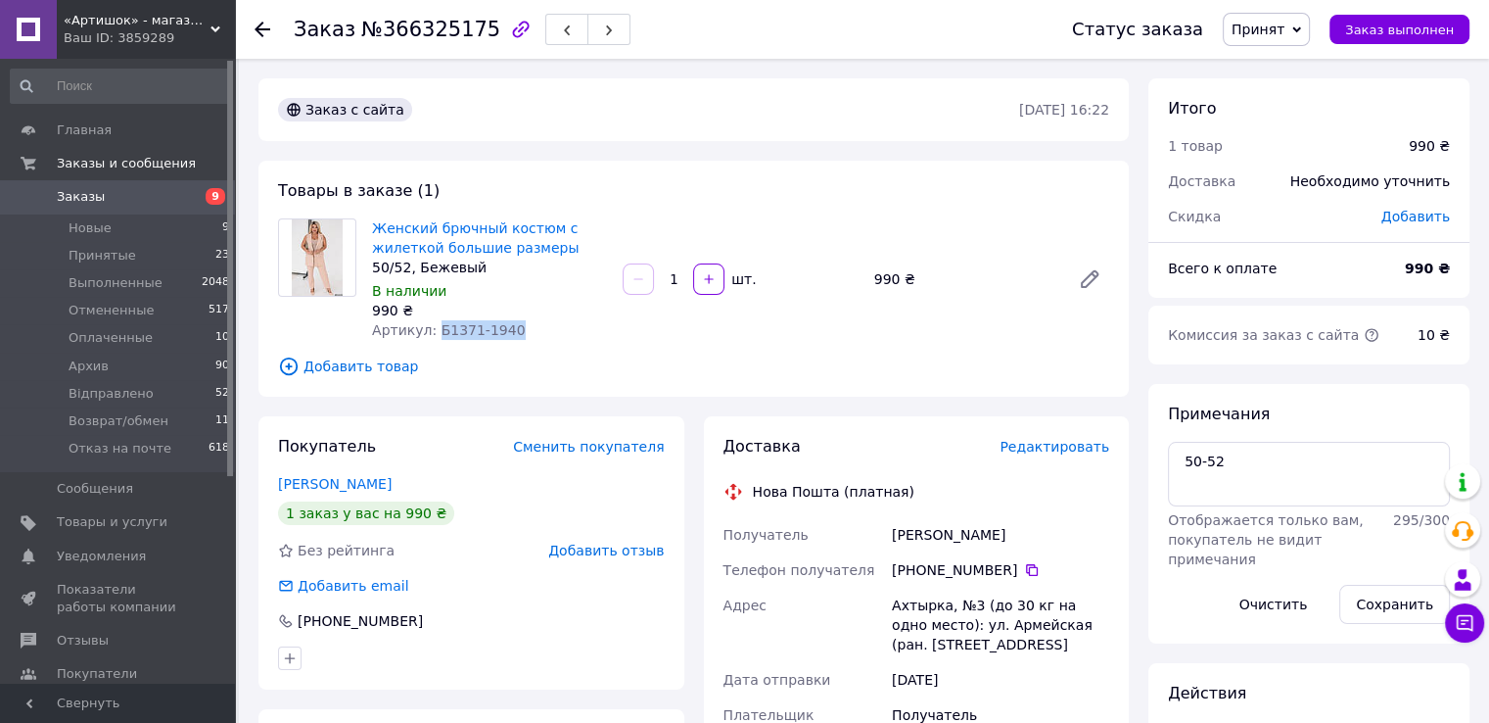
drag, startPoint x: 518, startPoint y: 322, endPoint x: 430, endPoint y: 331, distance: 88.6
click at [430, 331] on div "Артикул: Б1371-1940" at bounding box center [489, 330] width 235 height 20
copy span "Б1371-1940"
click at [924, 532] on div "[PERSON_NAME]" at bounding box center [1000, 534] width 225 height 35
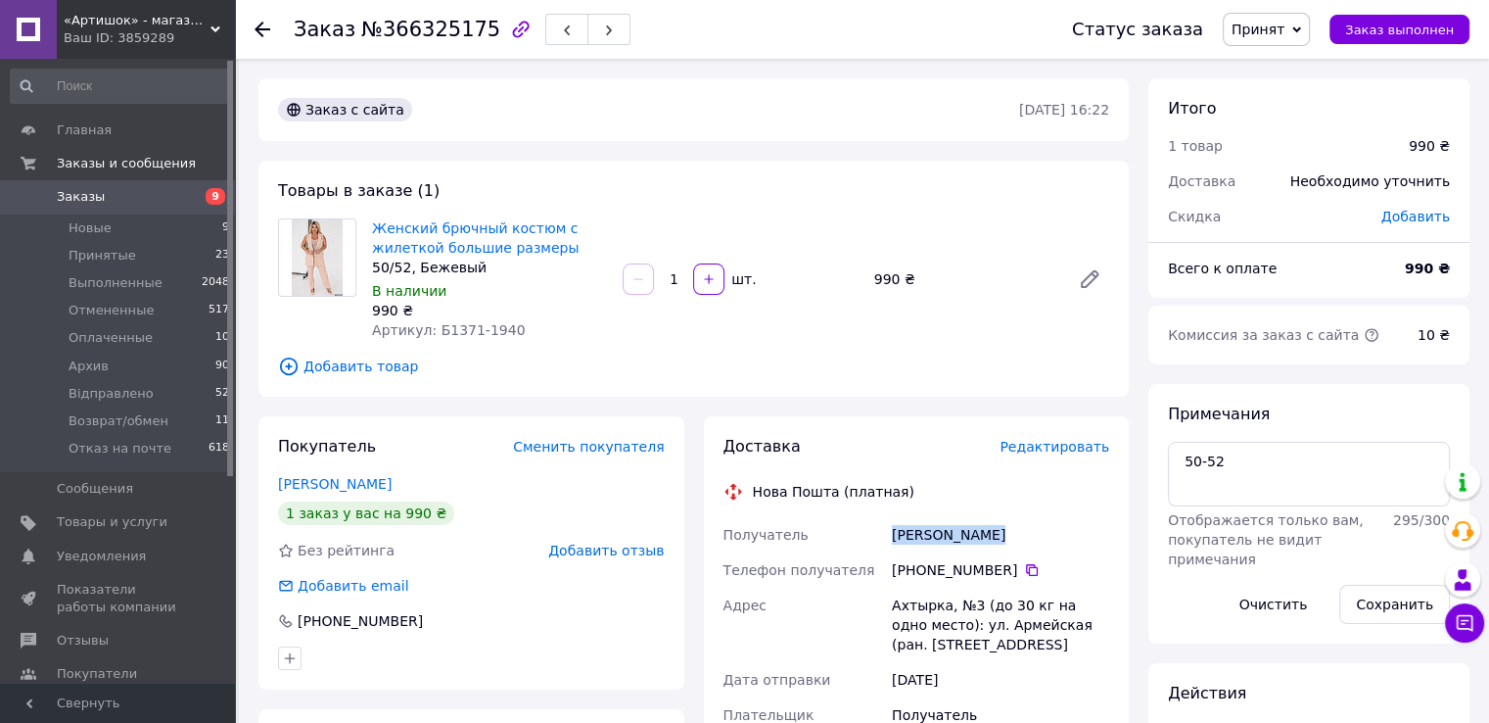
click at [924, 532] on div "[PERSON_NAME]" at bounding box center [1000, 534] width 225 height 35
copy div "[PERSON_NAME]"
click at [1009, 567] on div "[PHONE_NUMBER]" at bounding box center [1000, 570] width 217 height 20
click at [1024, 567] on icon at bounding box center [1032, 570] width 16 height 16
click at [909, 599] on div "Ахтырка, №3 (до 30 кг на одно место): ул. Армейская (ран. [STREET_ADDRESS]" at bounding box center [1000, 624] width 225 height 74
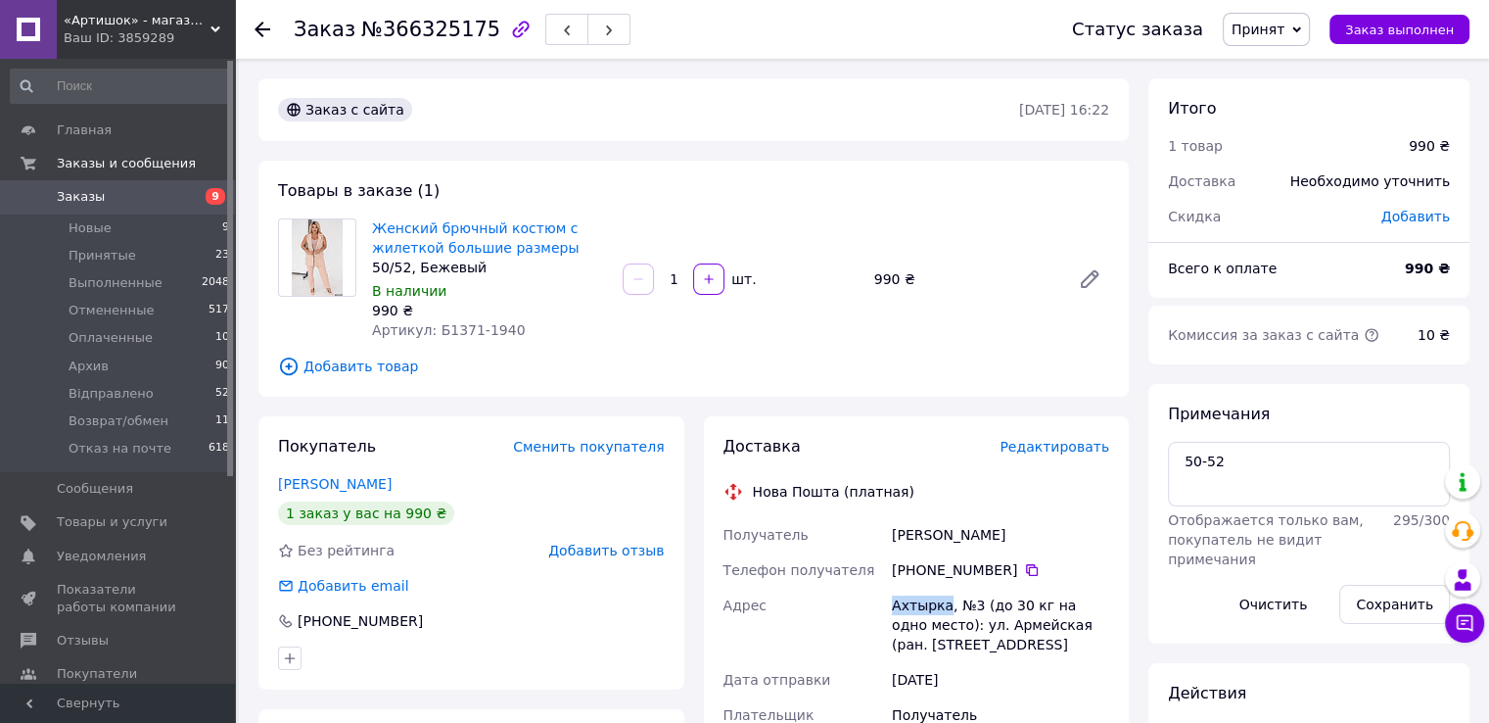
click at [909, 599] on div "Ахтырка, №3 (до 30 кг на одно место): ул. Армейская (ран. [STREET_ADDRESS]" at bounding box center [1000, 624] width 225 height 74
click at [928, 616] on div "Ахтырка, №3 (до 30 кг на одно место): ул. Армейская (ран. [STREET_ADDRESS]" at bounding box center [1000, 624] width 225 height 74
click at [921, 606] on div "Ахтырка, №3 (до 30 кг на одно место): ул. Армейская (ран. [STREET_ADDRESS]" at bounding box center [1000, 624] width 225 height 74
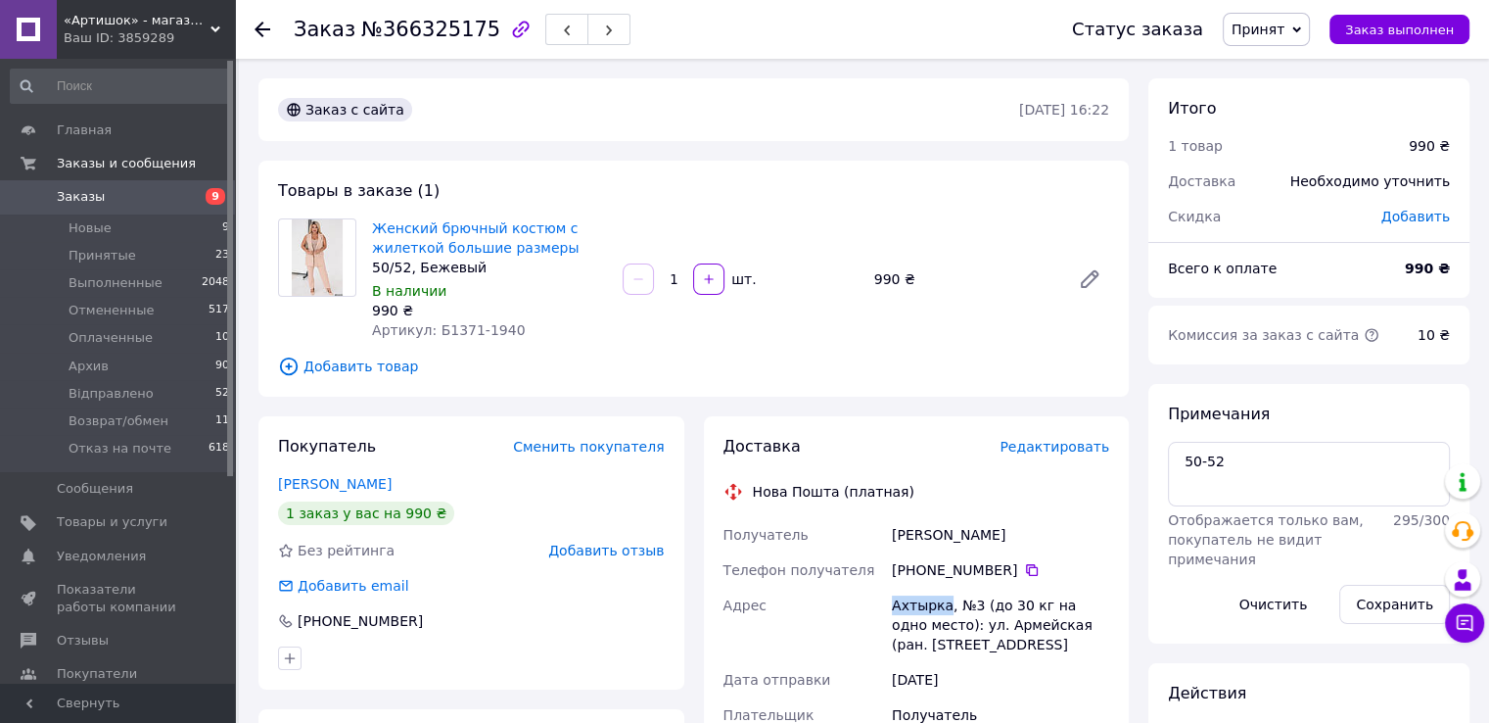
click at [921, 606] on div "Ахтырка, №3 (до 30 кг на одно место): ул. Армейская (ран. [STREET_ADDRESS]" at bounding box center [1000, 624] width 225 height 74
copy div "Ахтырка"
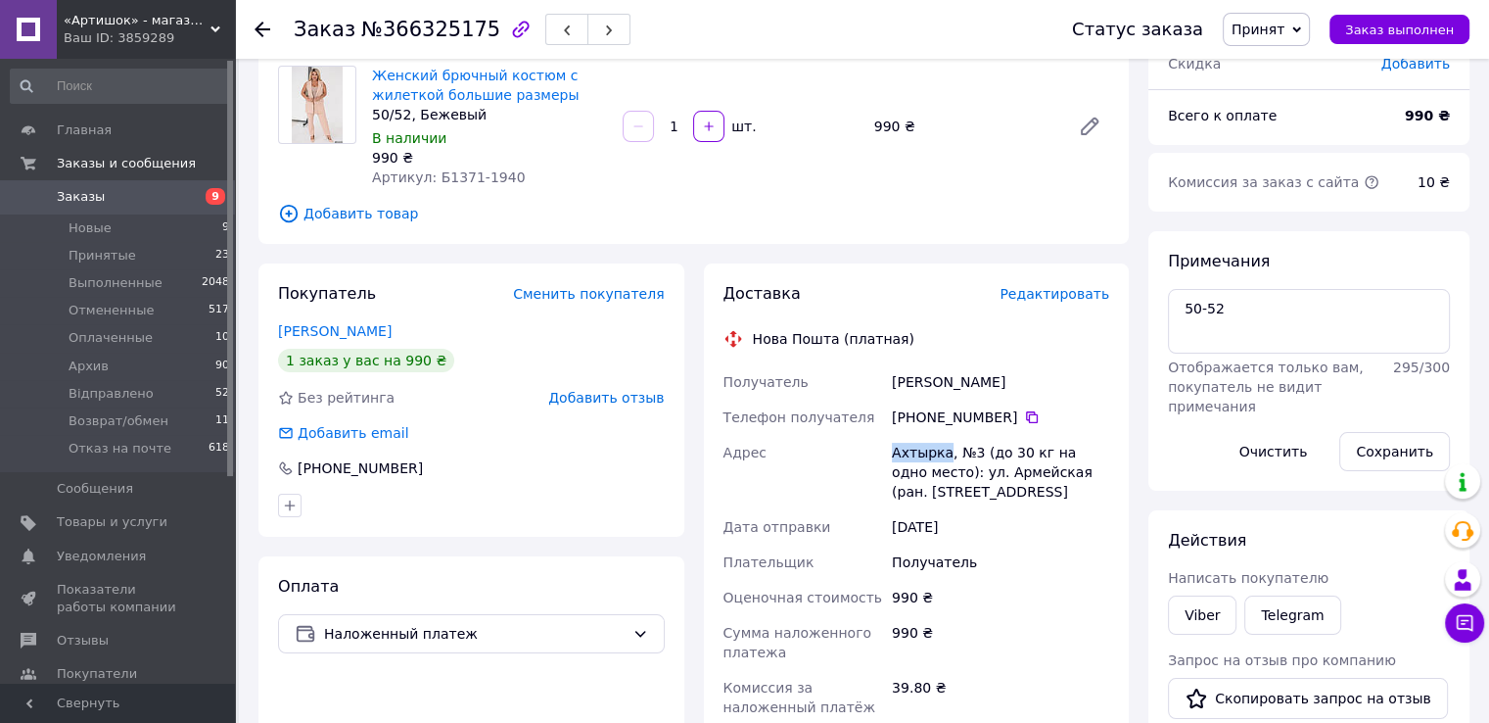
scroll to position [392, 0]
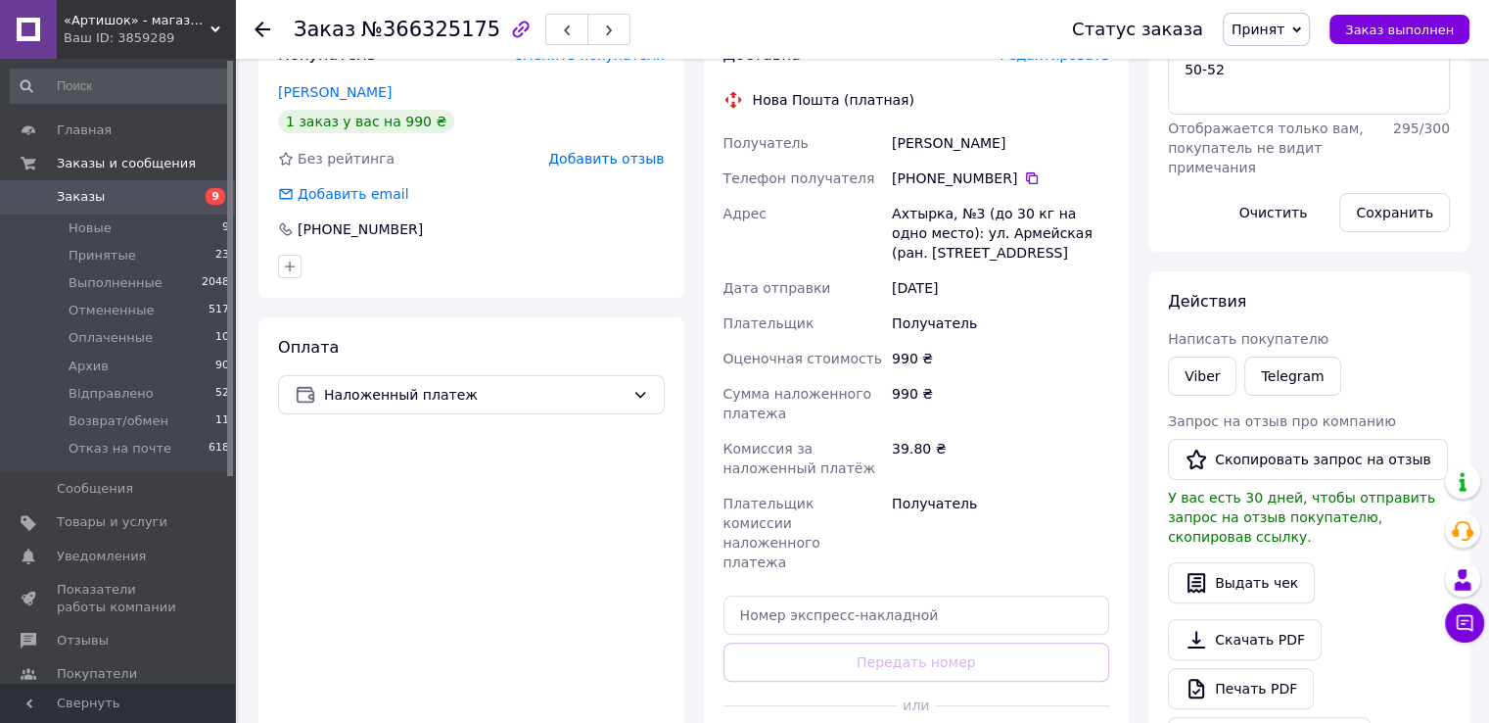
drag, startPoint x: 845, startPoint y: 606, endPoint x: 848, endPoint y: 585, distance: 21.7
click at [844, 606] on div "Доставка Редактировать Нова Пошта (платная) Получатель [PERSON_NAME] Телефон по…" at bounding box center [917, 406] width 387 height 725
click at [852, 595] on input "text" at bounding box center [917, 614] width 387 height 39
paste input "20451269202738"
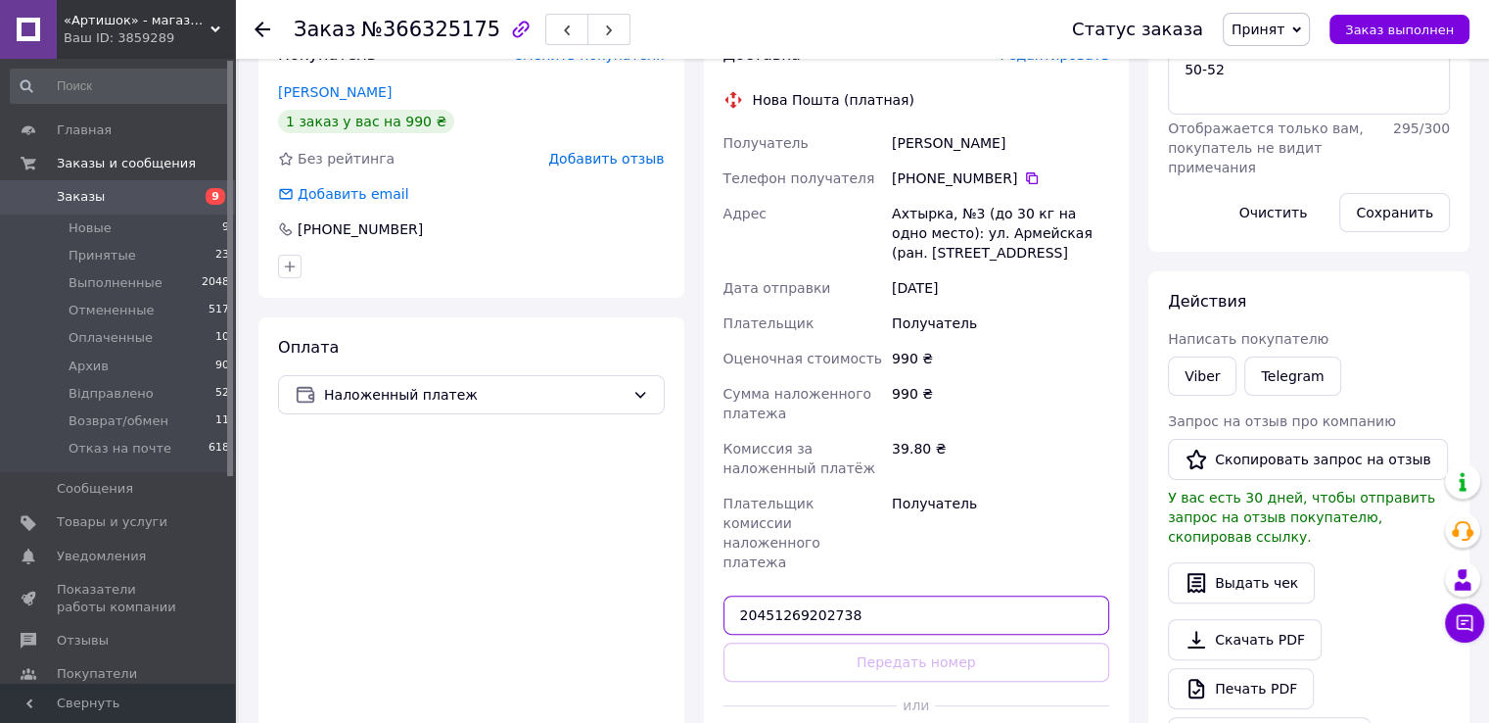
type input "20451269202738"
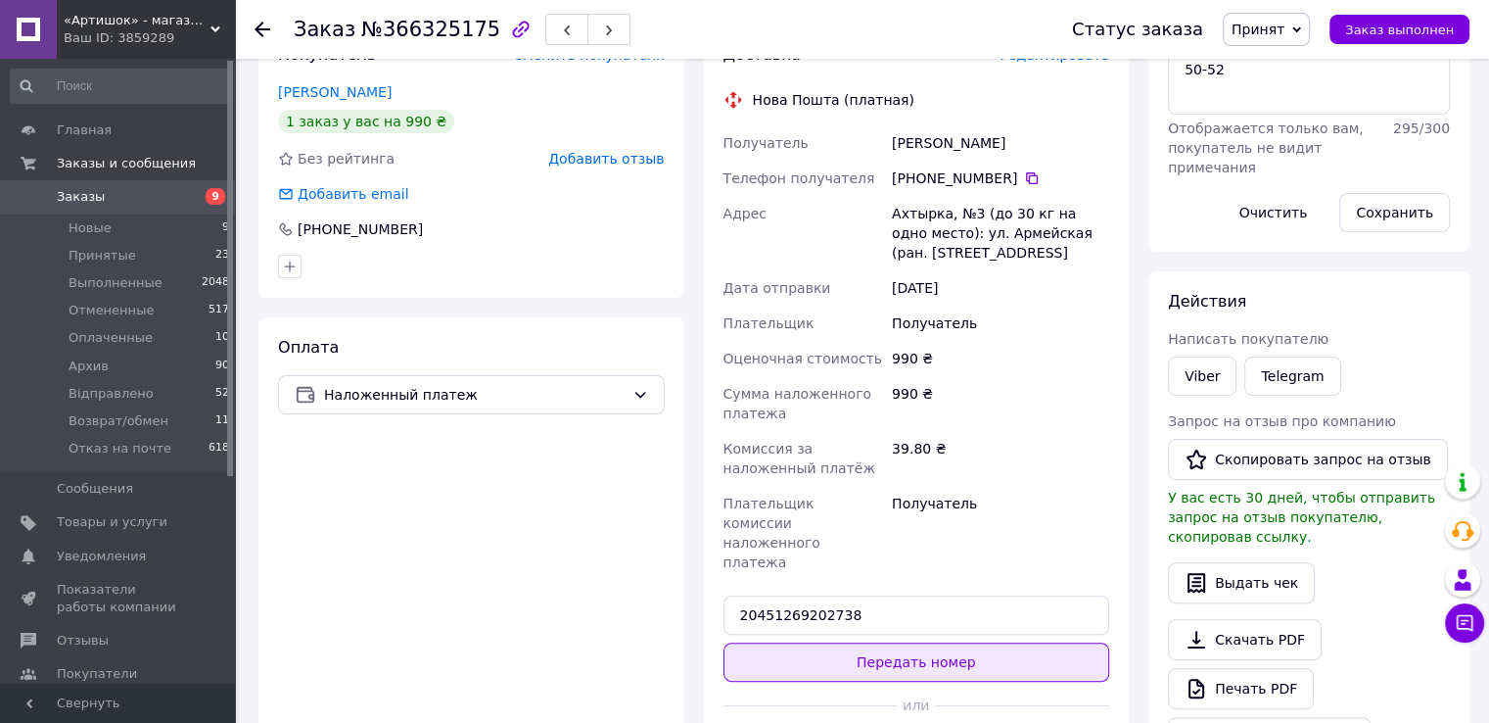
click at [862, 642] on button "Передать номер" at bounding box center [917, 661] width 387 height 39
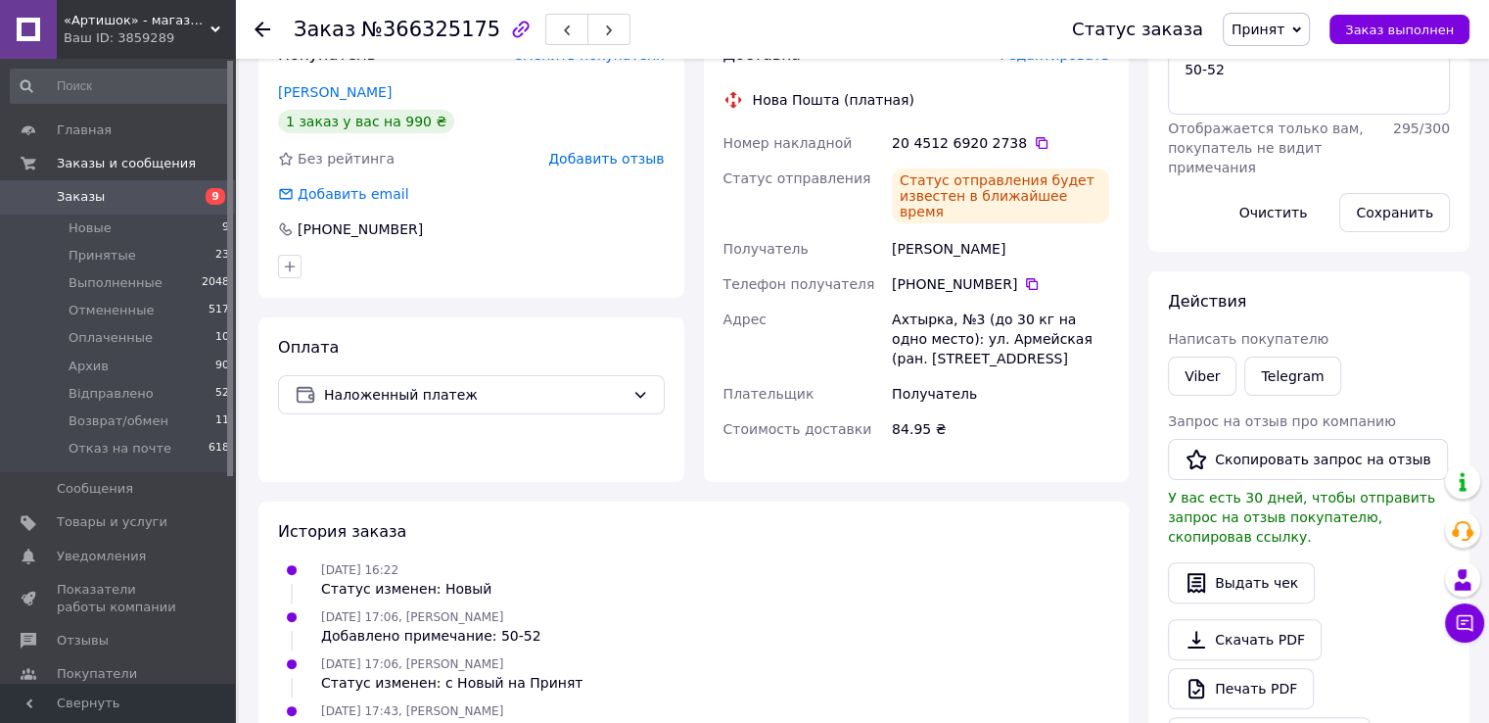
click at [156, 203] on span "Заказы" at bounding box center [119, 197] width 124 height 18
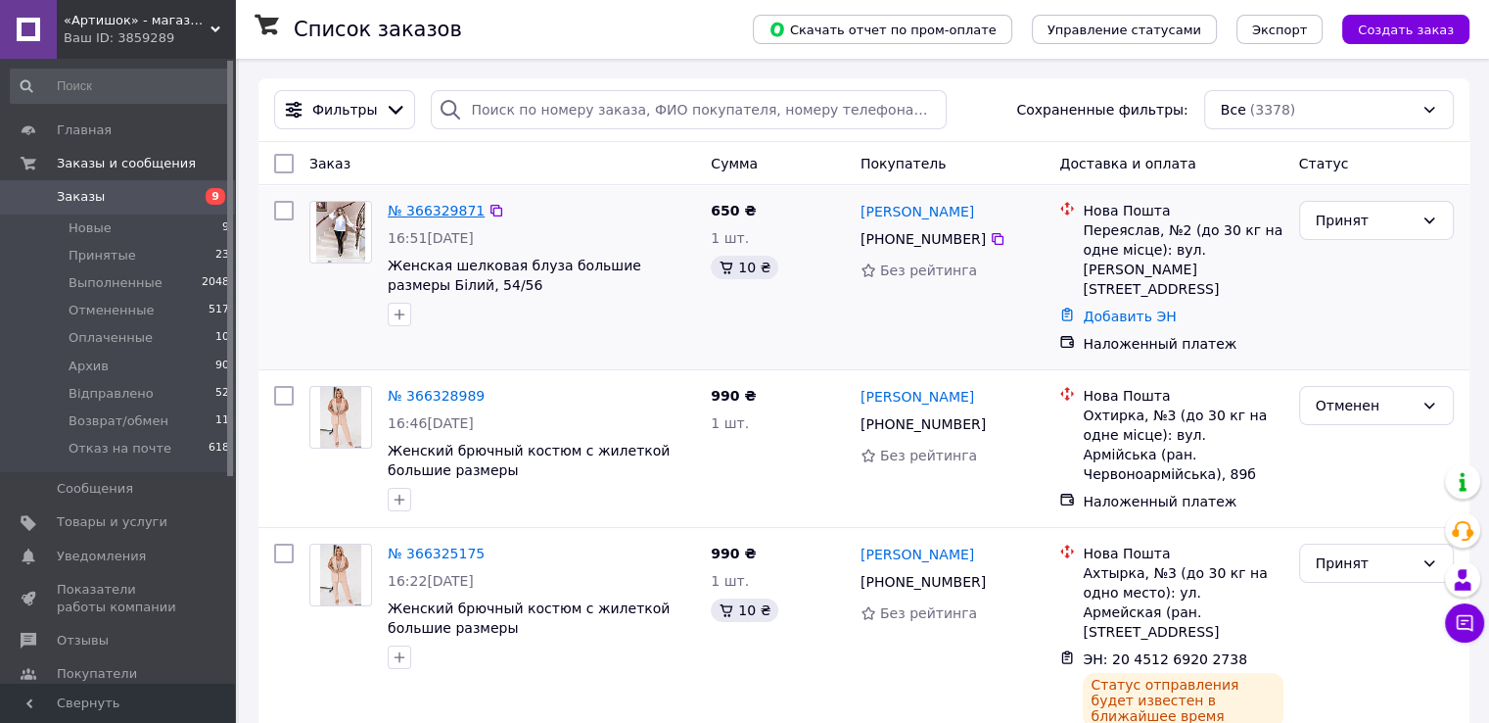
click at [447, 213] on link "№ 366329871" at bounding box center [436, 211] width 97 height 16
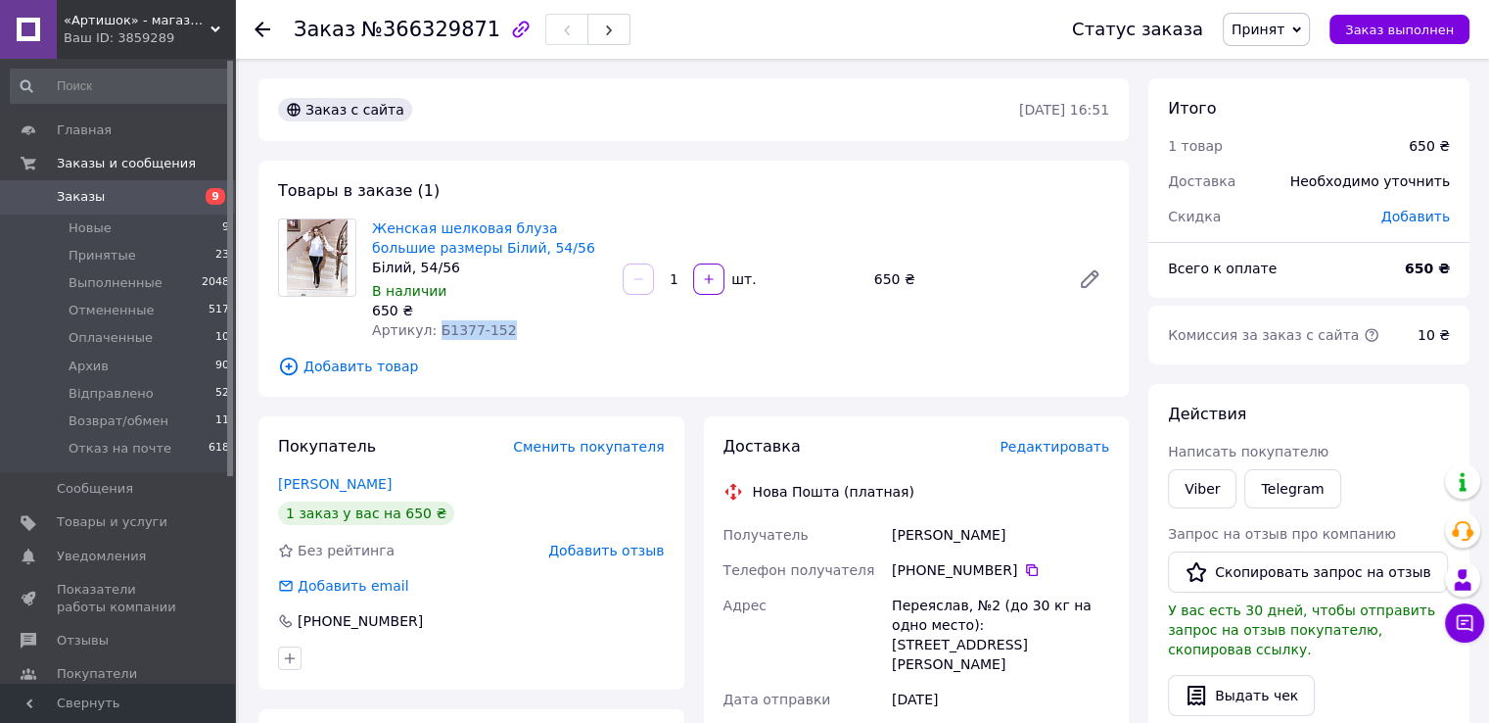
drag, startPoint x: 503, startPoint y: 330, endPoint x: 433, endPoint y: 338, distance: 70.9
click at [433, 338] on div "Артикул: Б1377-152" at bounding box center [489, 330] width 235 height 20
copy span "Б1377-152"
click at [947, 534] on div "[PERSON_NAME]" at bounding box center [1000, 534] width 225 height 35
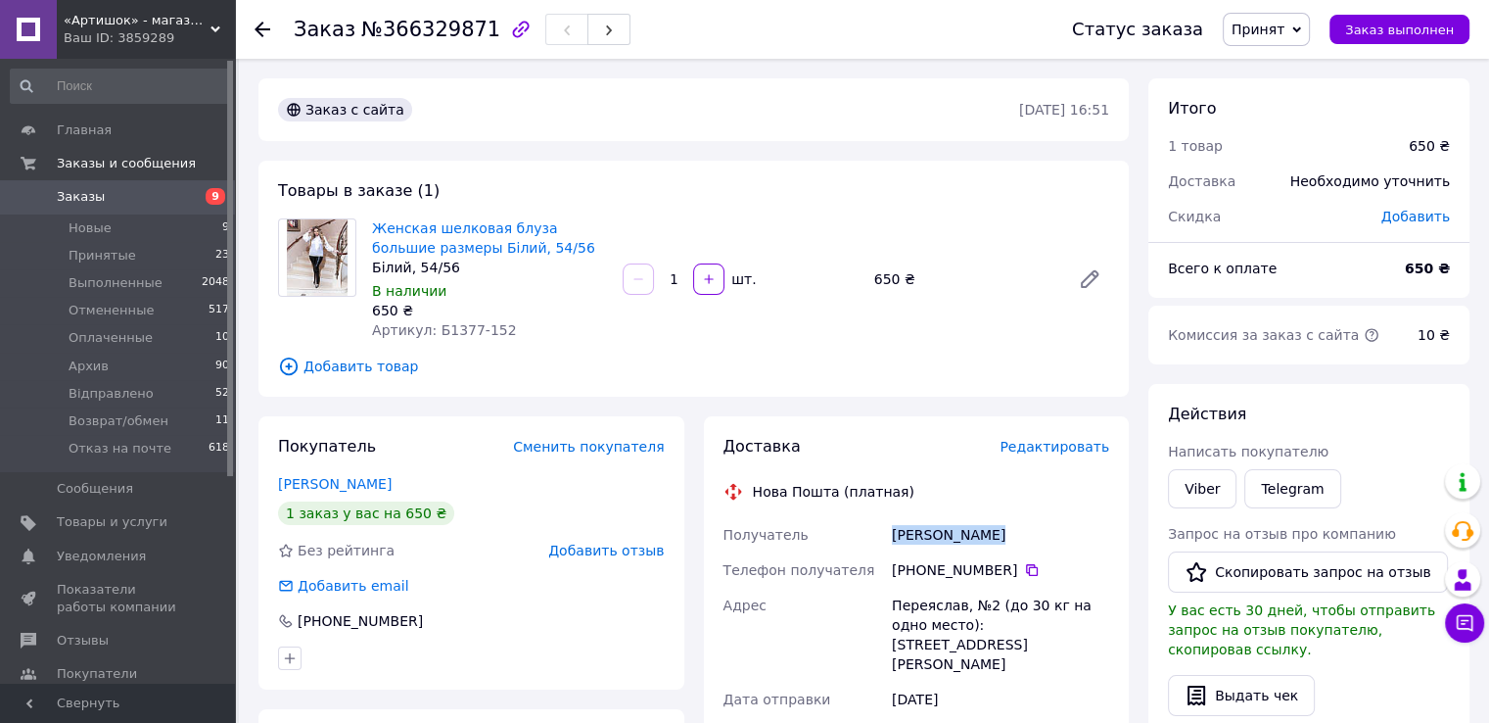
click at [947, 534] on div "[PERSON_NAME]" at bounding box center [1000, 534] width 225 height 35
click at [1007, 573] on div "[PHONE_NUMBER]" at bounding box center [1000, 570] width 217 height 20
click at [1024, 569] on icon at bounding box center [1032, 570] width 16 height 16
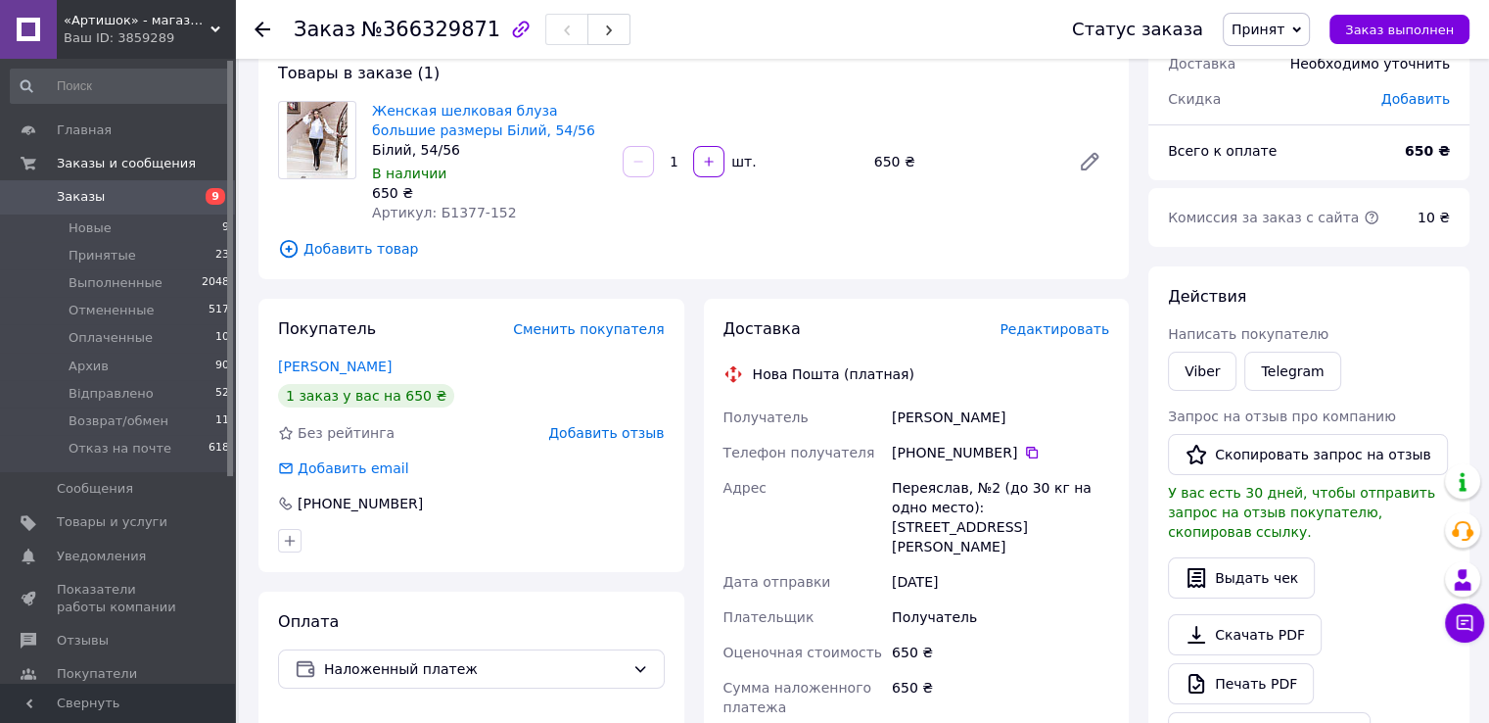
scroll to position [196, 0]
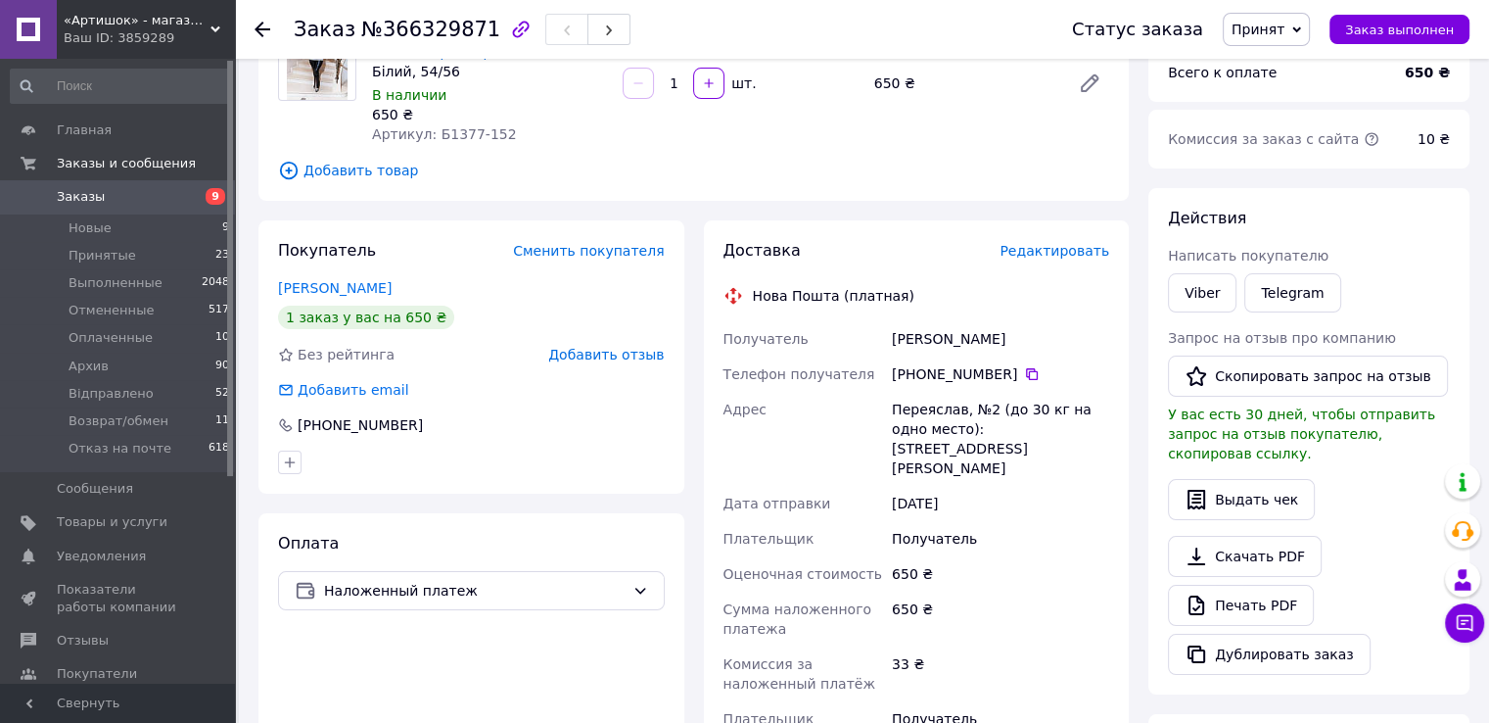
click at [927, 401] on div "Переяслав, №2 (до 30 кг на одно место): [STREET_ADDRESS][PERSON_NAME]" at bounding box center [1000, 439] width 225 height 94
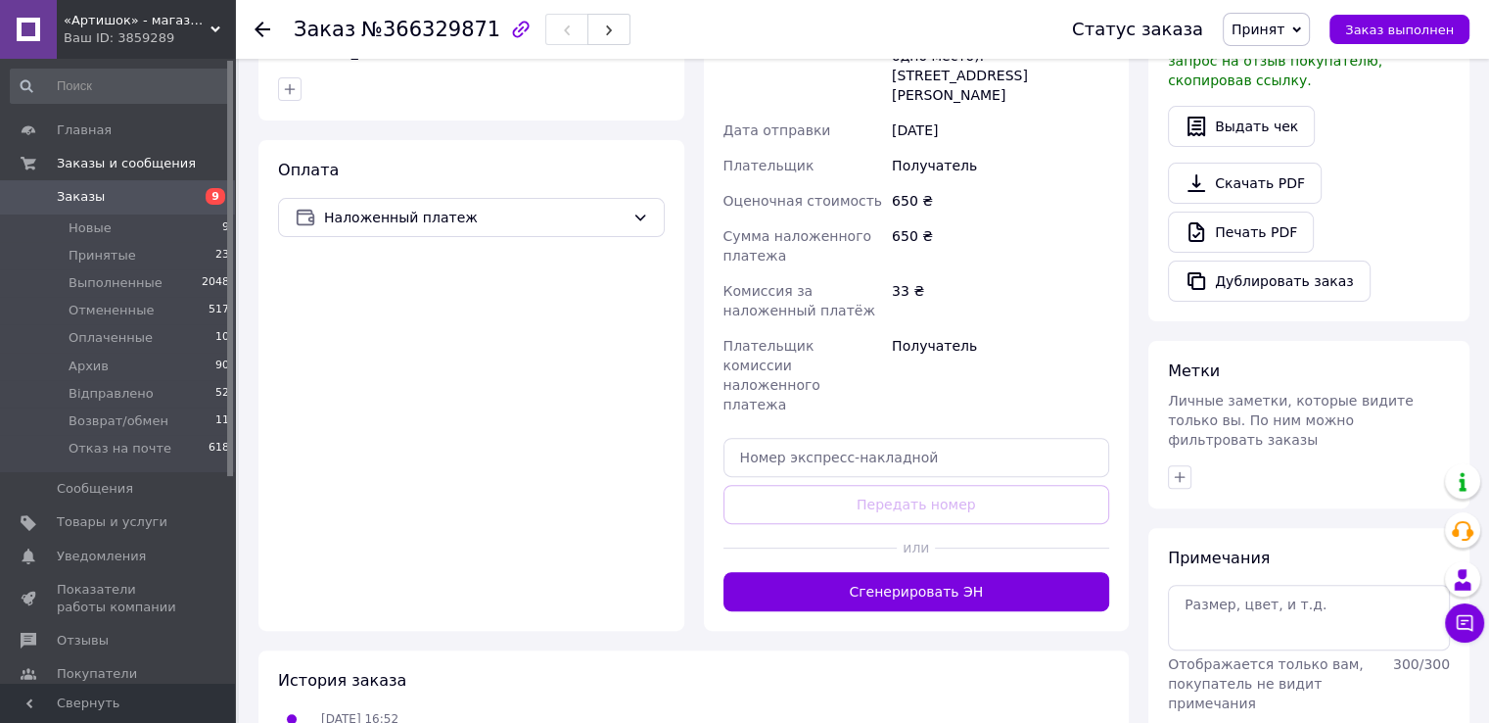
scroll to position [587, 0]
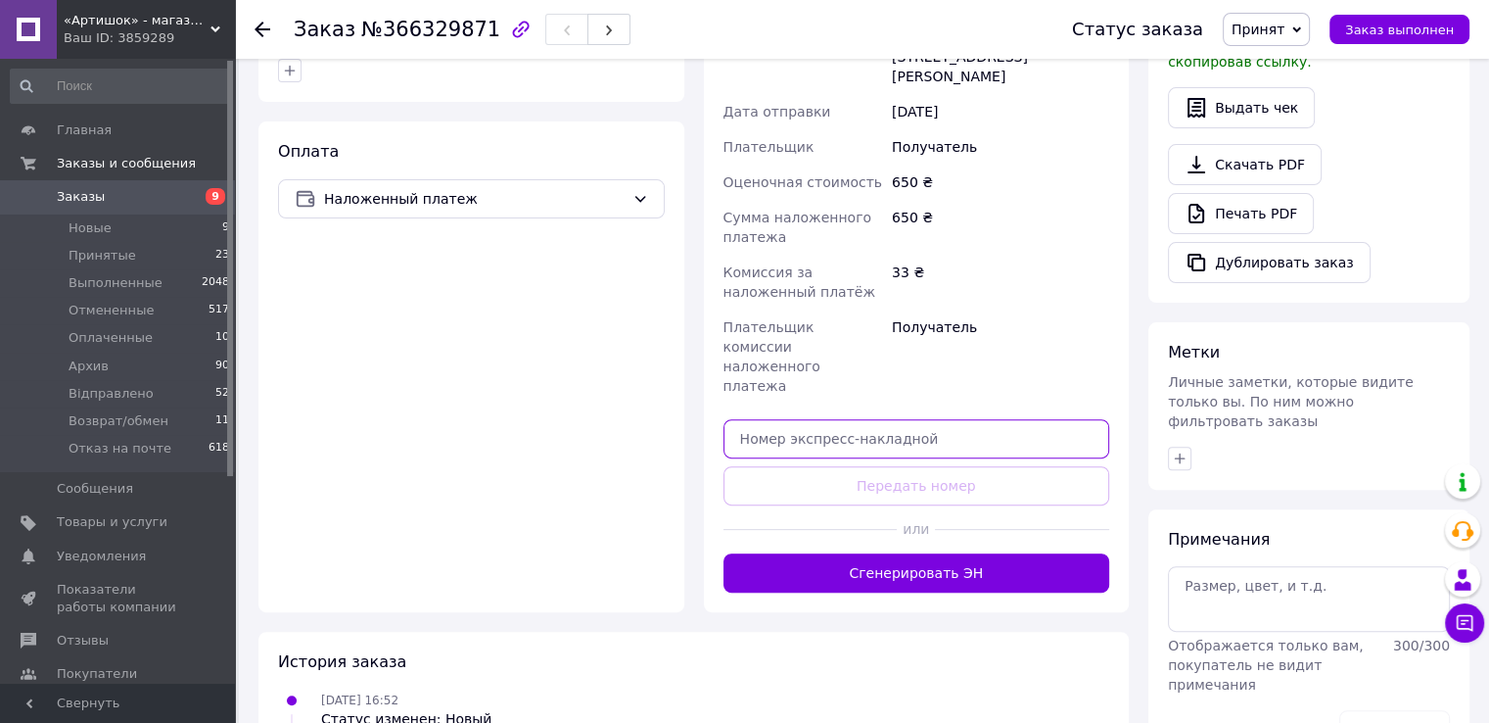
click at [931, 419] on input "text" at bounding box center [917, 438] width 387 height 39
paste input "20451269203874"
type input "20451269203874"
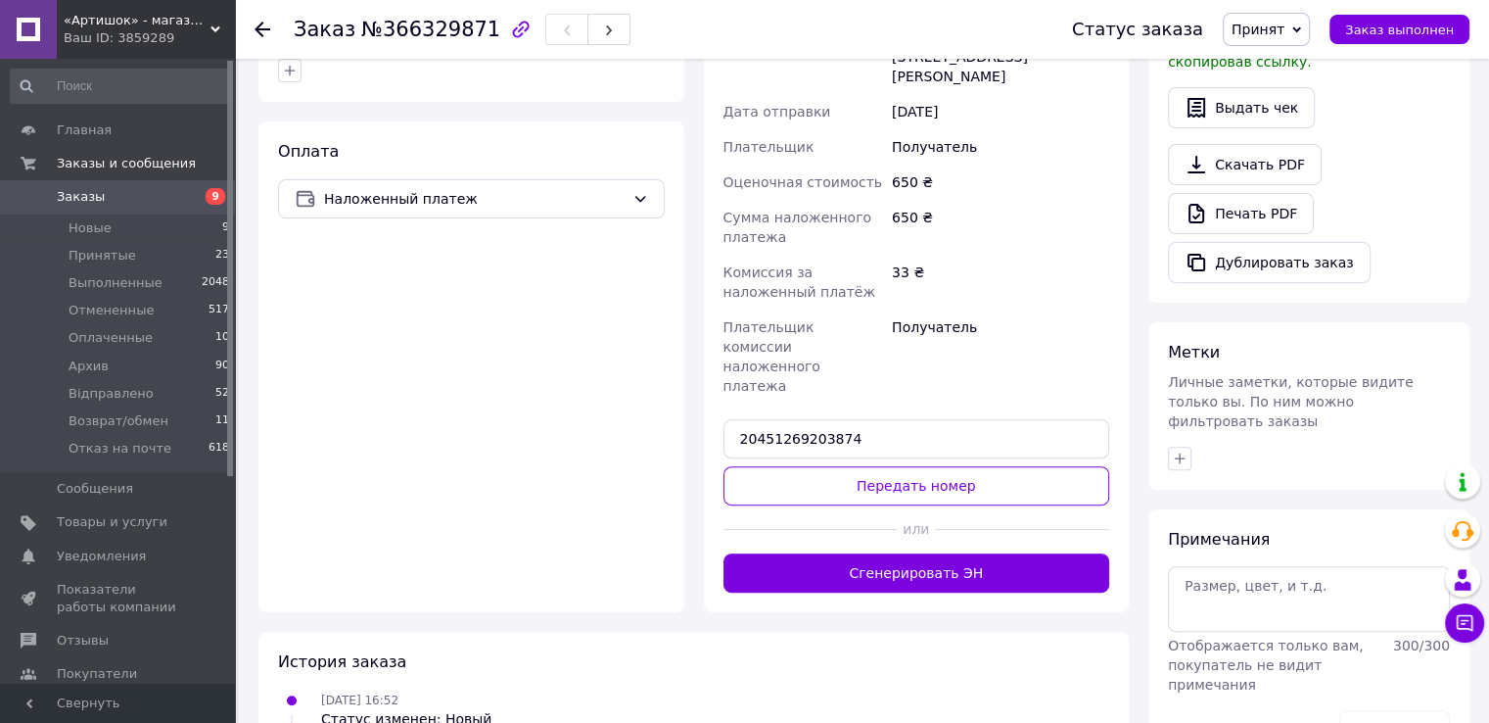
click at [927, 466] on button "Передать номер" at bounding box center [917, 485] width 387 height 39
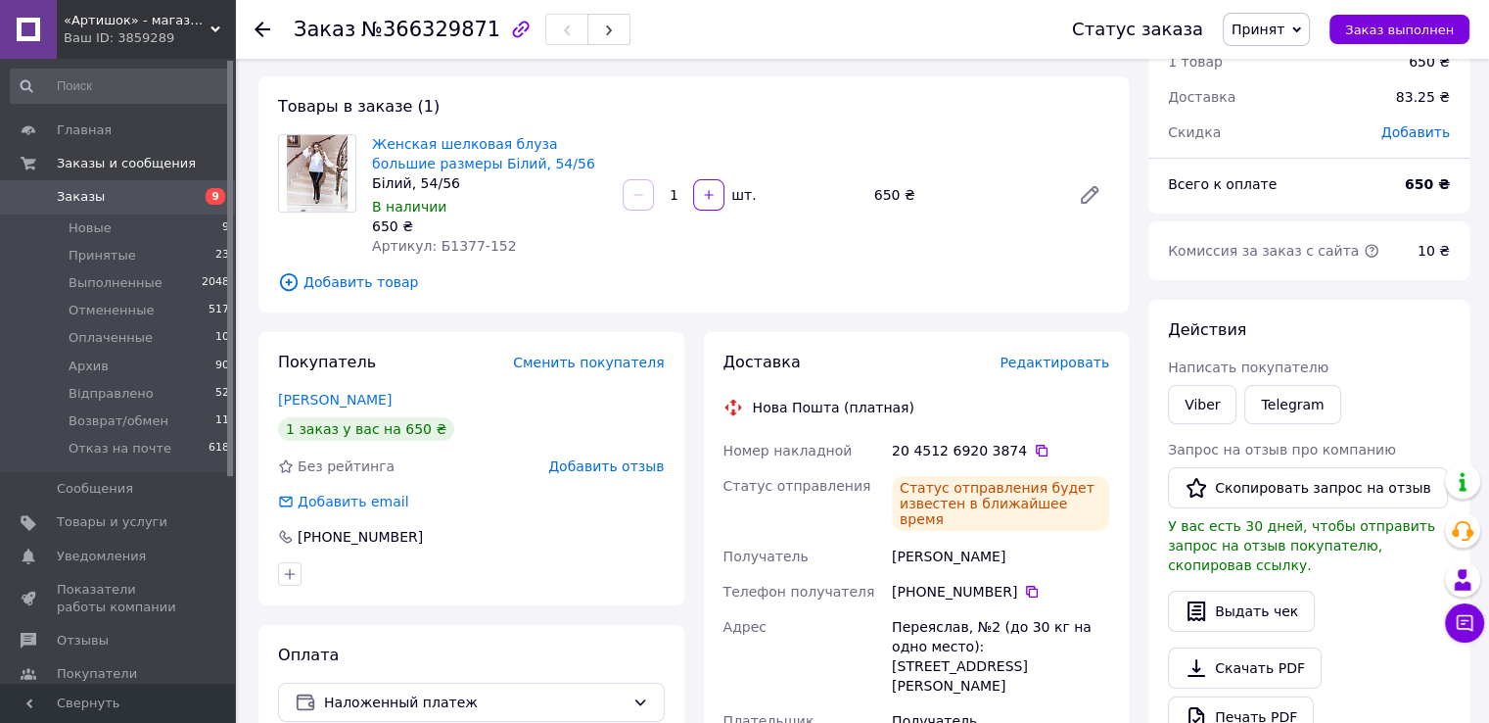
scroll to position [0, 0]
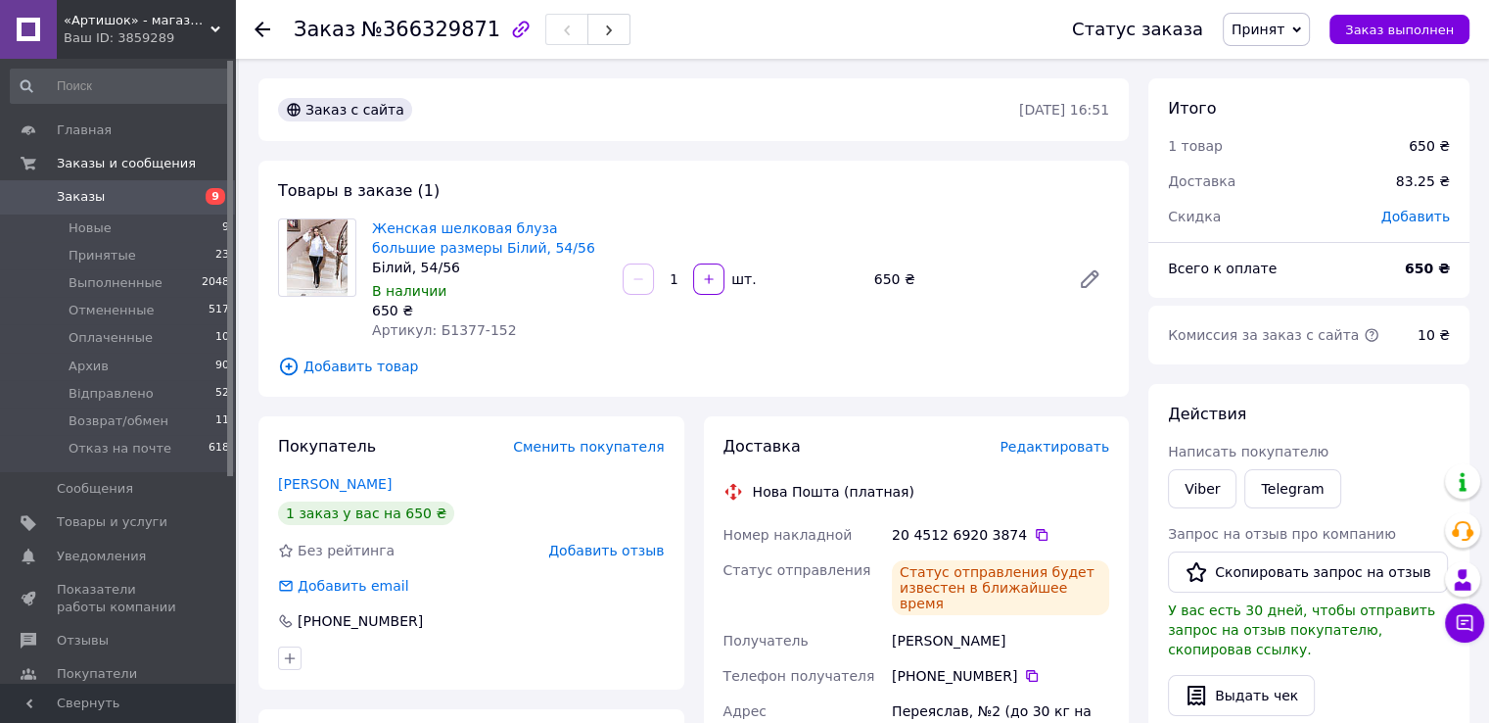
click at [172, 197] on span "Заказы" at bounding box center [119, 197] width 124 height 18
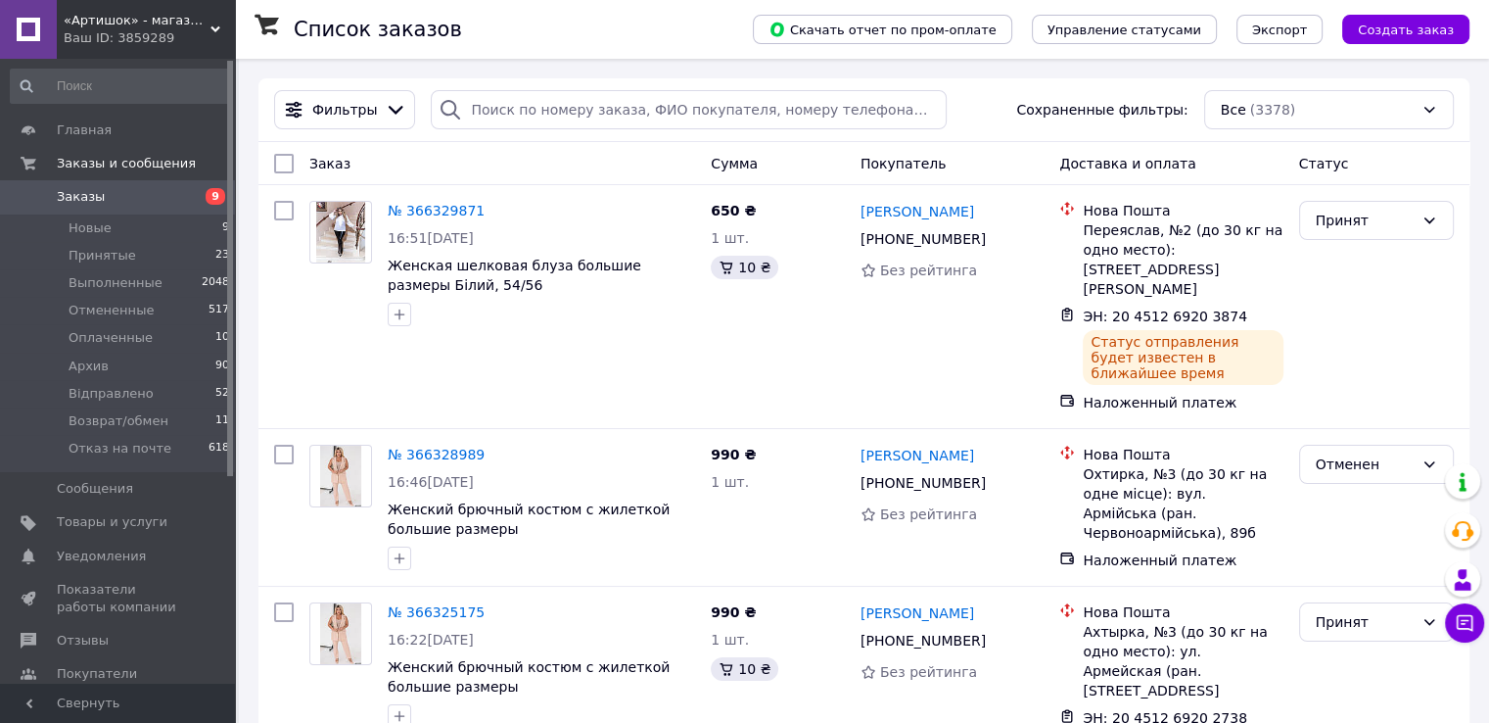
click at [196, 203] on span "9" at bounding box center [208, 197] width 54 height 18
